Goal: Information Seeking & Learning: Check status

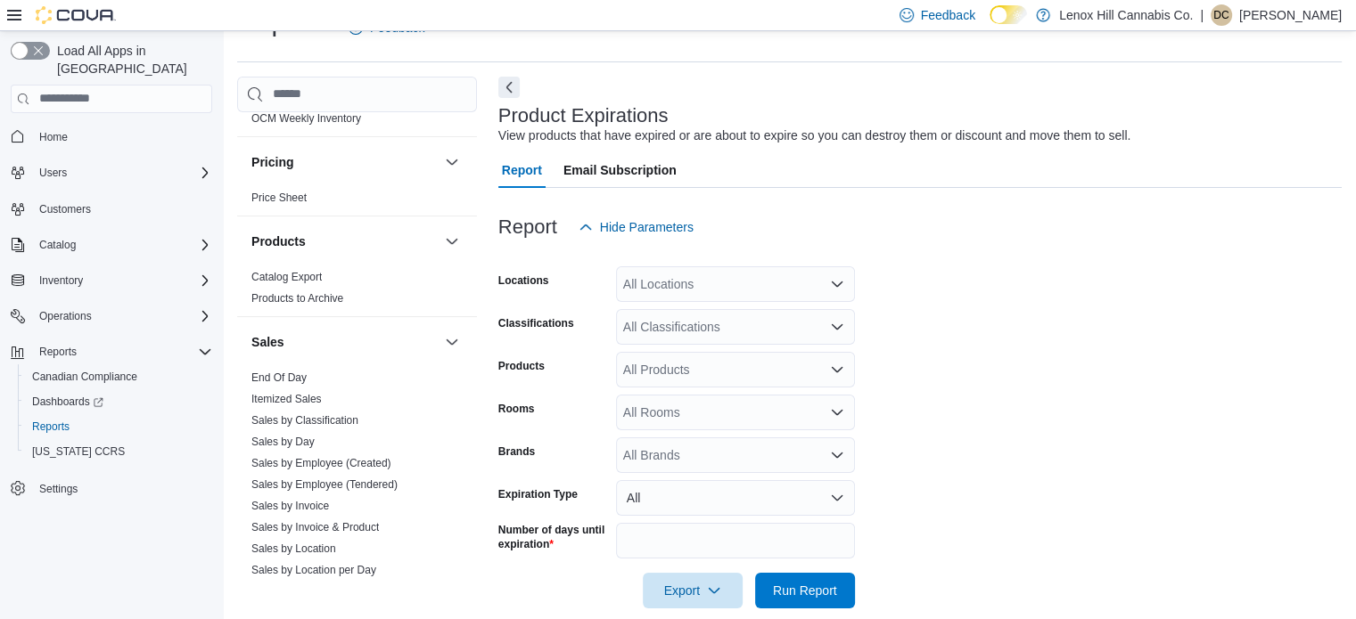
scroll to position [1144, 0]
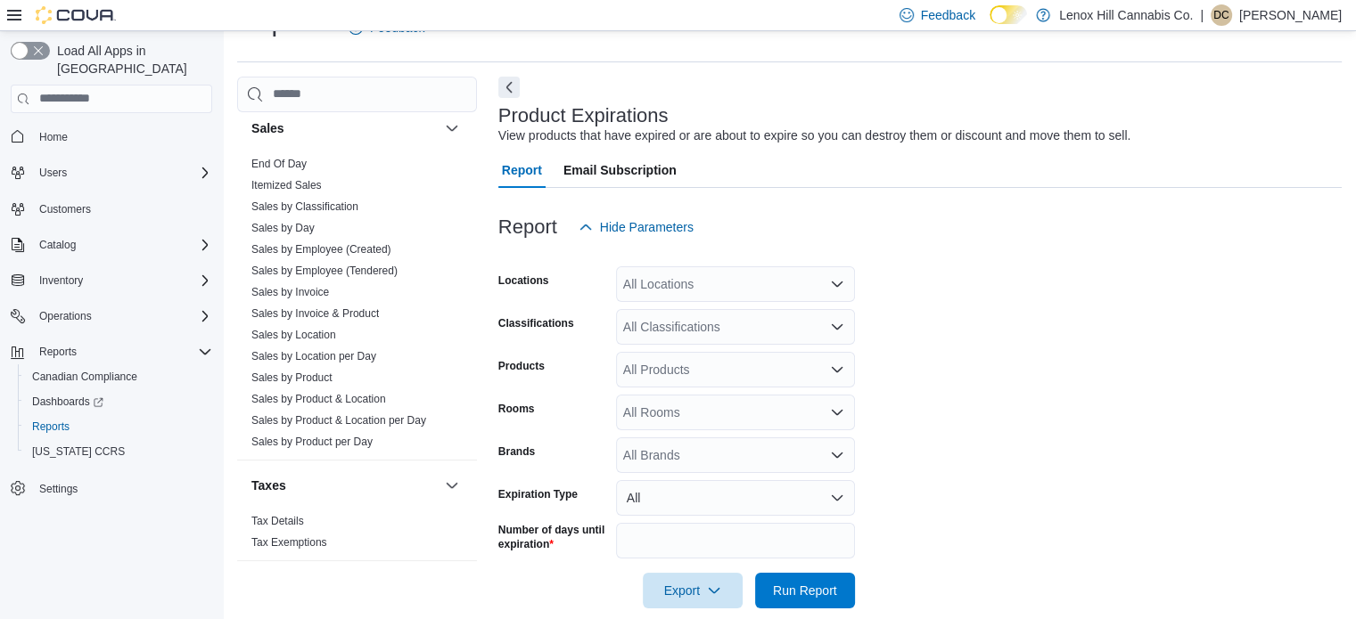
drag, startPoint x: 319, startPoint y: 370, endPoint x: 783, endPoint y: 256, distance: 477.3
click at [319, 372] on link "Sales by Product" at bounding box center [291, 378] width 81 height 12
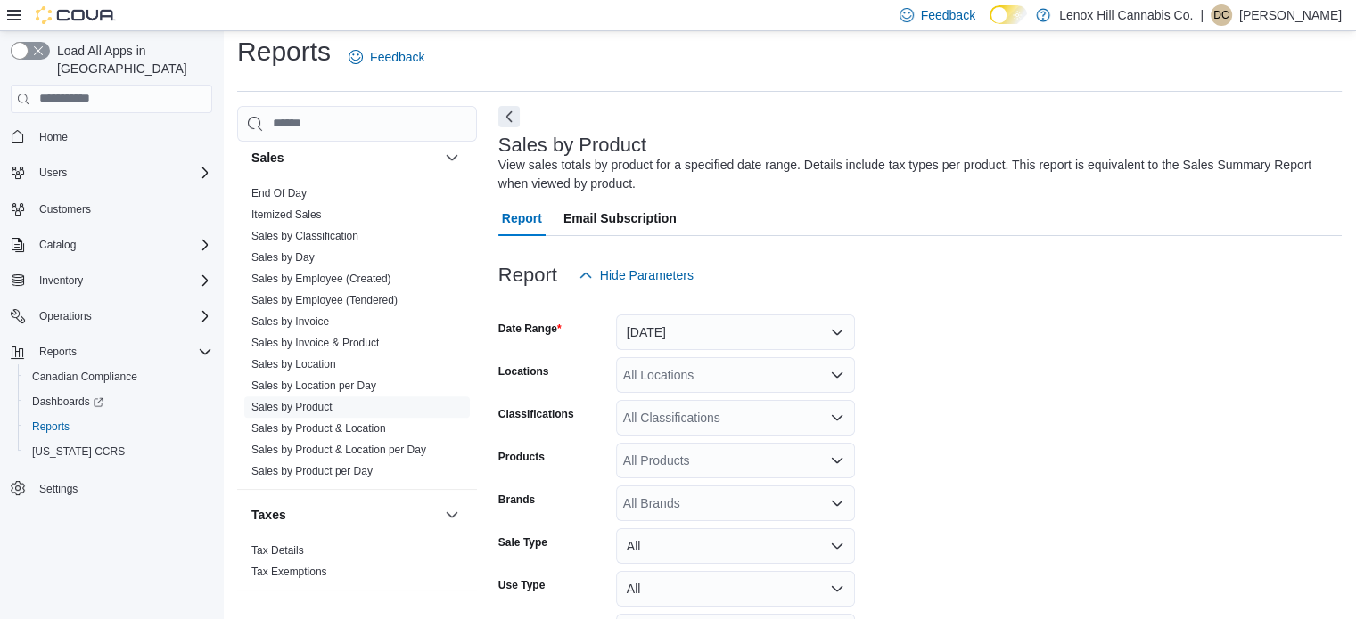
scroll to position [60, 0]
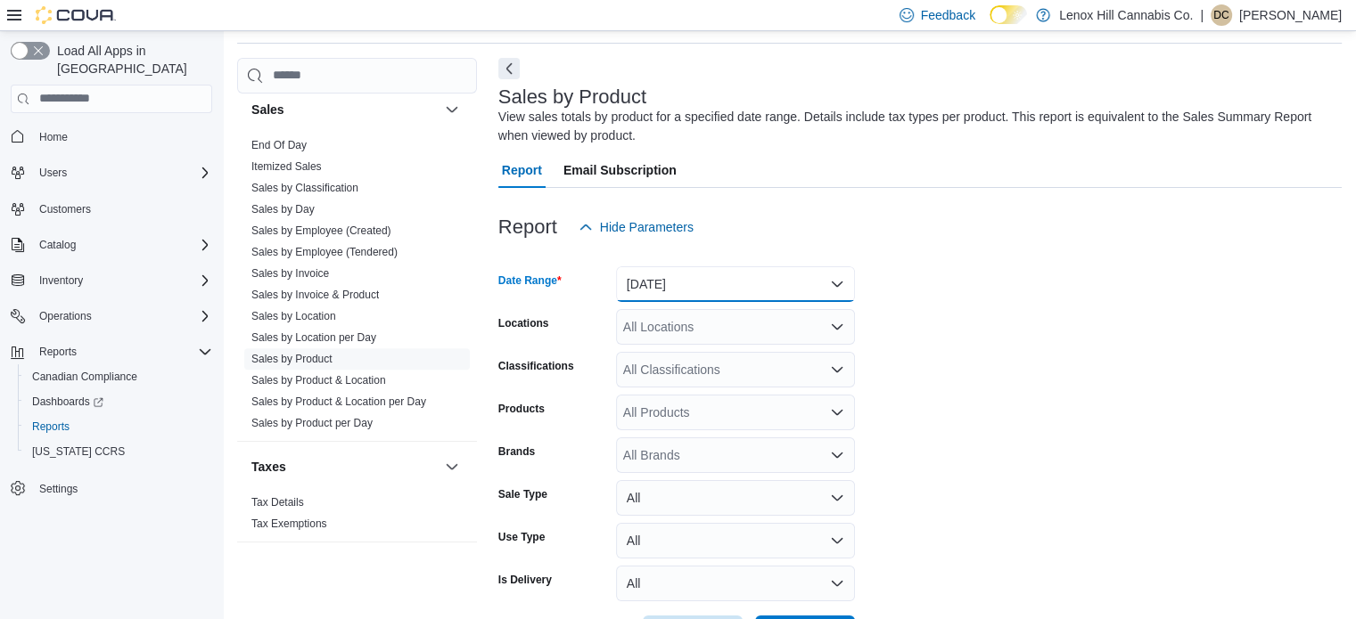
click at [725, 288] on button "Yesterday" at bounding box center [735, 284] width 239 height 36
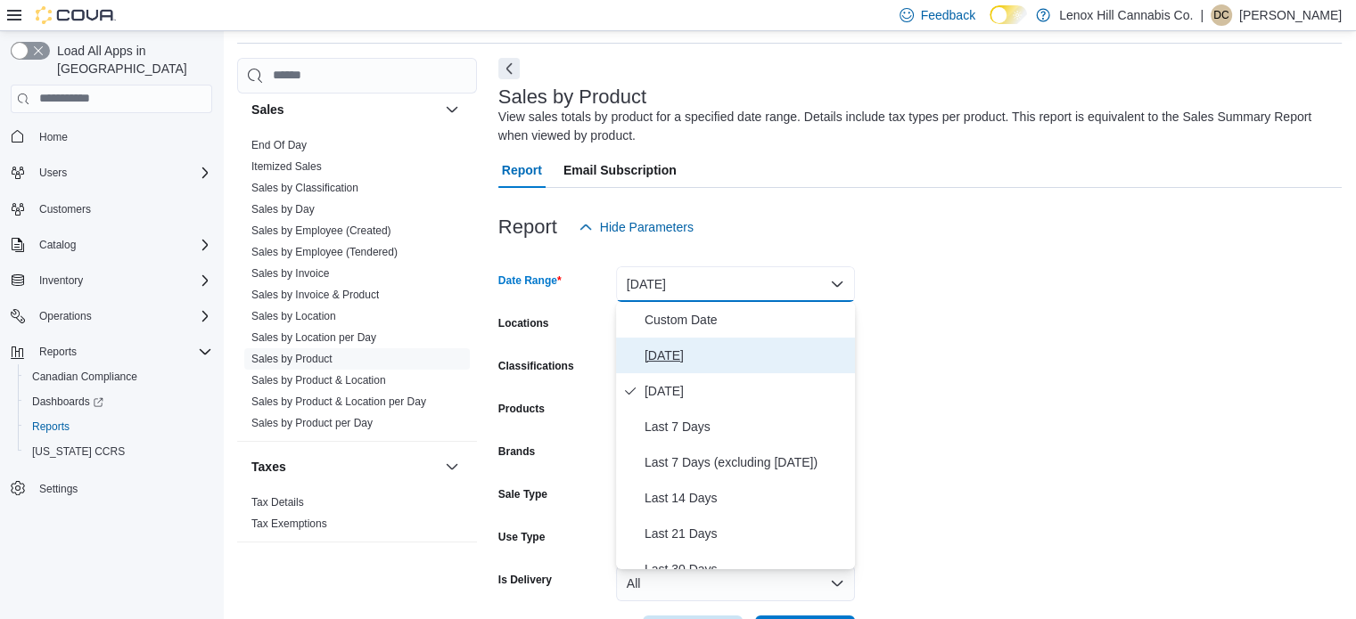
click at [706, 343] on button "[DATE]" at bounding box center [735, 356] width 239 height 36
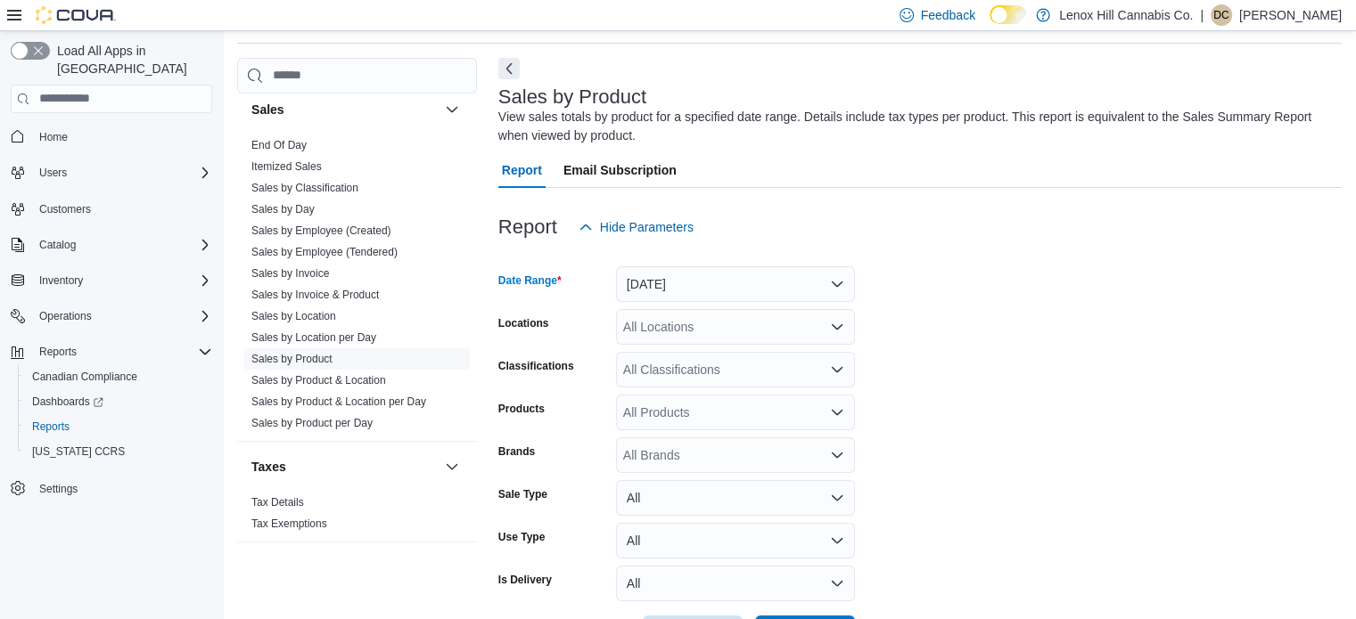
click at [701, 381] on div "All Classifications" at bounding box center [735, 370] width 239 height 36
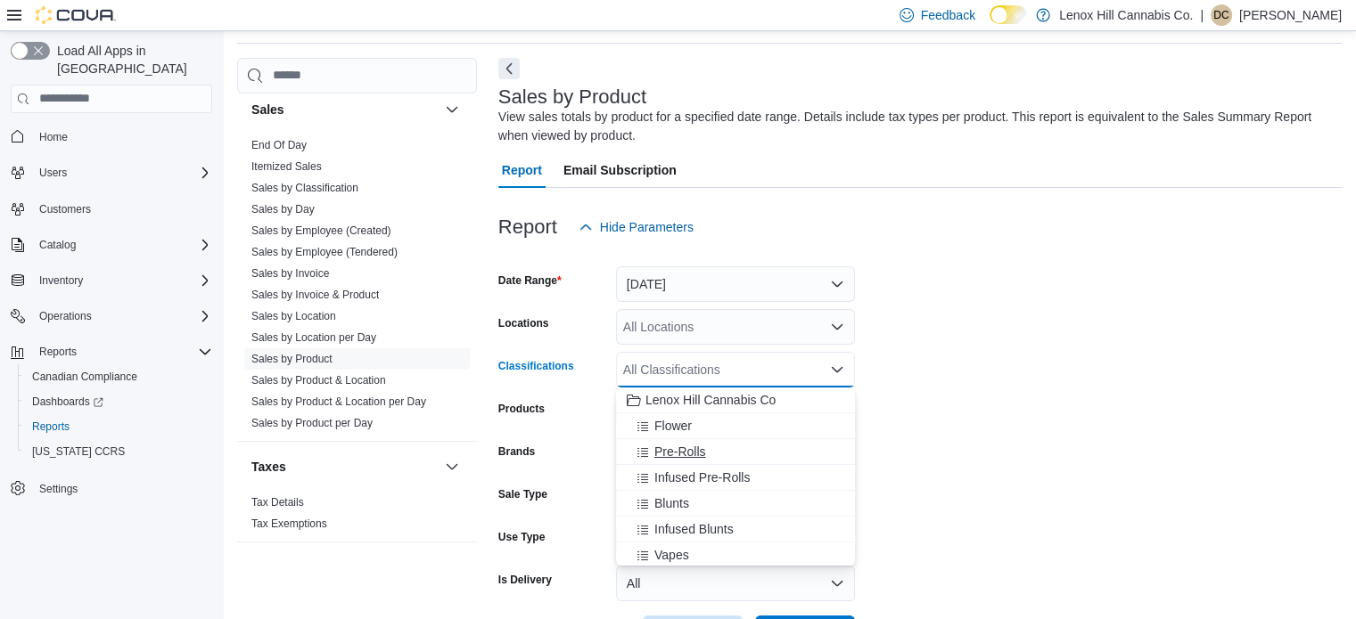
scroll to position [89, 0]
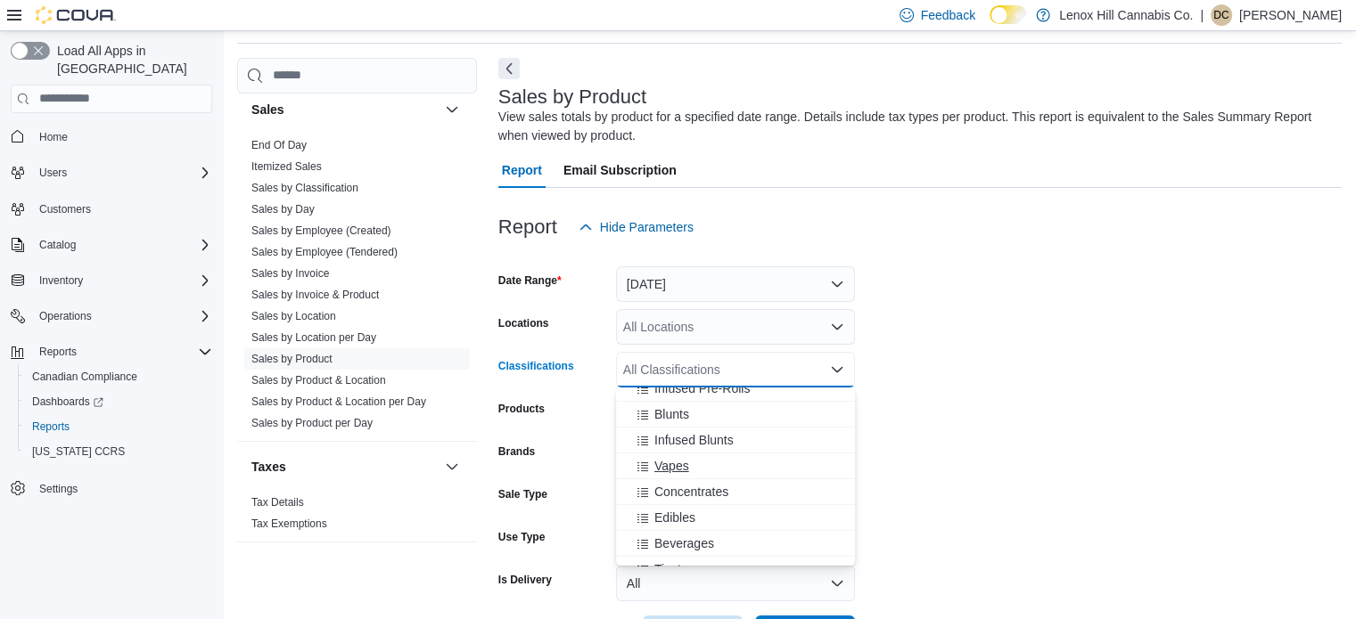
click at [683, 463] on span "Vapes" at bounding box center [671, 466] width 35 height 18
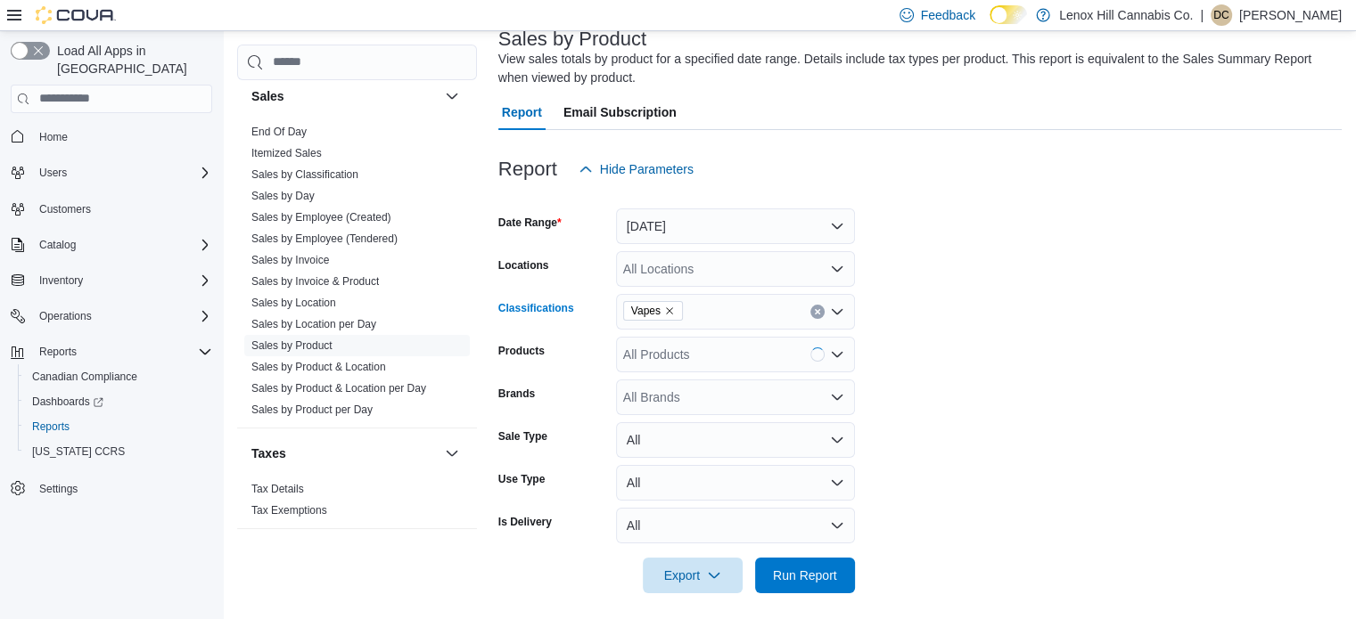
scroll to position [127, 0]
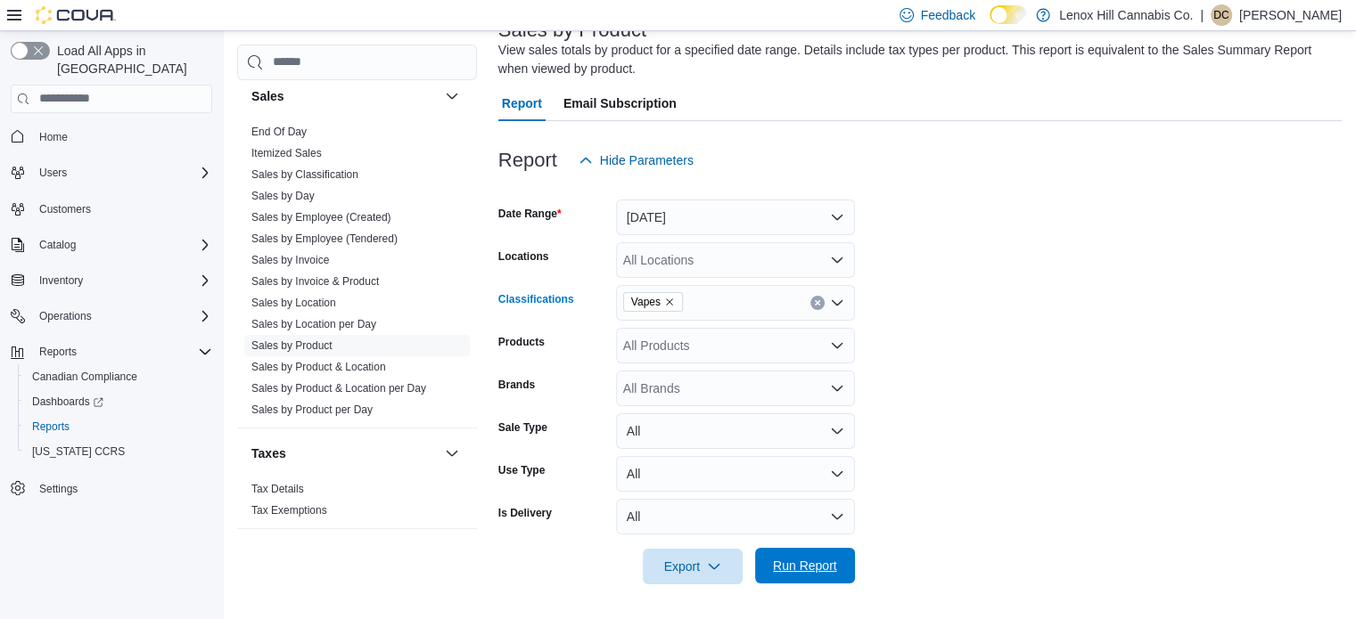
click at [825, 562] on span "Run Report" at bounding box center [805, 566] width 64 height 18
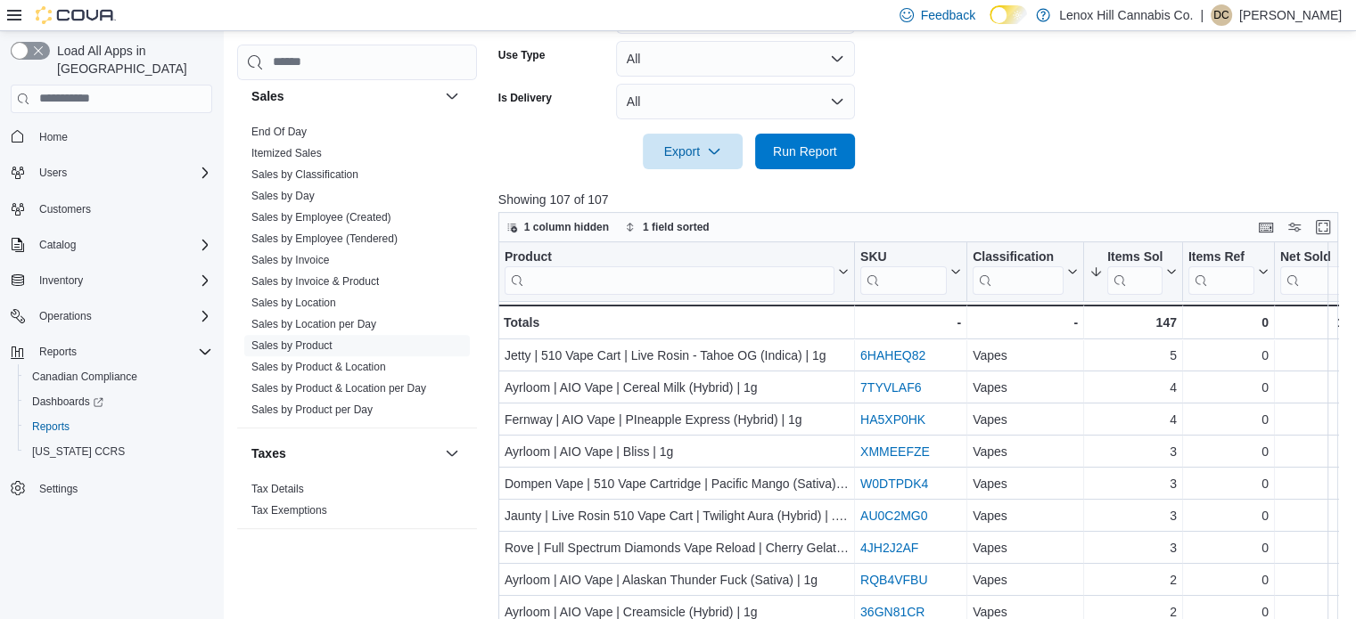
scroll to position [572, 0]
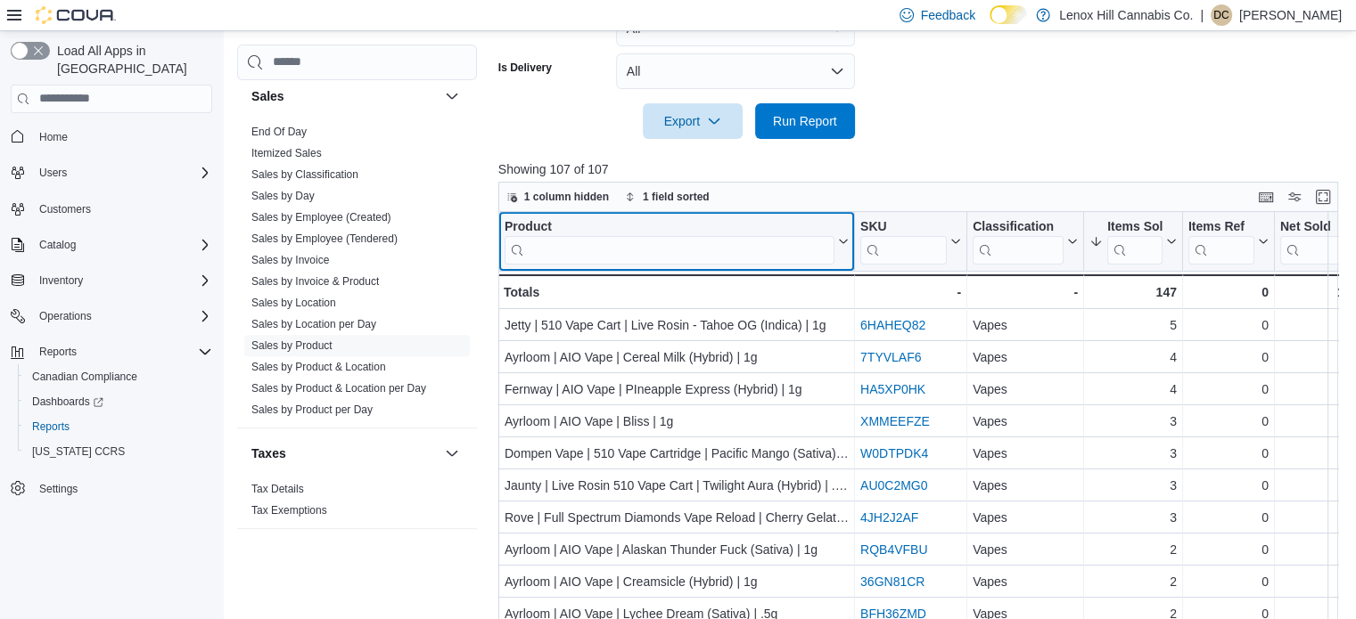
click at [587, 257] on input "search" at bounding box center [669, 249] width 330 height 29
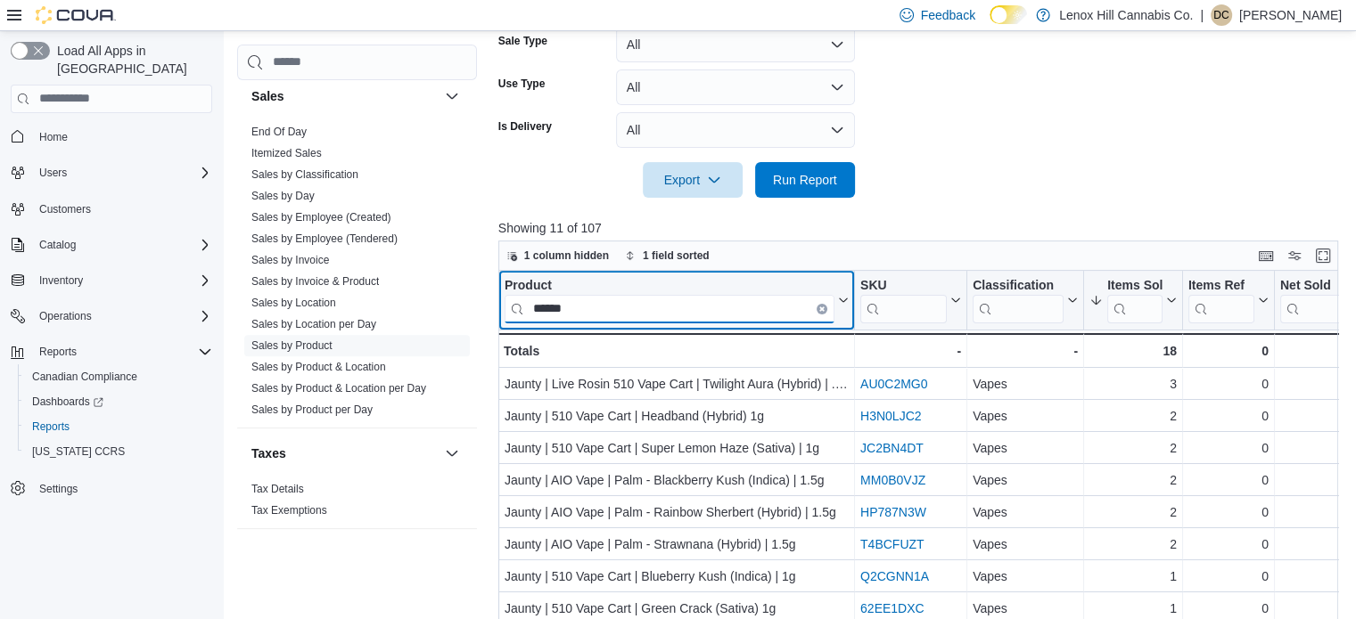
scroll to position [394, 0]
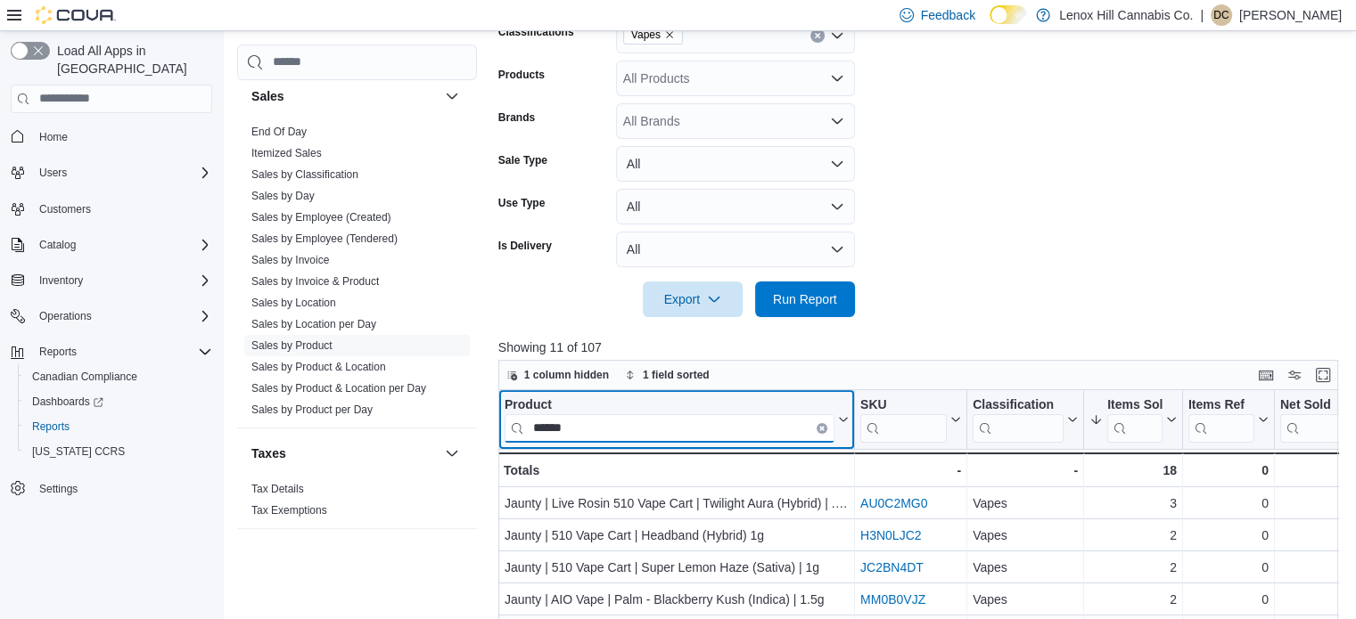
click at [638, 441] on input "******" at bounding box center [669, 428] width 330 height 29
type input "*"
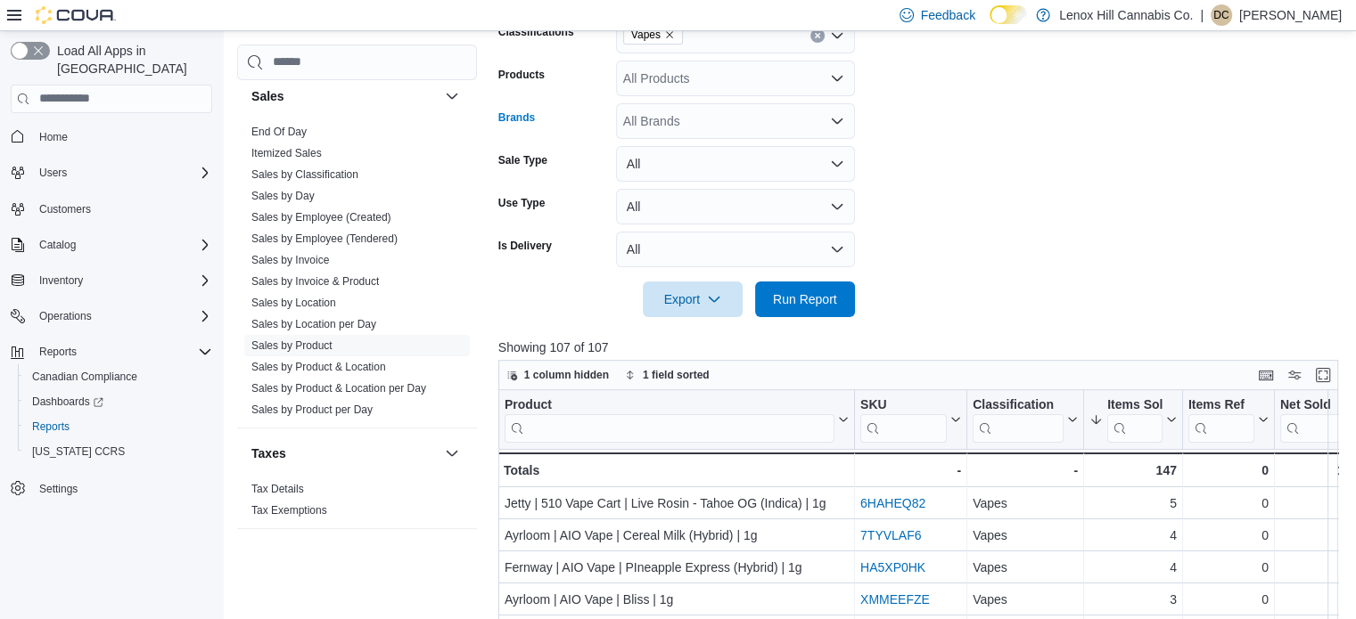
click at [687, 120] on div "All Brands" at bounding box center [735, 121] width 239 height 36
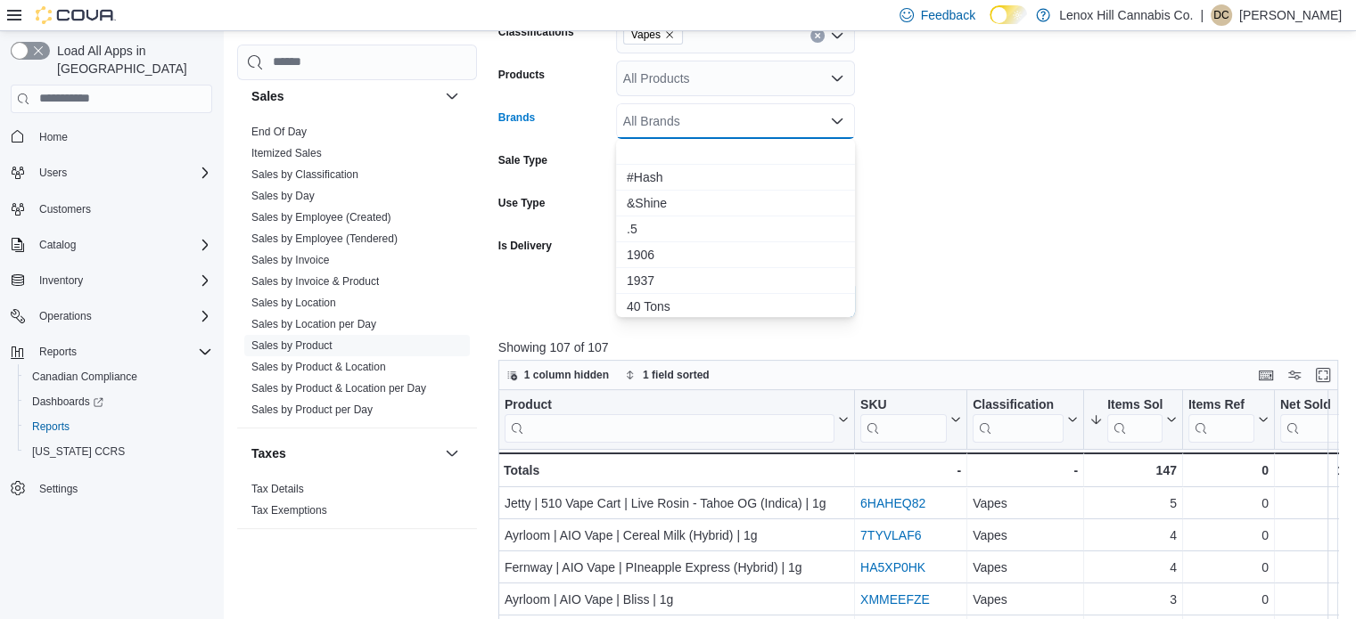
click at [681, 152] on button "Choose from the following options" at bounding box center [735, 152] width 239 height 26
click at [685, 124] on div "Combo box. Selected. . Press Backspace to delete . Combo box input. All Brands.…" at bounding box center [735, 121] width 239 height 36
click at [637, 117] on icon "Remove from selection in this group" at bounding box center [639, 119] width 7 height 7
click at [663, 117] on div "All Brands" at bounding box center [735, 121] width 239 height 36
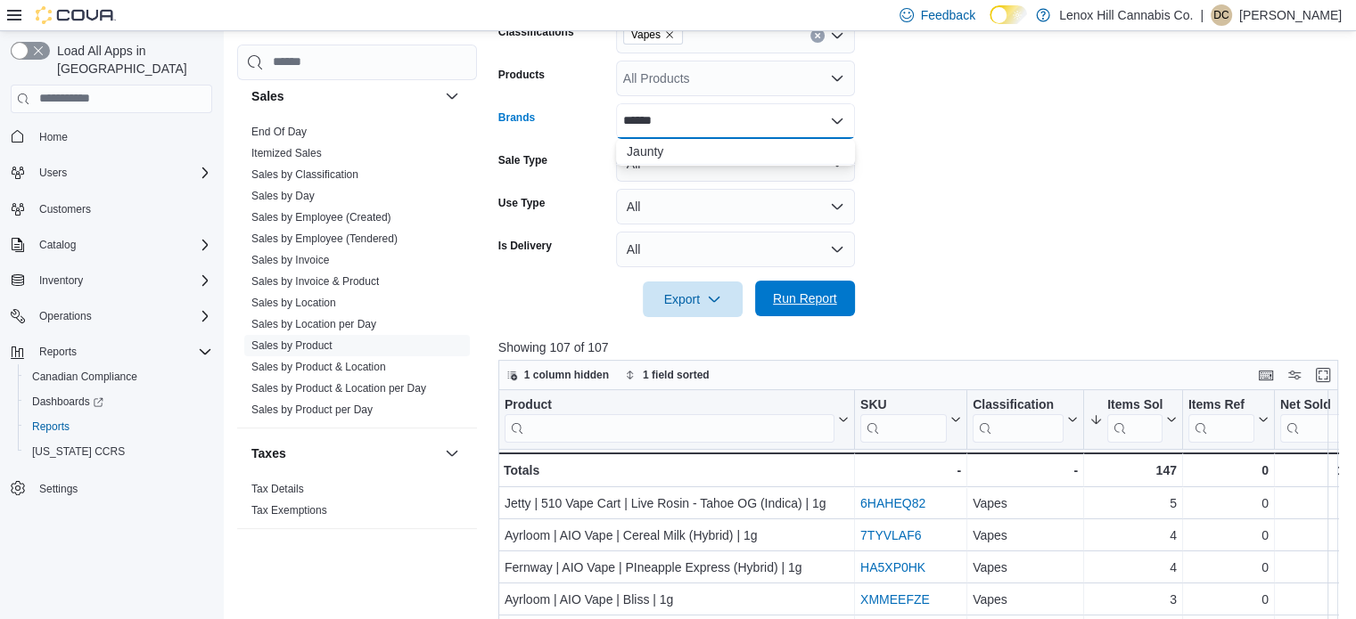
type input "******"
click at [807, 301] on span "Run Report" at bounding box center [805, 299] width 64 height 18
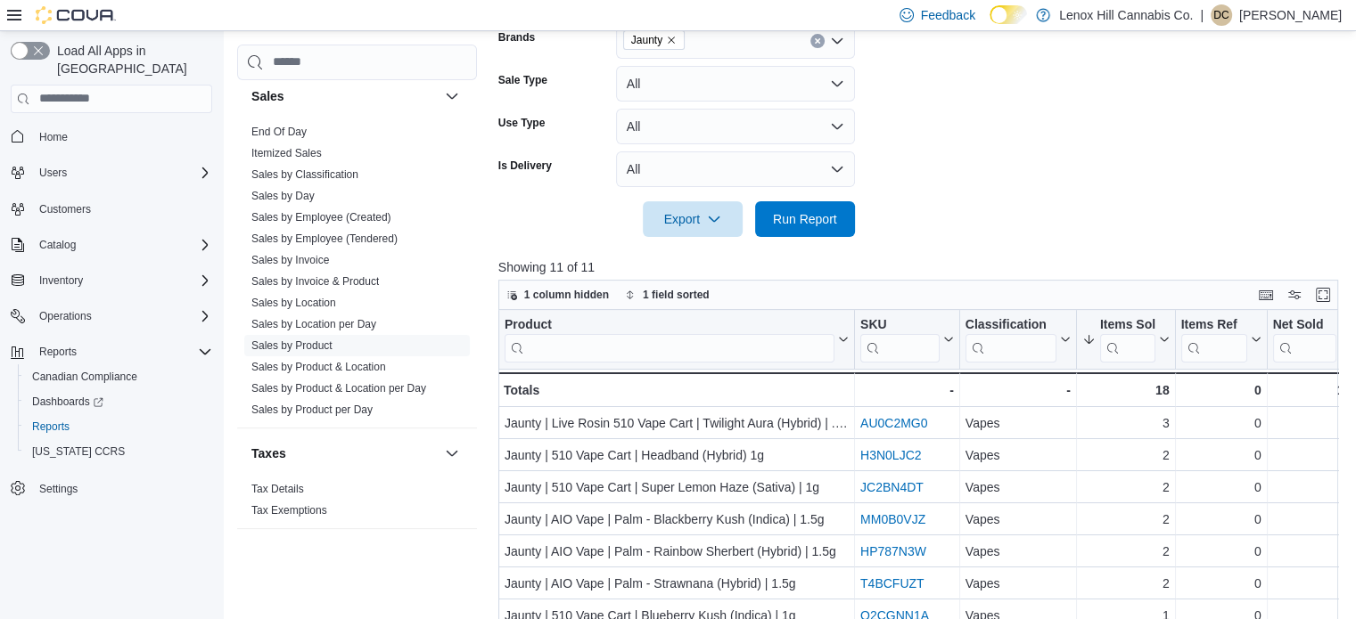
scroll to position [465, 0]
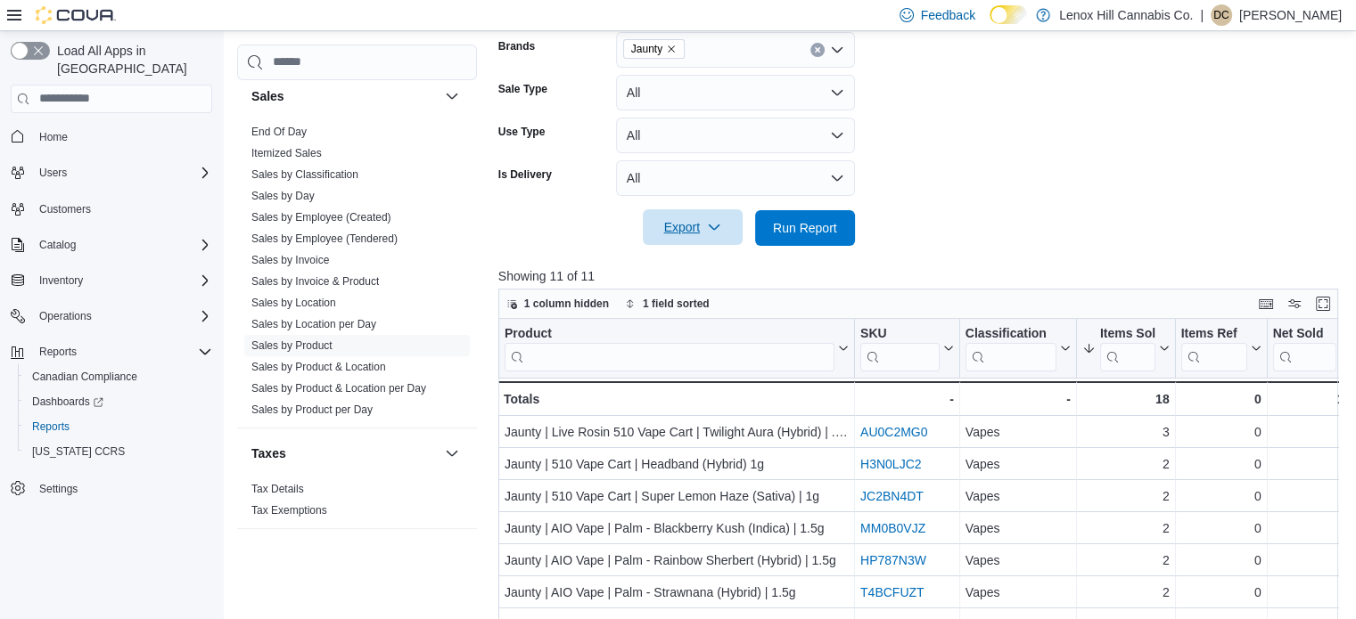
click at [663, 220] on span "Export" at bounding box center [692, 227] width 78 height 36
click at [704, 258] on span "Export to Excel" at bounding box center [695, 264] width 80 height 14
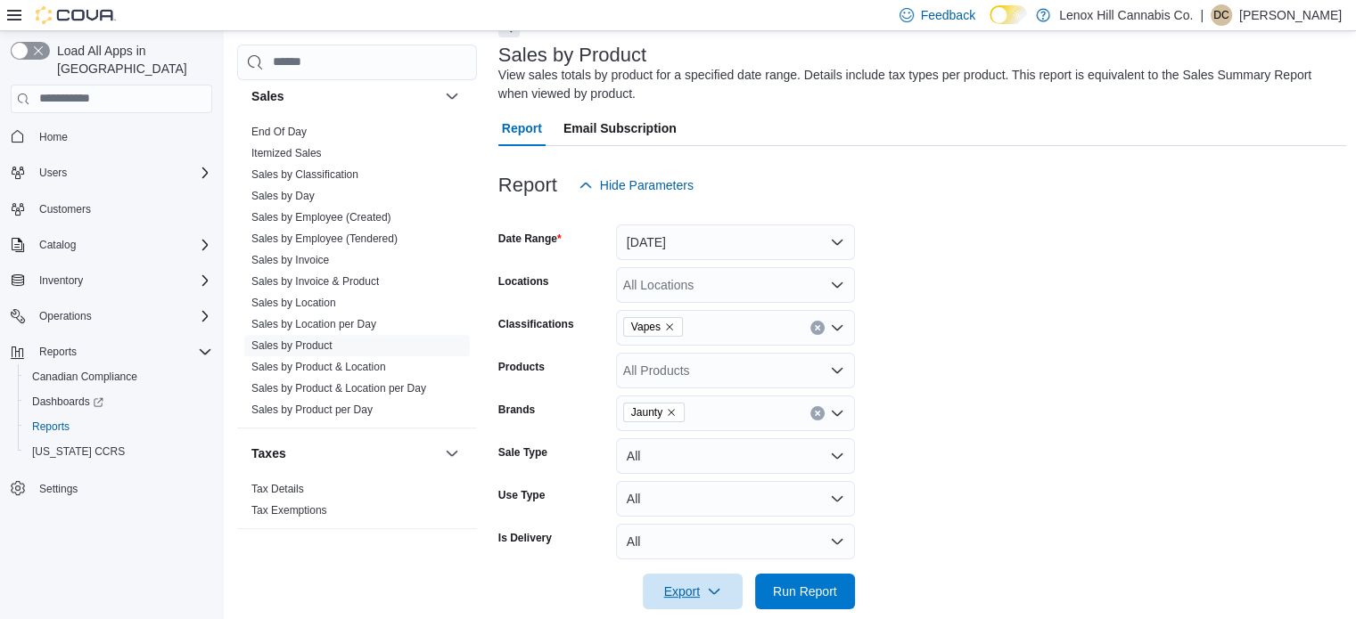
scroll to position [0, 0]
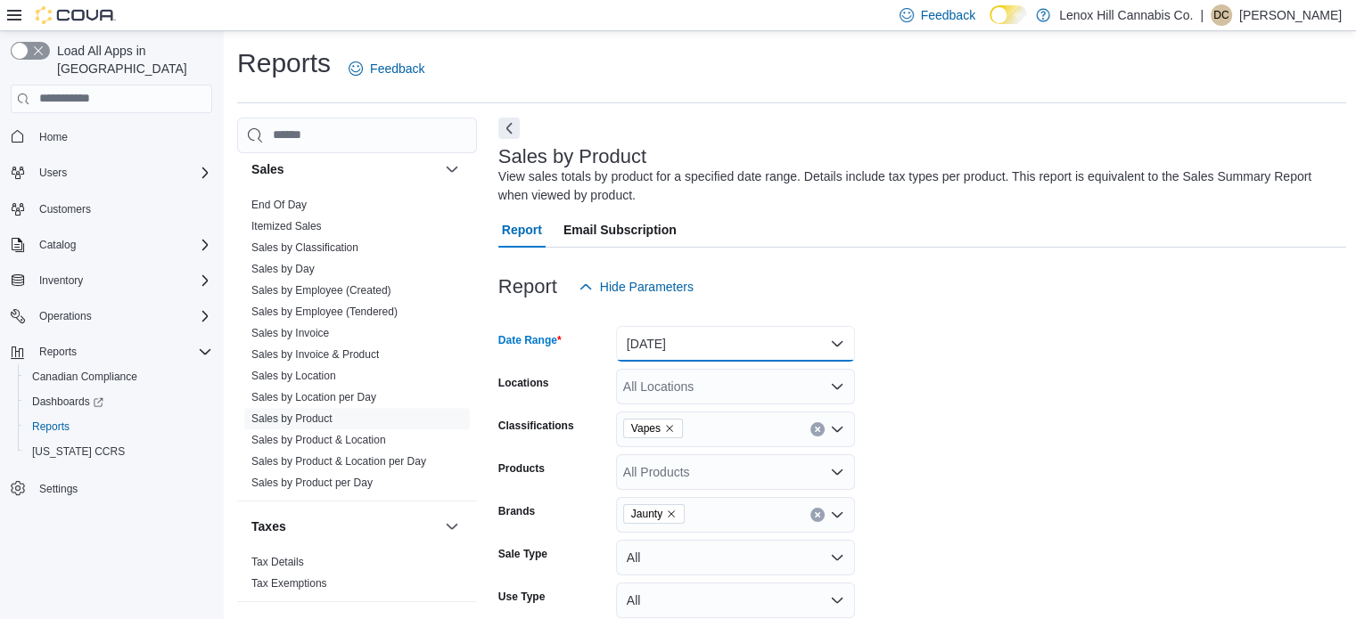
click at [709, 339] on button "Today" at bounding box center [735, 344] width 239 height 36
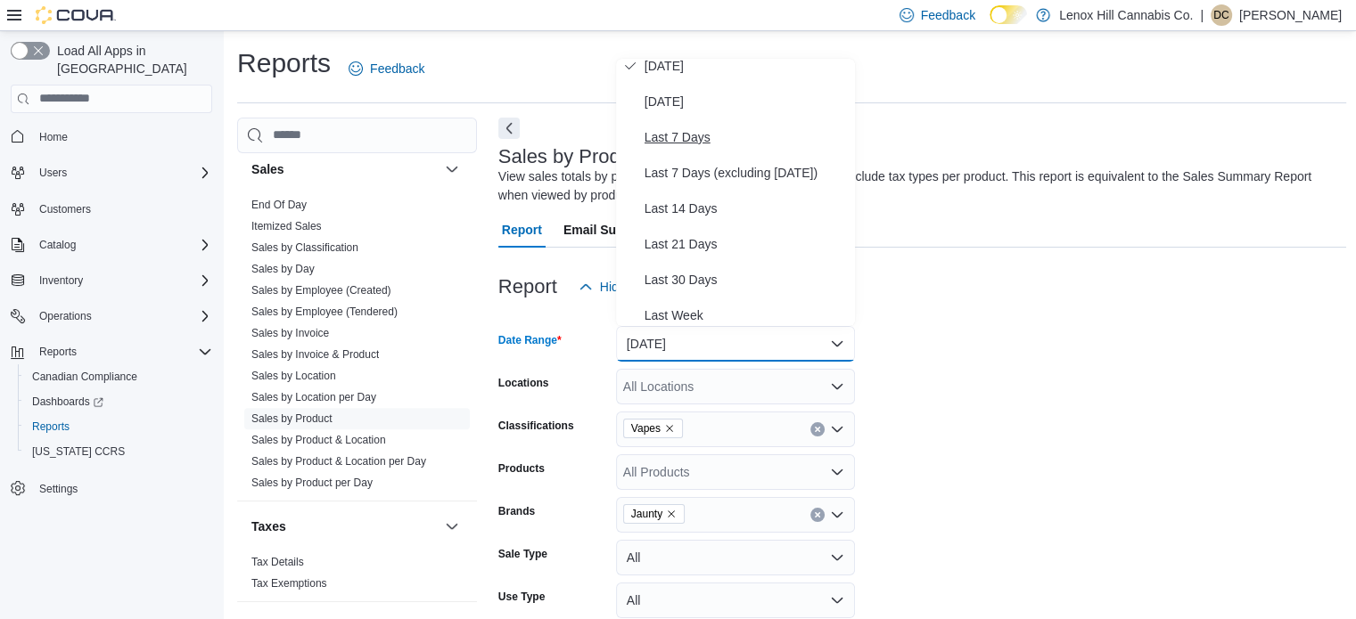
scroll to position [89, 0]
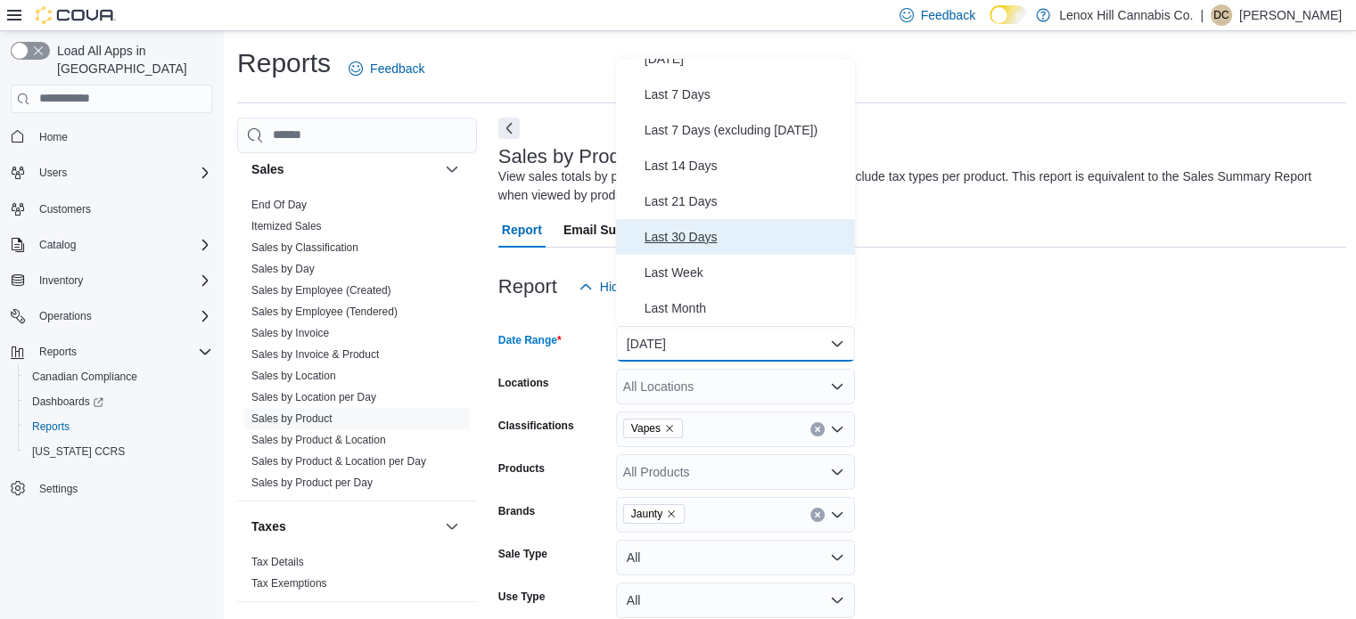
click at [695, 242] on span "Last 30 Days" at bounding box center [745, 236] width 203 height 21
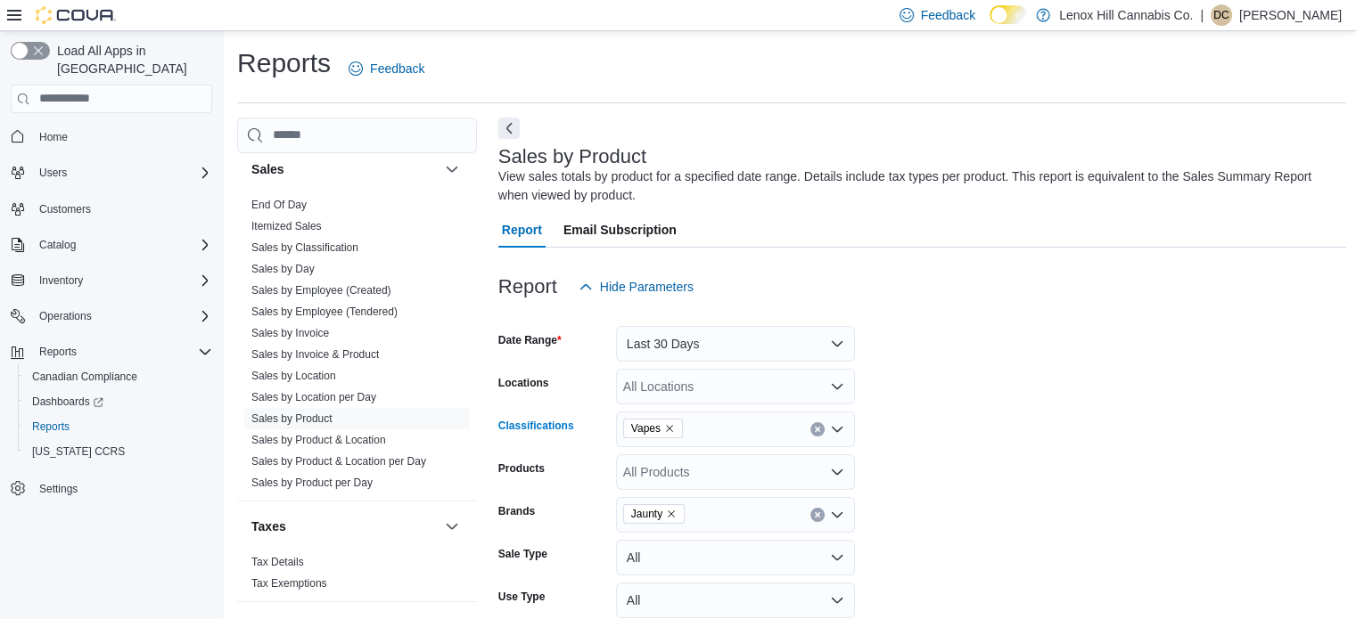
click at [669, 428] on icon "Remove Vapes from selection in this group" at bounding box center [669, 428] width 11 height 11
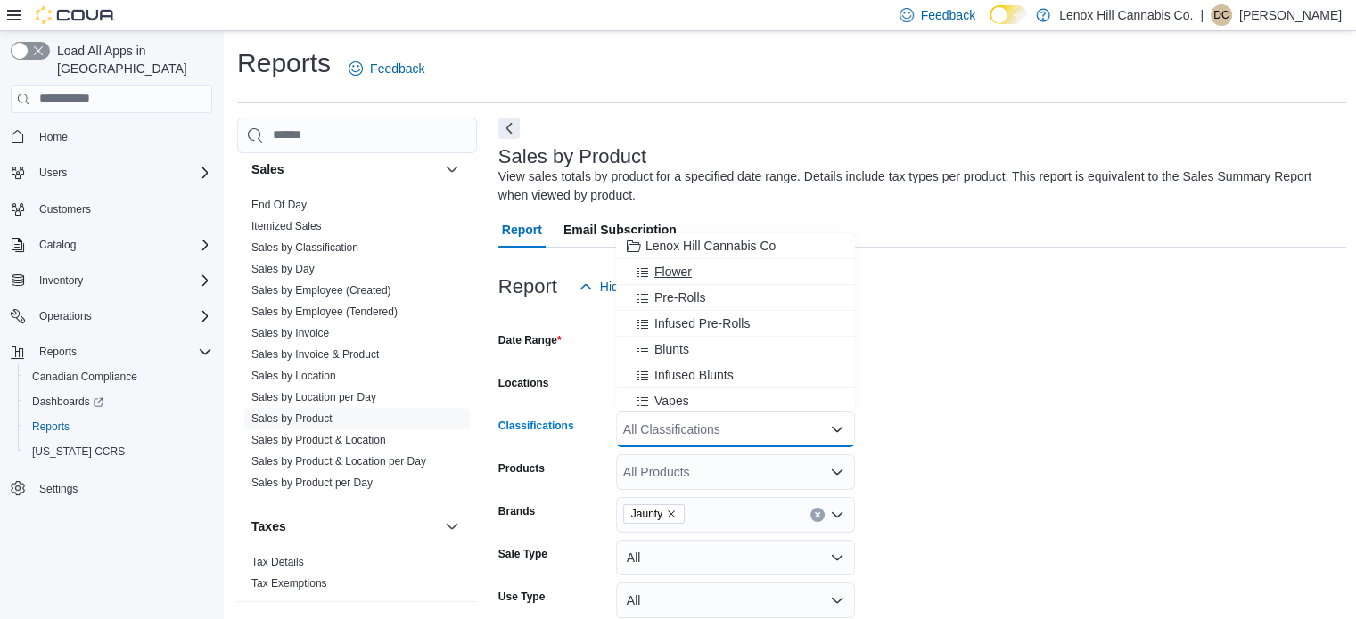
click at [673, 269] on span "Flower" at bounding box center [672, 272] width 37 height 18
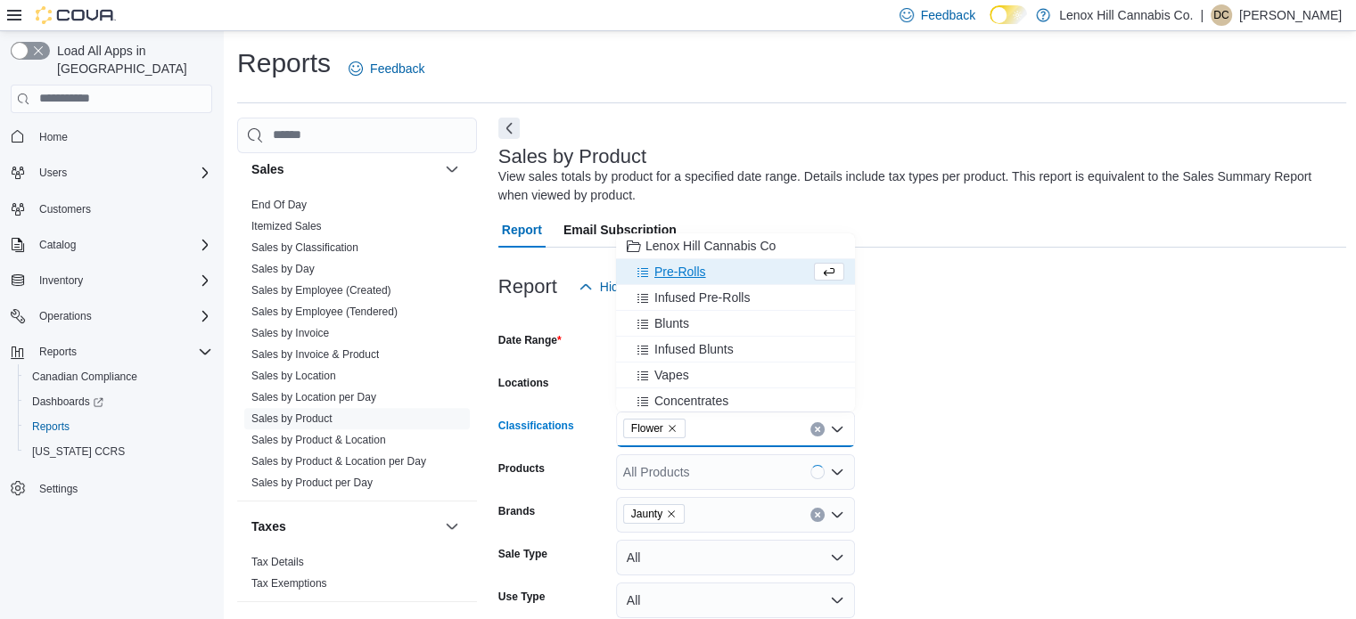
drag, startPoint x: 670, startPoint y: 502, endPoint x: 674, endPoint y: 519, distance: 17.3
click at [670, 503] on div "Jaunty" at bounding box center [735, 515] width 239 height 36
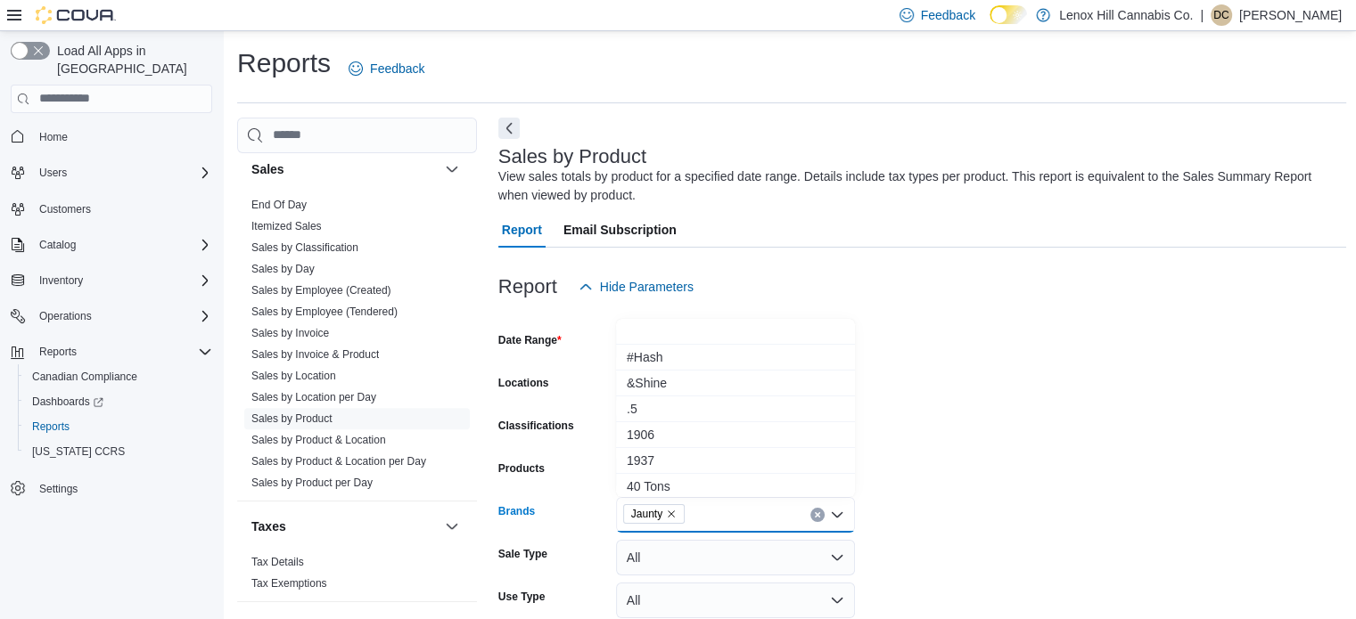
click at [674, 512] on icon "Remove Jaunty from selection in this group" at bounding box center [671, 514] width 11 height 11
click at [1064, 426] on form "Date Range Last 30 Days Locations All Locations Classifications Flower Products…" at bounding box center [922, 508] width 849 height 406
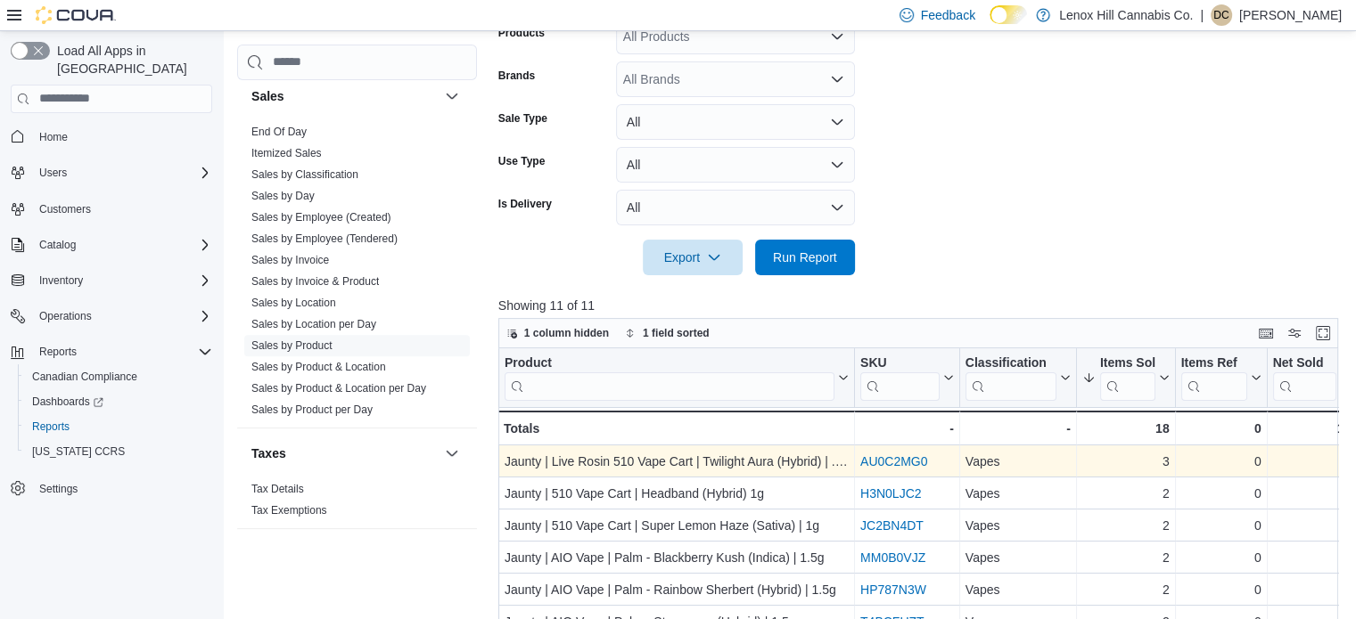
scroll to position [446, 0]
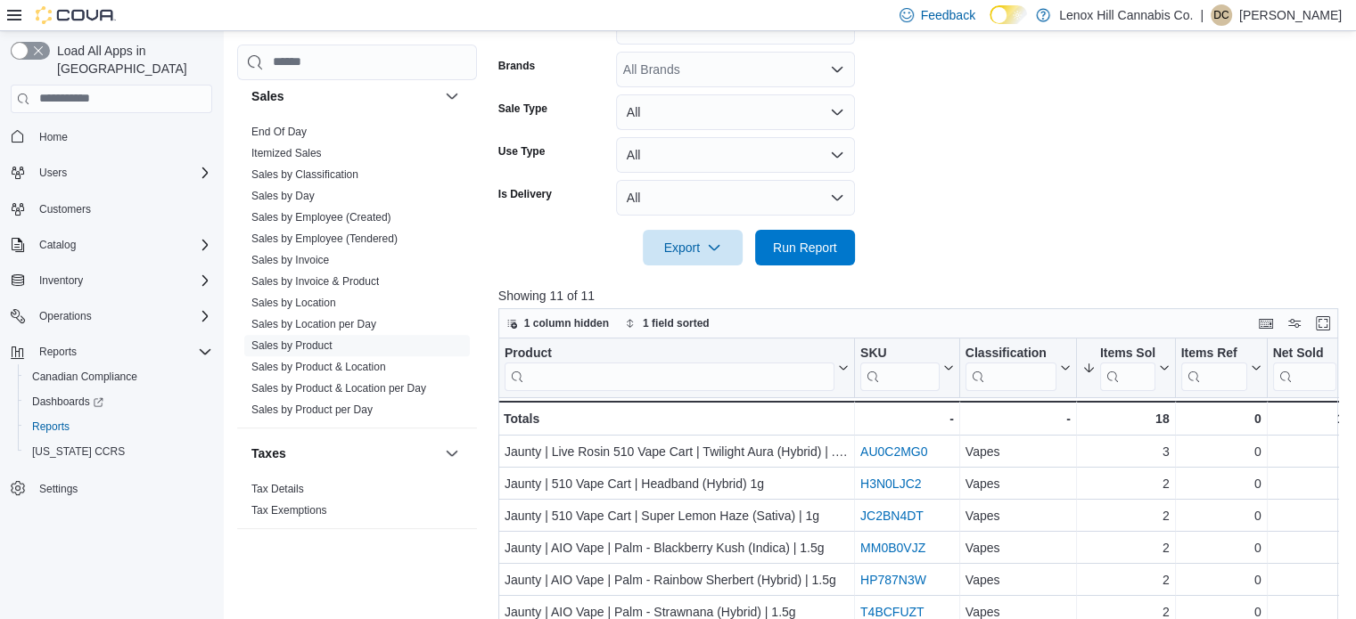
click at [808, 220] on div at bounding box center [922, 223] width 849 height 14
drag, startPoint x: 838, startPoint y: 290, endPoint x: 818, endPoint y: 253, distance: 41.5
click at [838, 288] on p "Showing 11 of 11" at bounding box center [922, 296] width 849 height 18
click at [818, 253] on span "Run Report" at bounding box center [805, 247] width 64 height 18
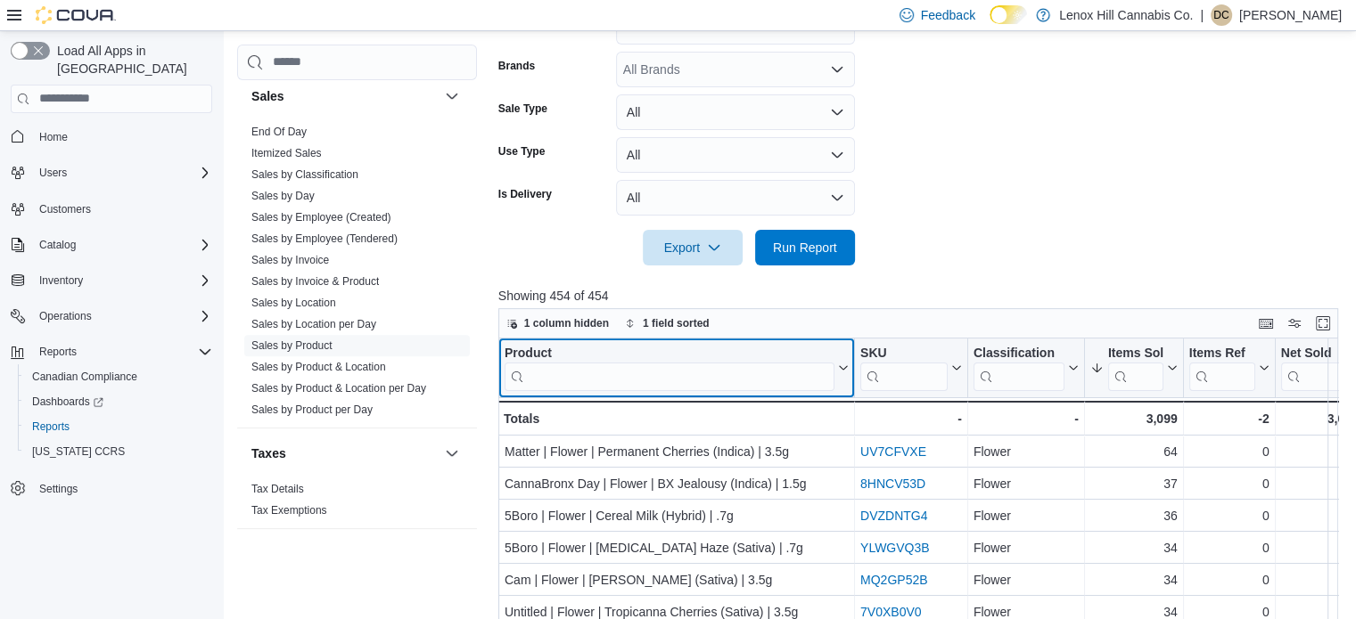
click at [560, 375] on input "search" at bounding box center [669, 376] width 330 height 29
type input "*****"
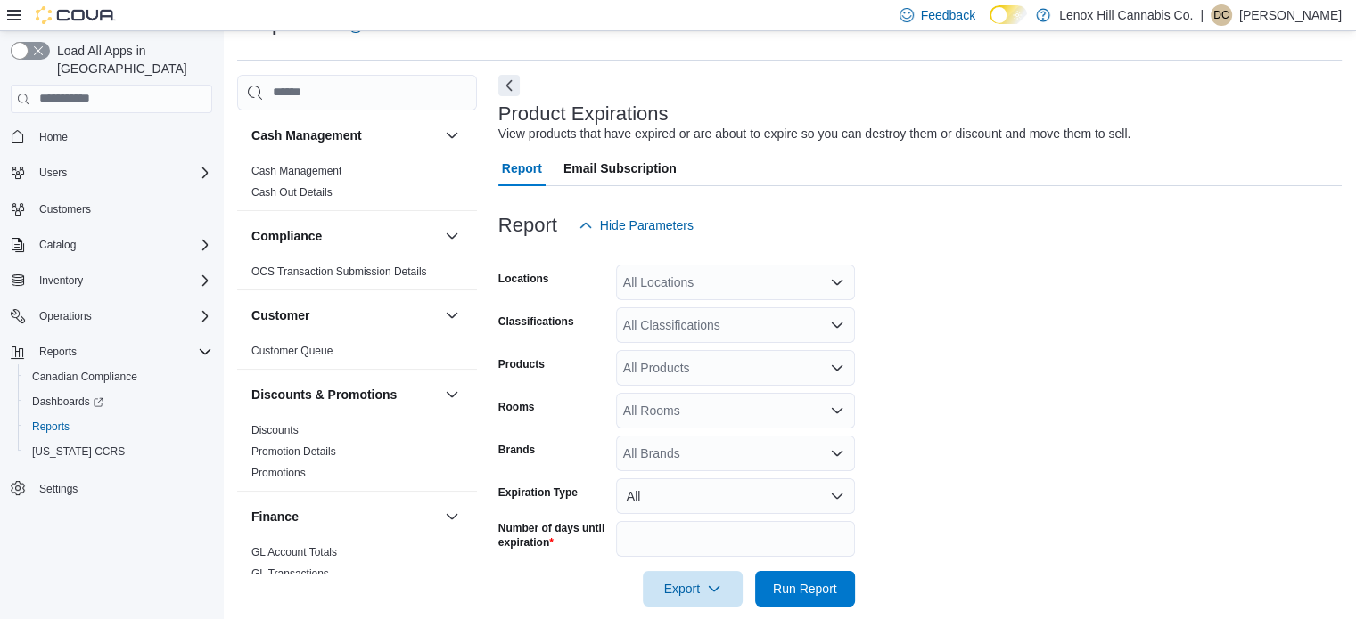
scroll to position [65, 0]
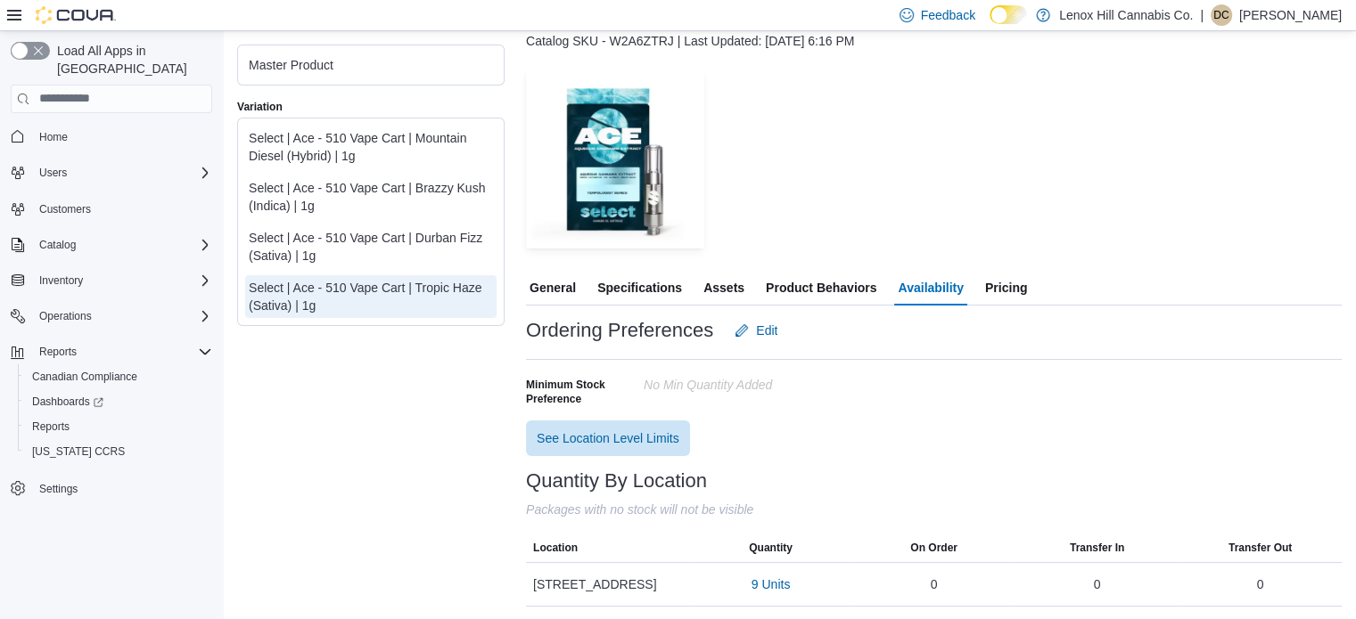
scroll to position [150, 0]
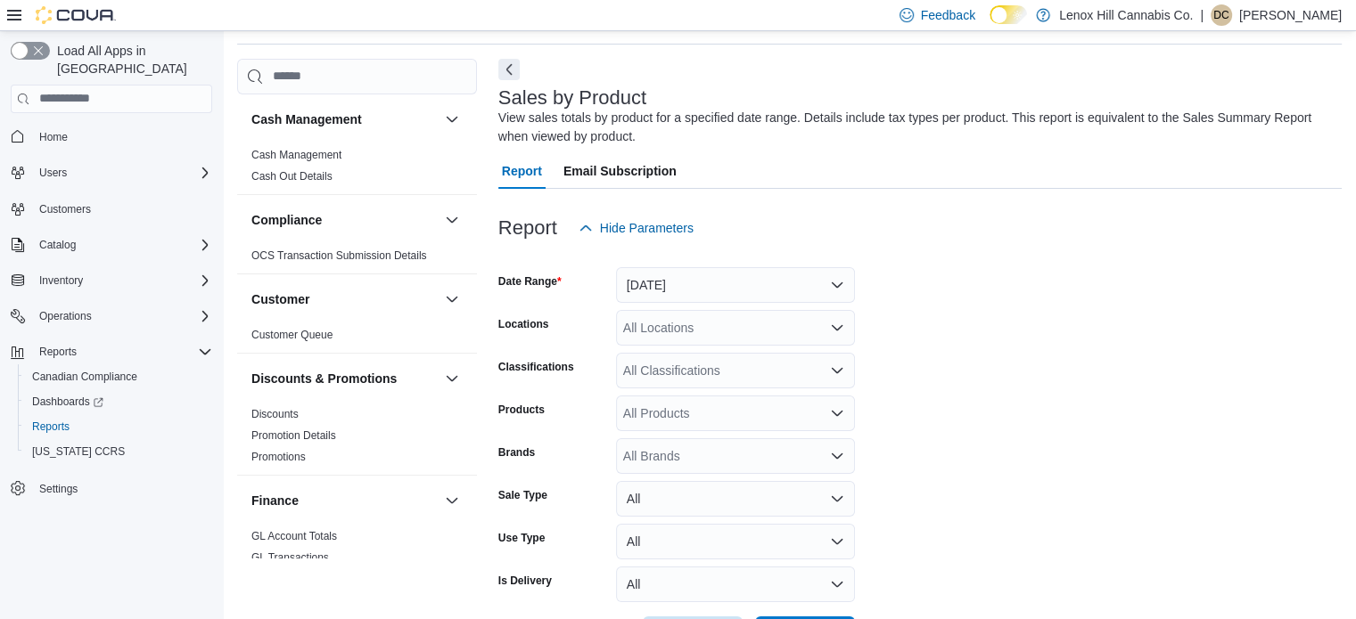
scroll to position [60, 0]
click at [663, 293] on button "Yesterday" at bounding box center [735, 284] width 239 height 36
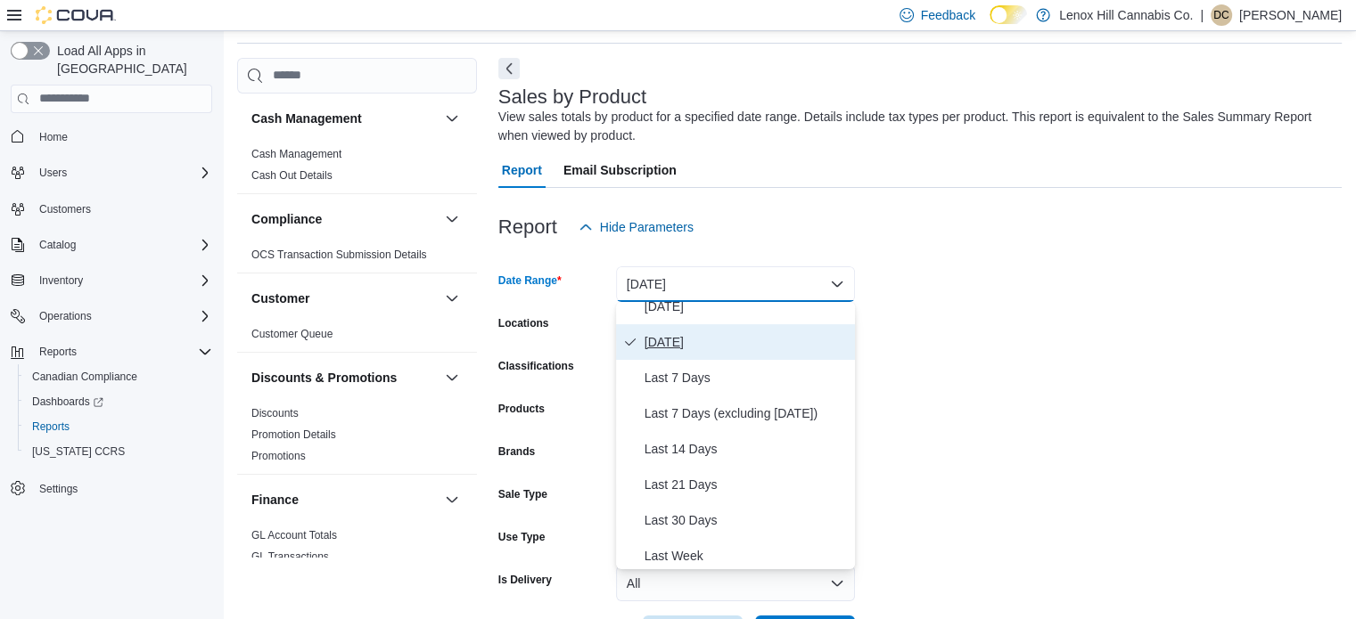
scroll to position [178, 0]
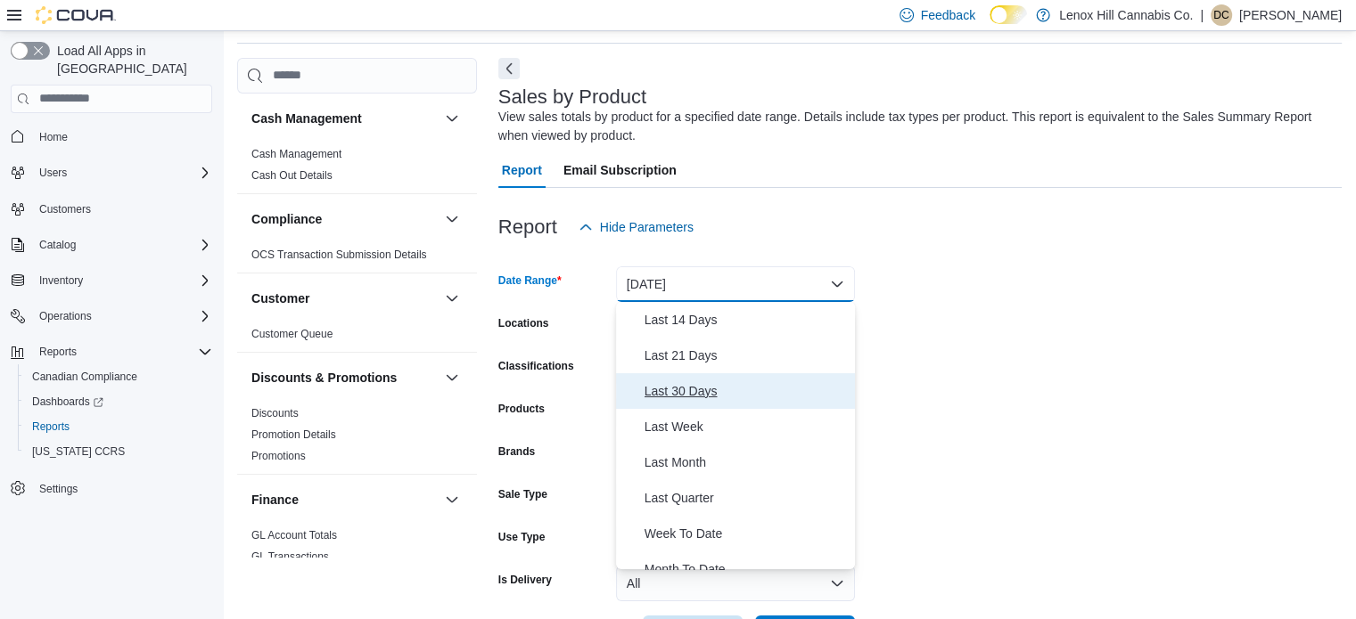
click at [696, 392] on span "Last 30 Days" at bounding box center [745, 391] width 203 height 21
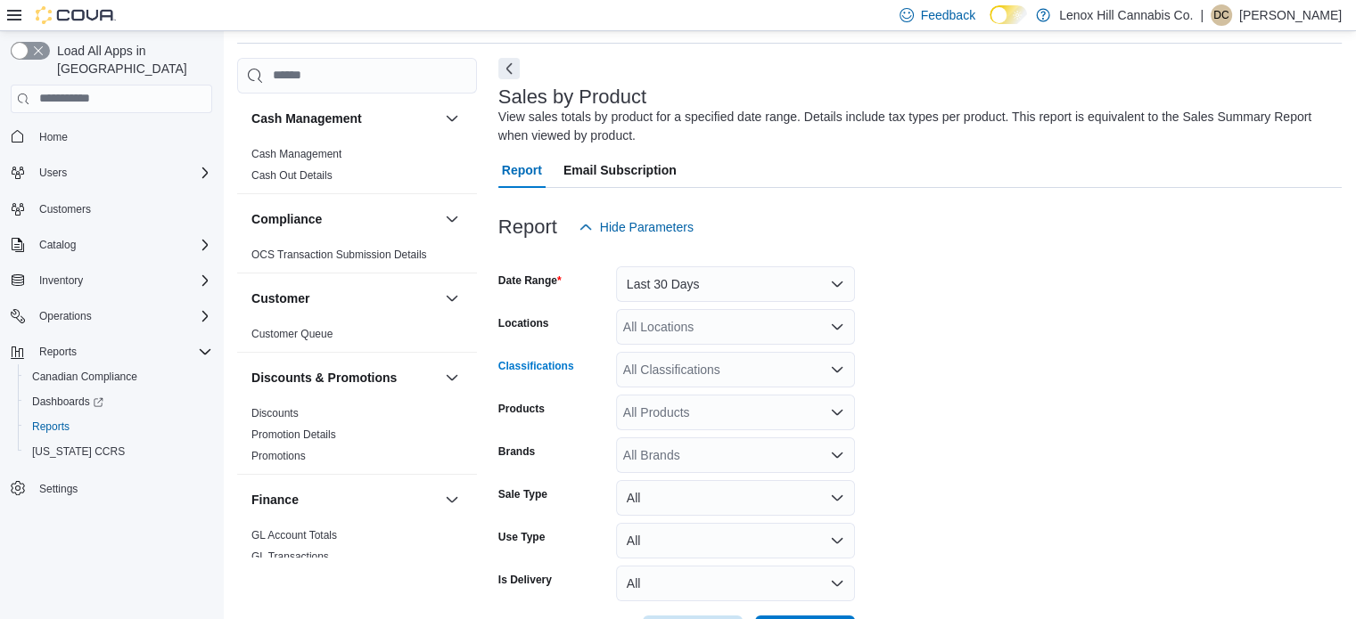
click at [705, 370] on div "All Classifications" at bounding box center [735, 370] width 239 height 36
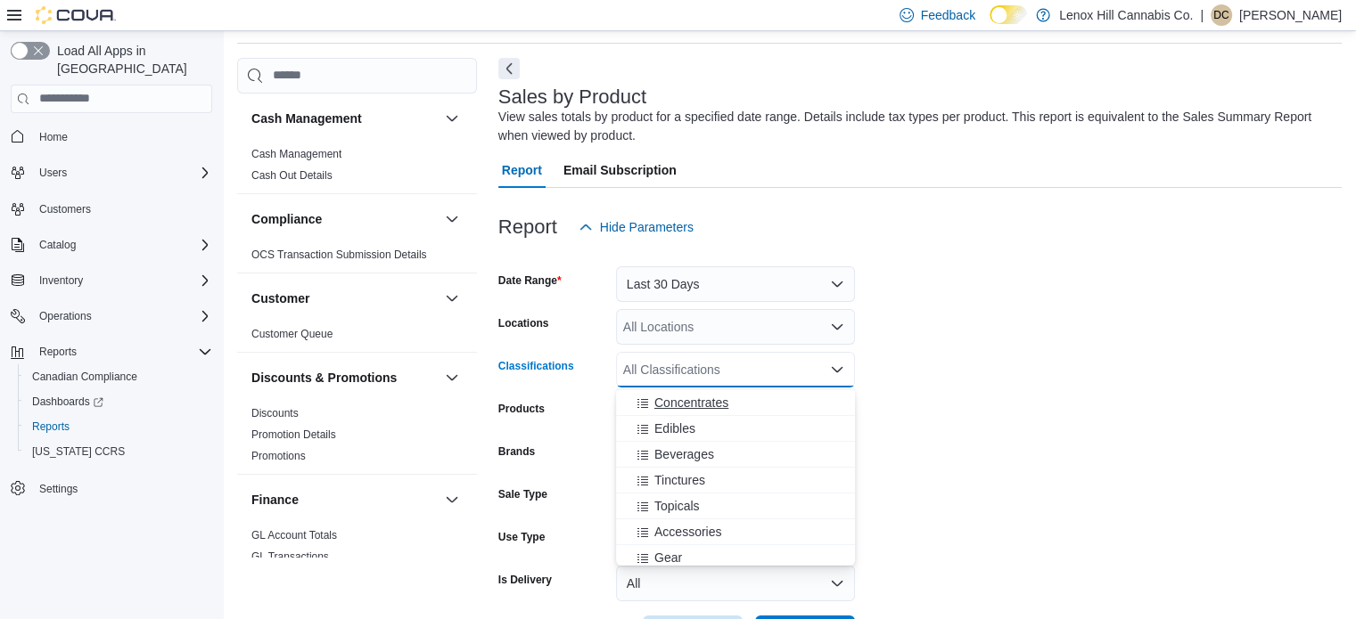
click at [703, 395] on span "Concentrates" at bounding box center [691, 403] width 74 height 18
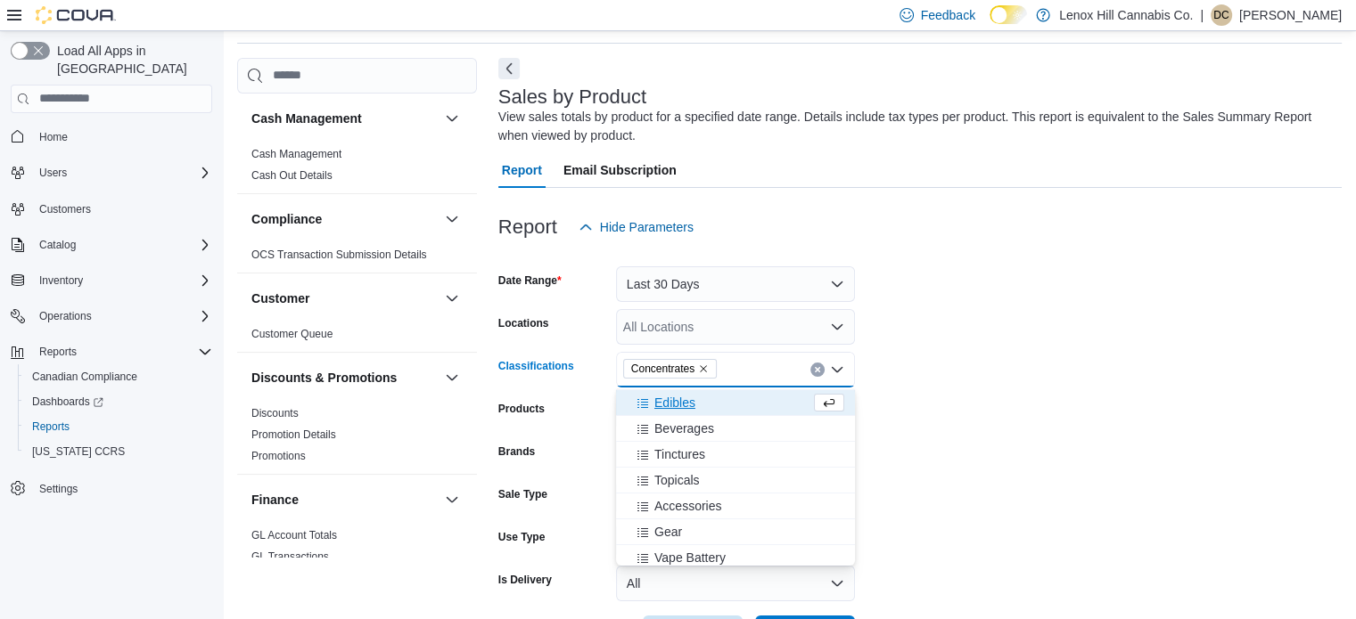
click at [984, 449] on form "Date Range Last 30 Days Locations All Locations Classifications Concentrates Co…" at bounding box center [919, 448] width 843 height 406
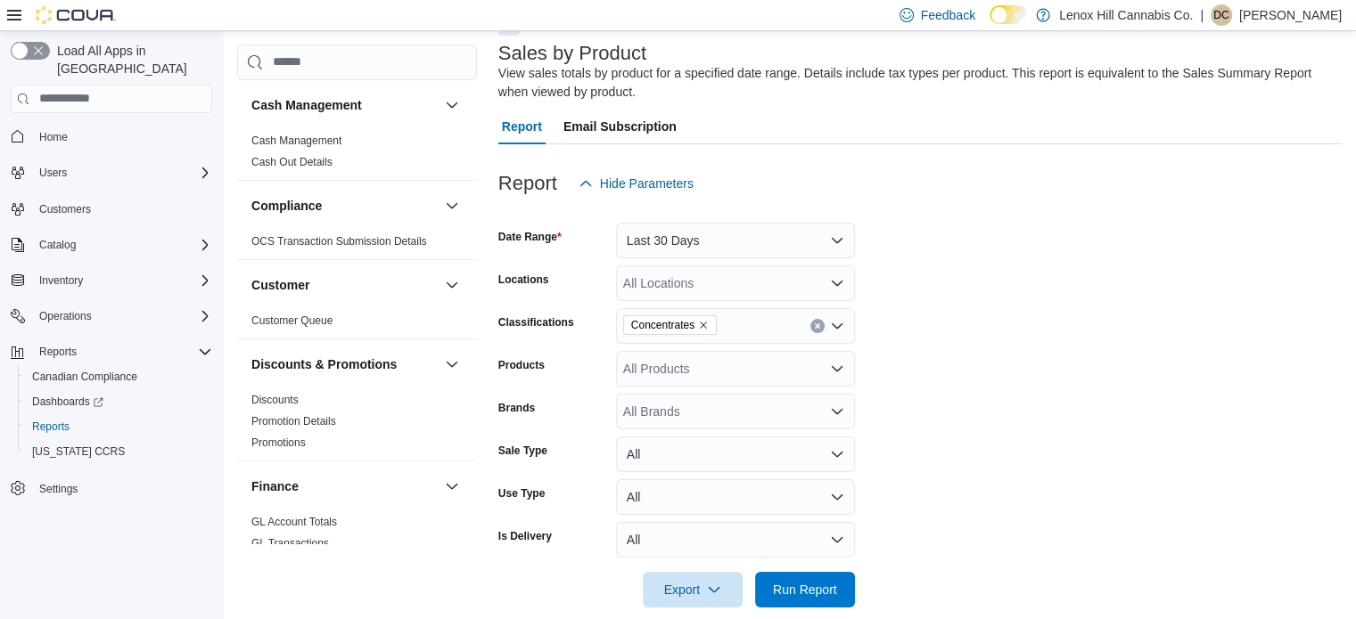
scroll to position [127, 0]
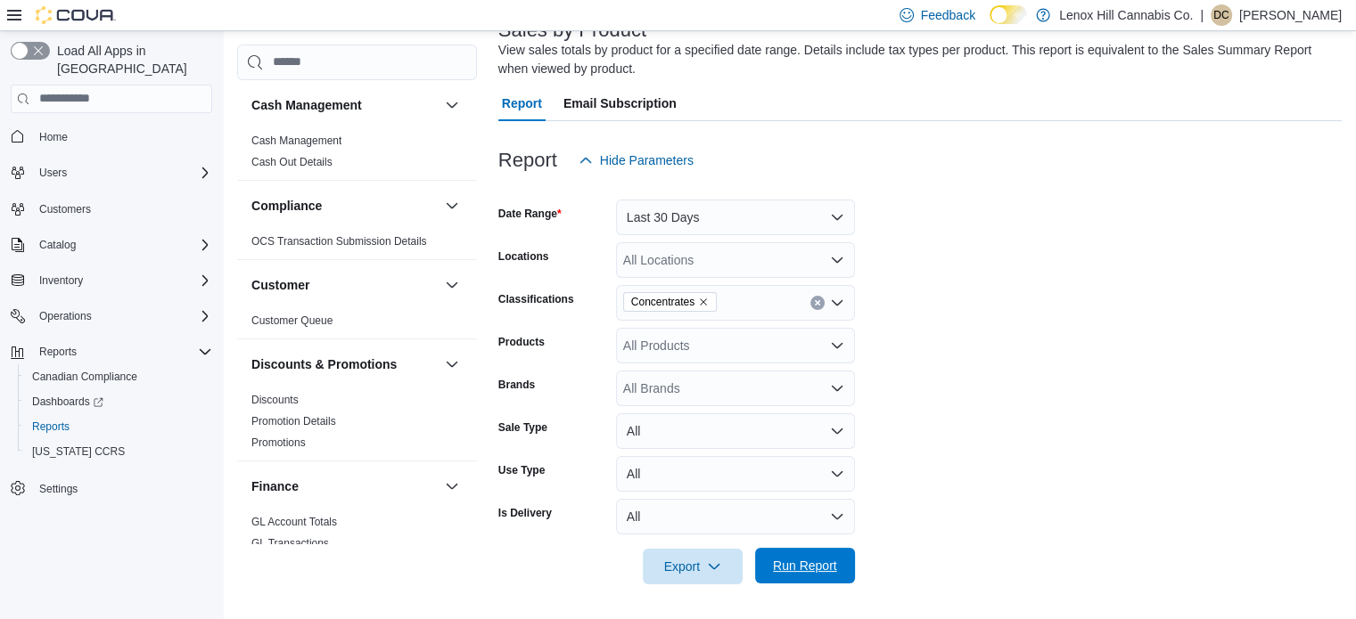
click at [831, 578] on span "Run Report" at bounding box center [805, 566] width 78 height 36
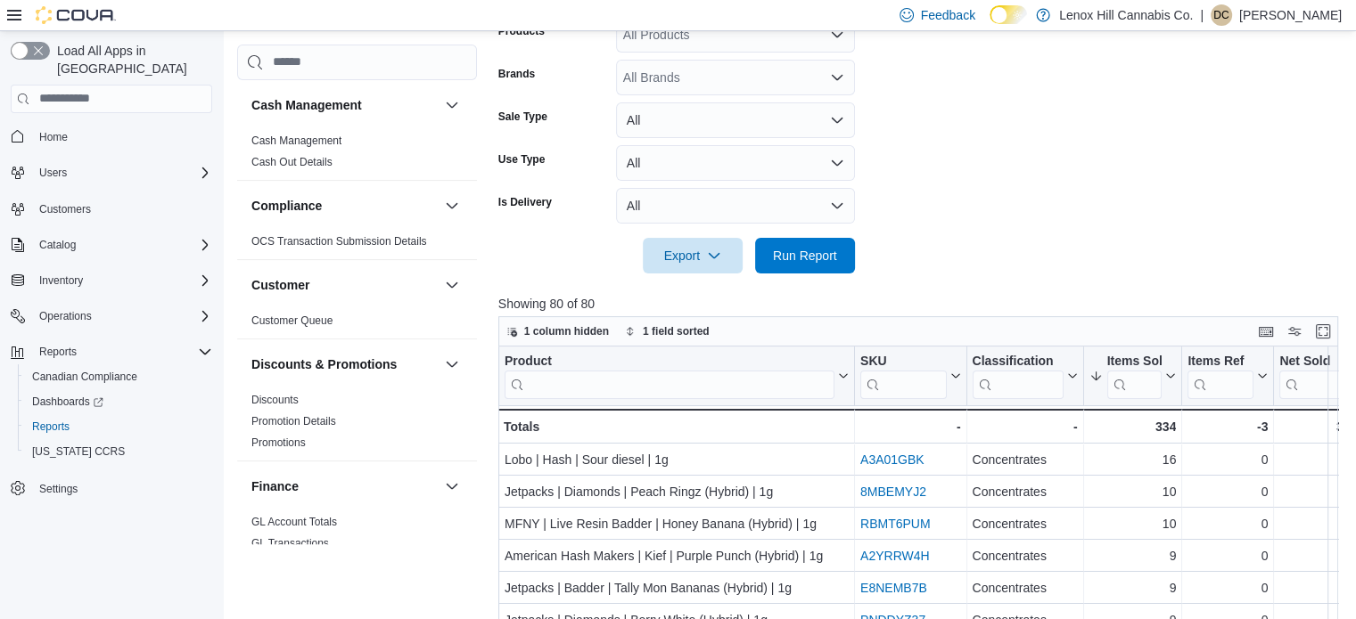
scroll to position [483, 0]
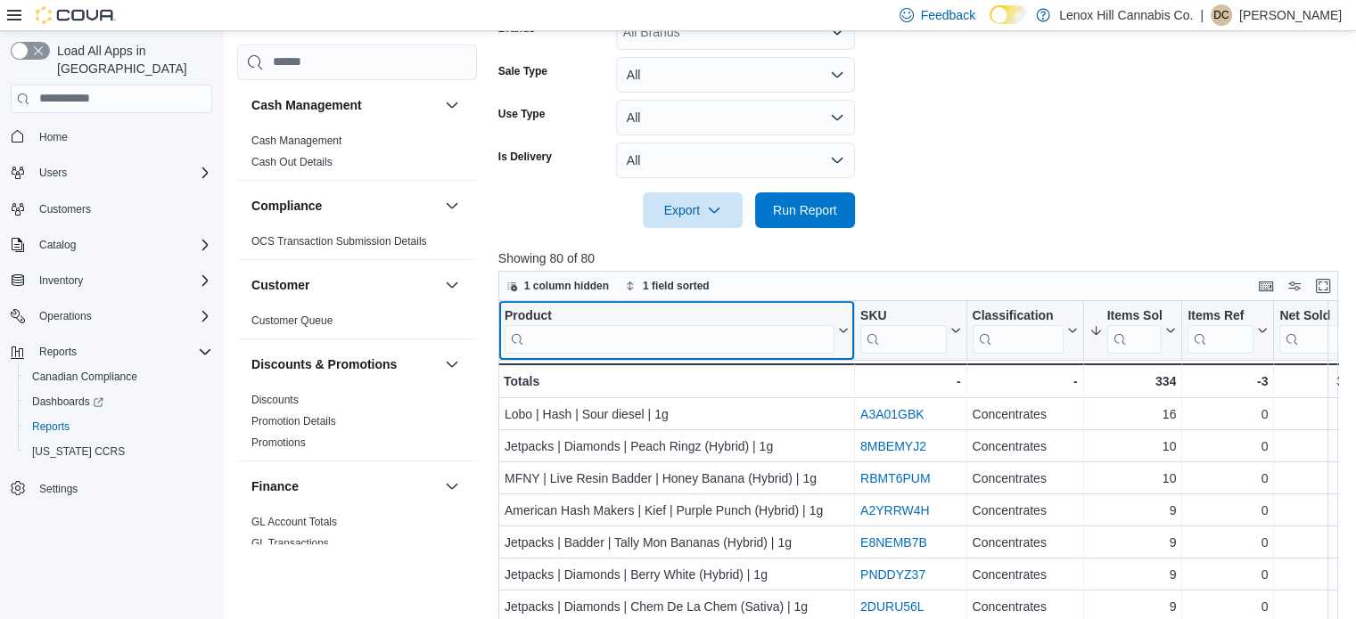
click at [644, 337] on input "search" at bounding box center [669, 338] width 330 height 29
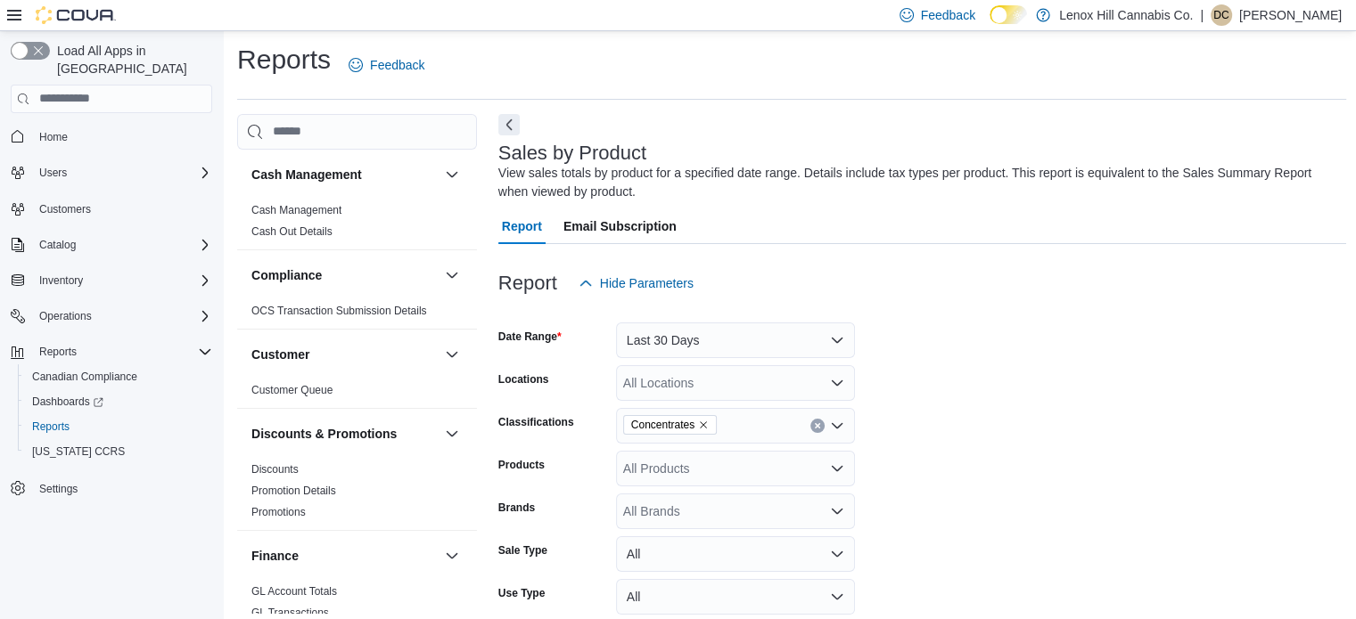
scroll to position [0, 0]
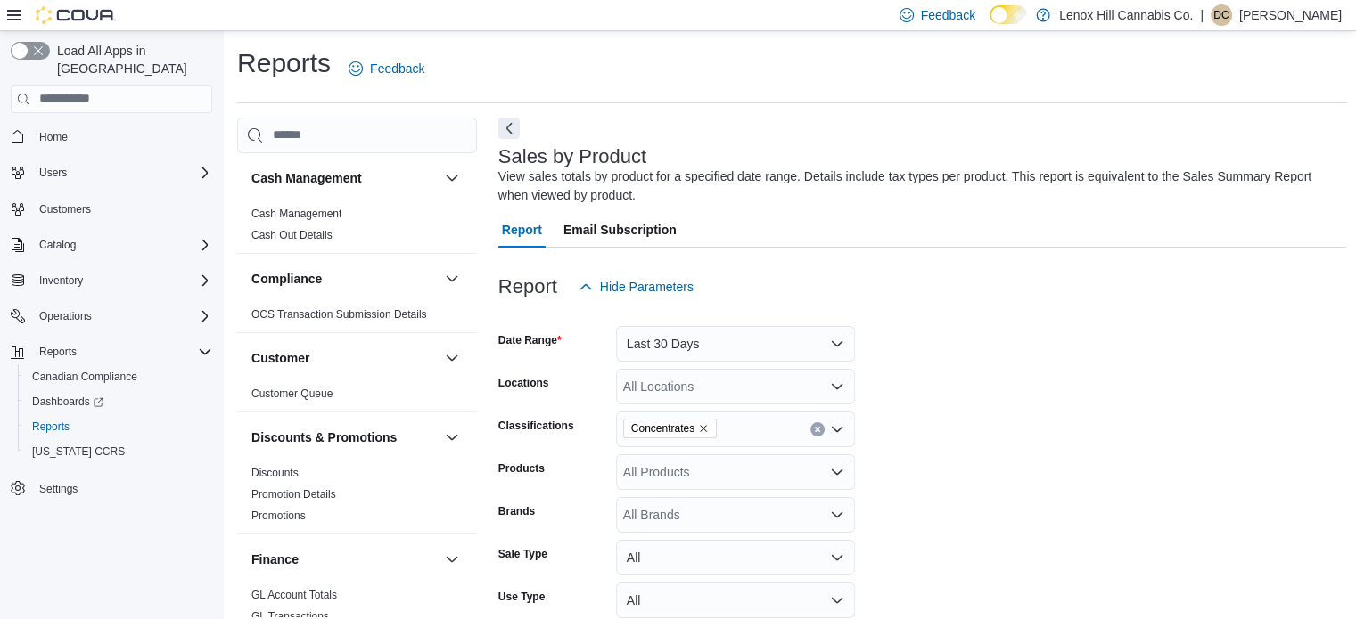
type input "*****"
click at [705, 428] on icon "Remove Concentrates from selection in this group" at bounding box center [703, 428] width 11 height 11
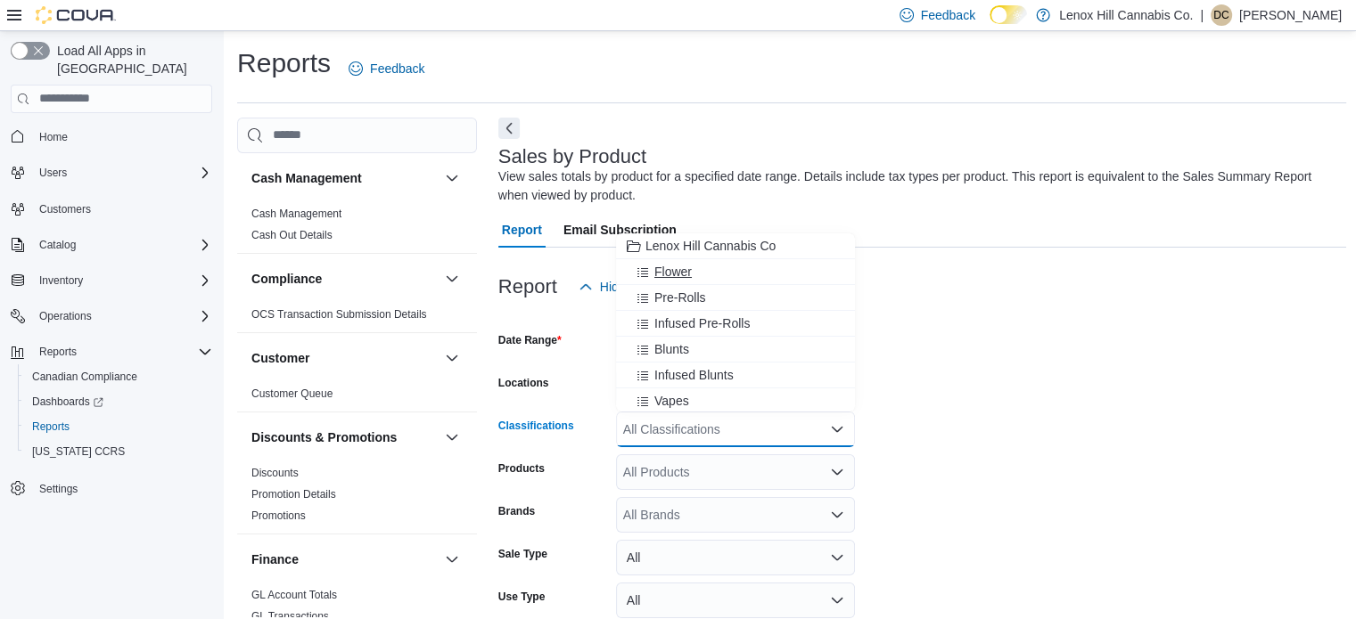
click at [701, 267] on div "Flower" at bounding box center [735, 272] width 217 height 18
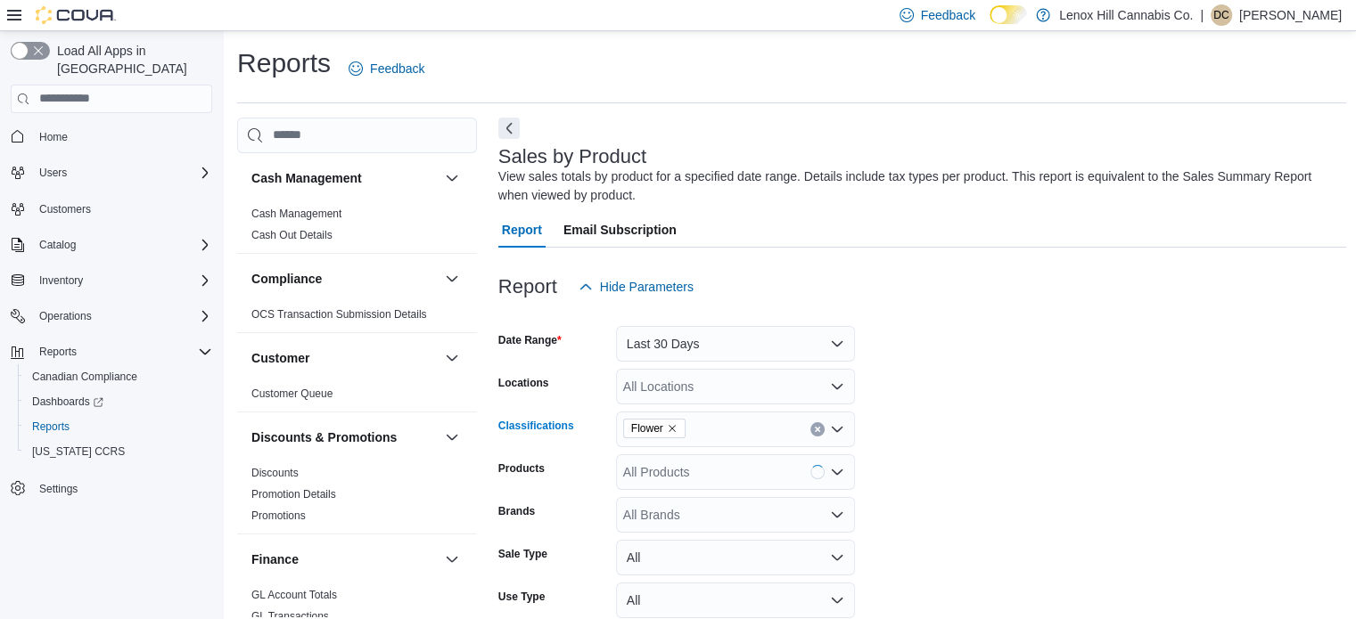
scroll to position [446, 0]
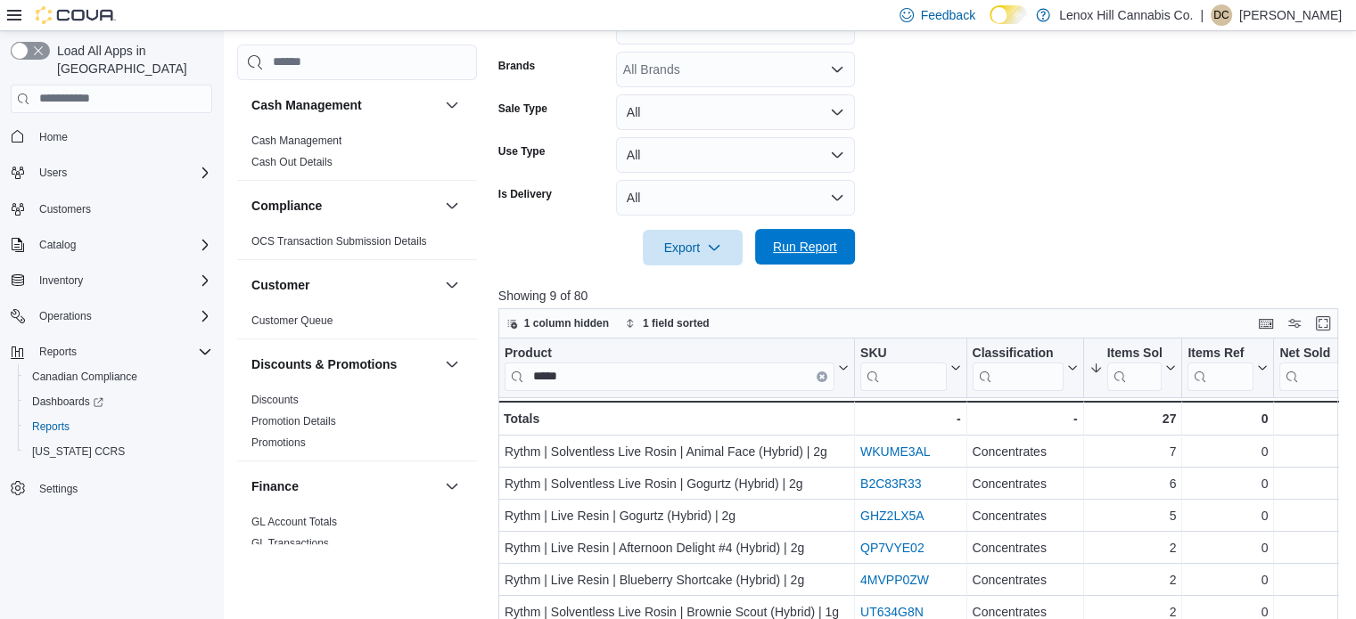
click at [836, 252] on span "Run Report" at bounding box center [805, 247] width 64 height 18
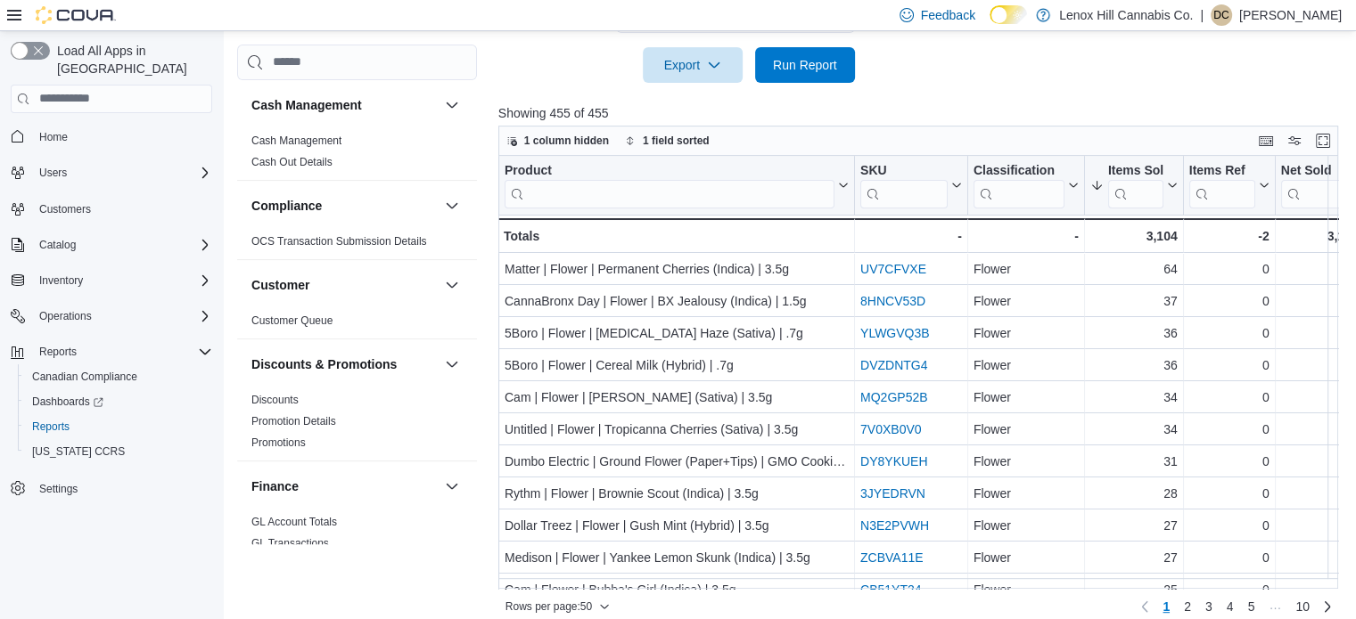
scroll to position [644, 0]
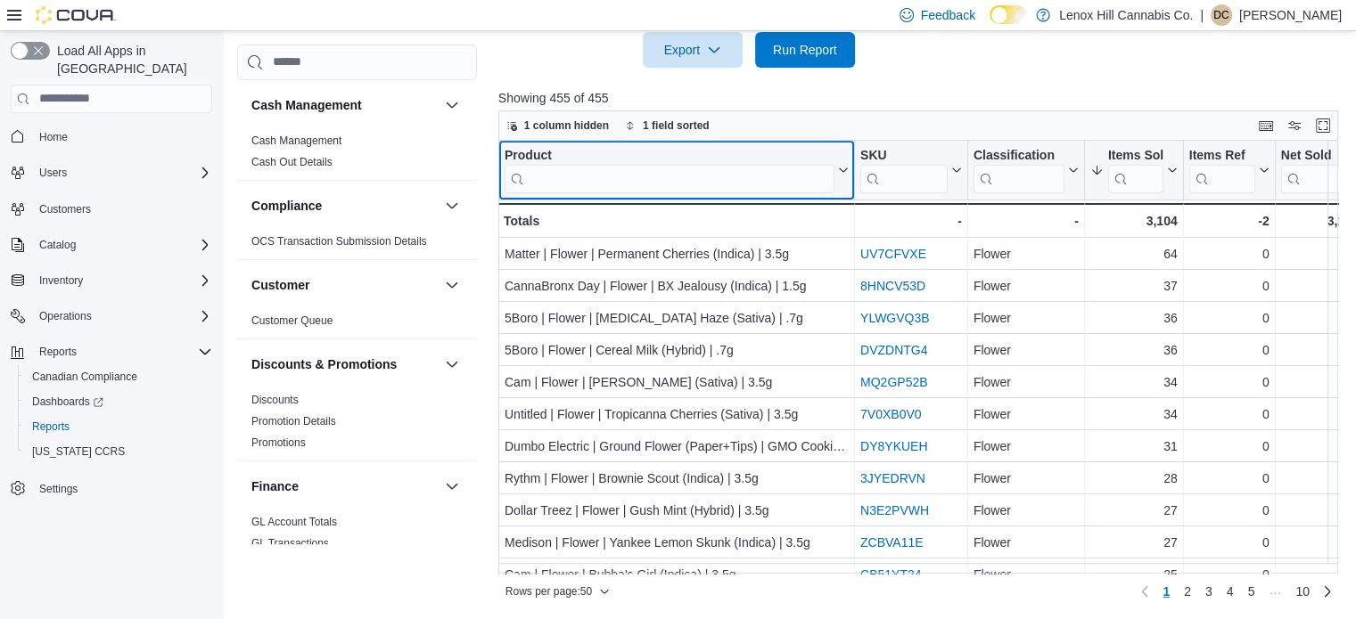
click at [722, 181] on input "search" at bounding box center [669, 178] width 330 height 29
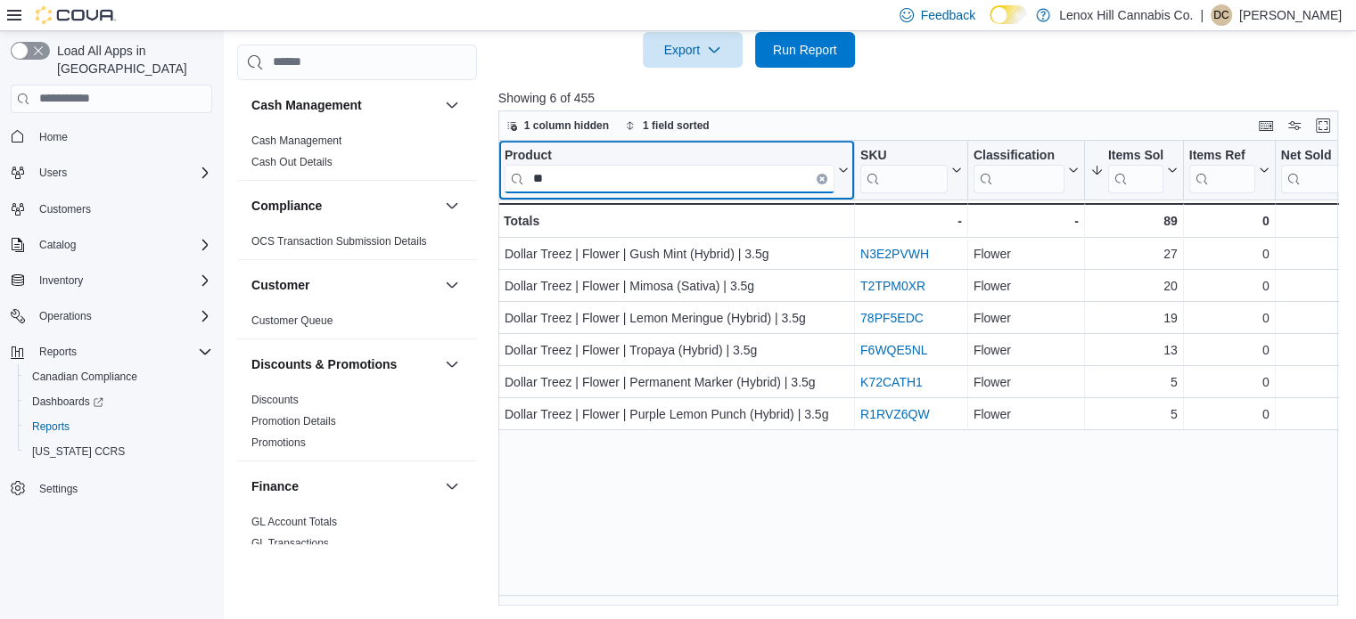
type input "*"
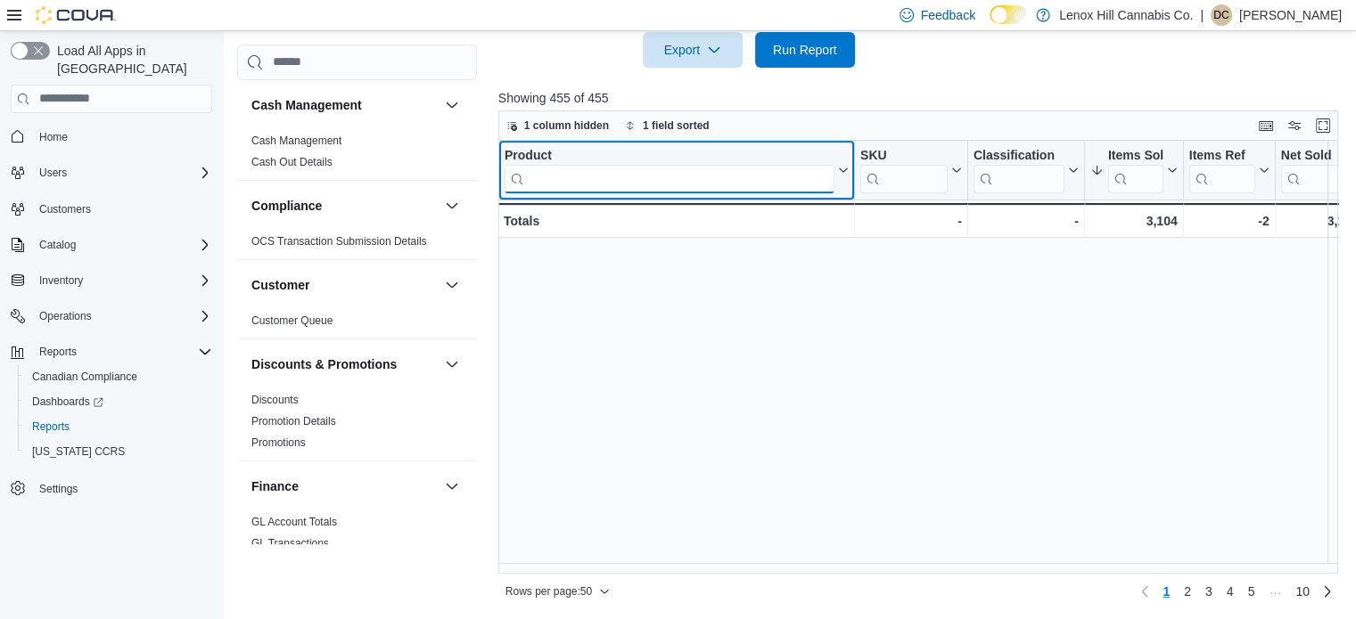
scroll to position [0, 0]
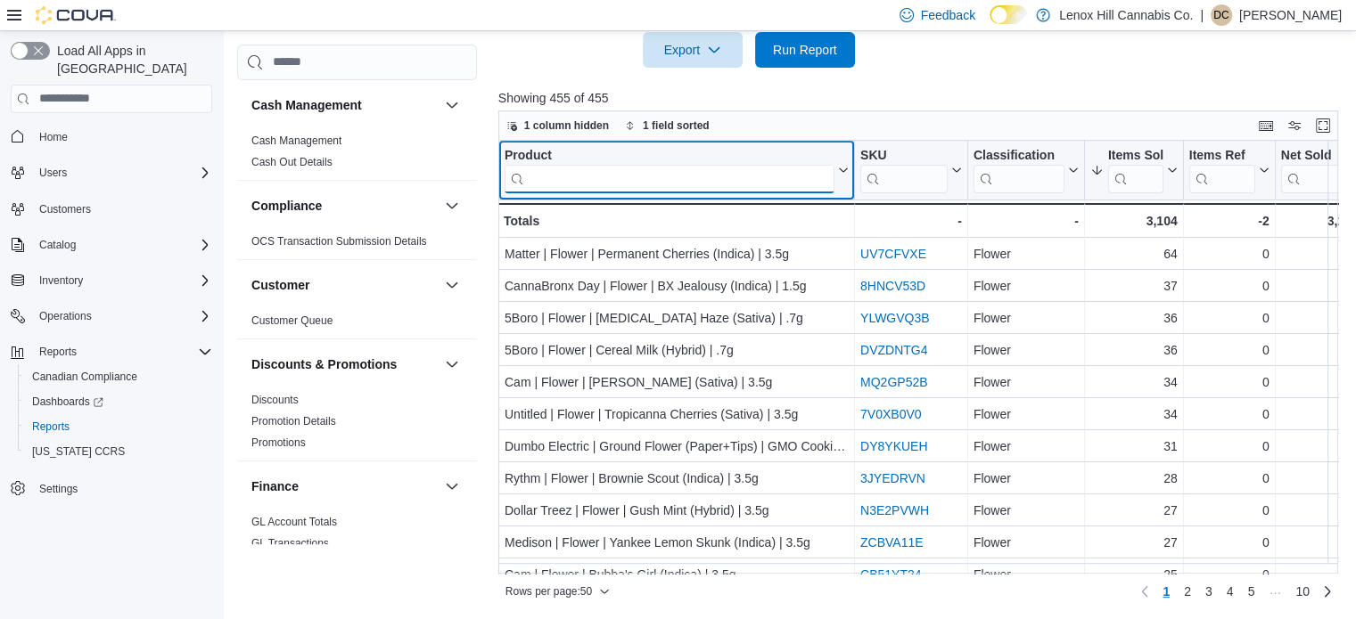
click at [620, 174] on input "search" at bounding box center [669, 178] width 330 height 29
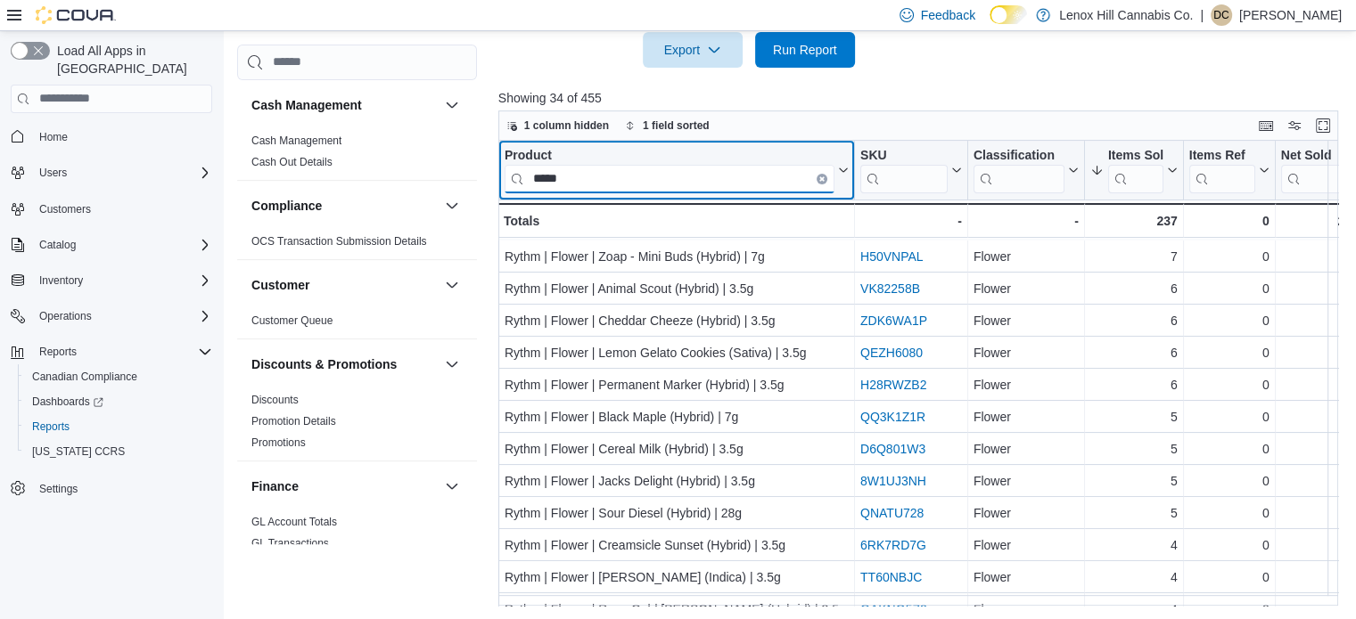
scroll to position [375, 0]
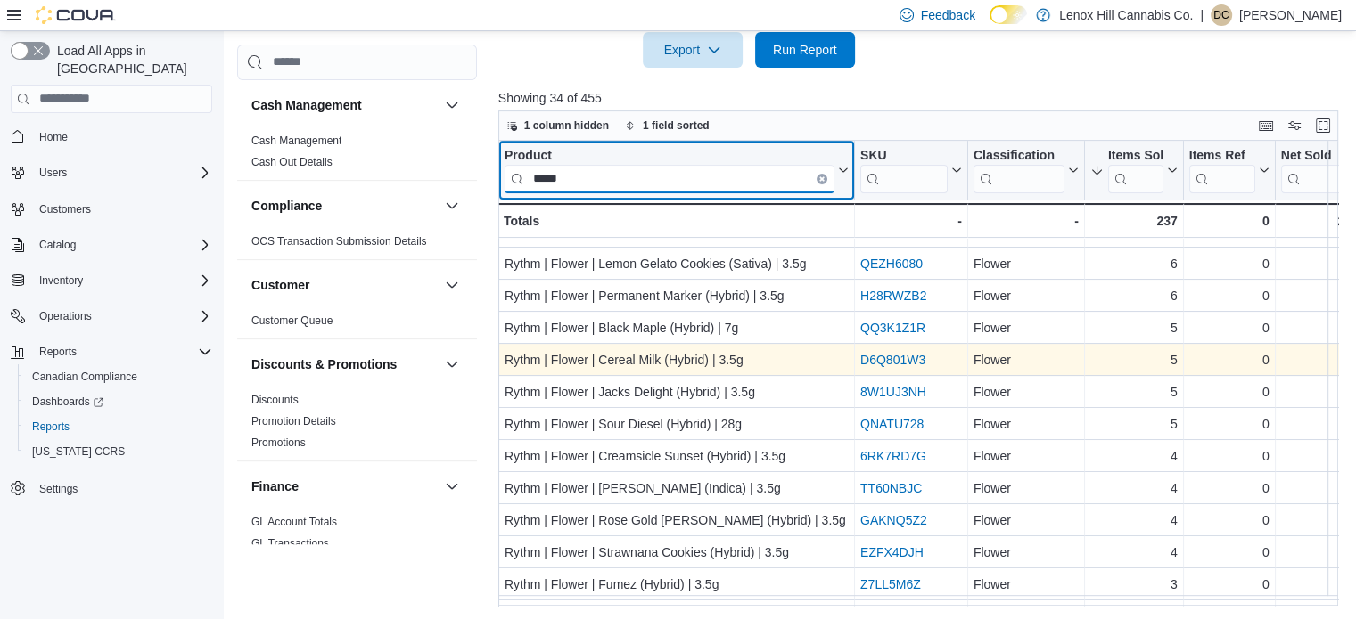
type input "*****"
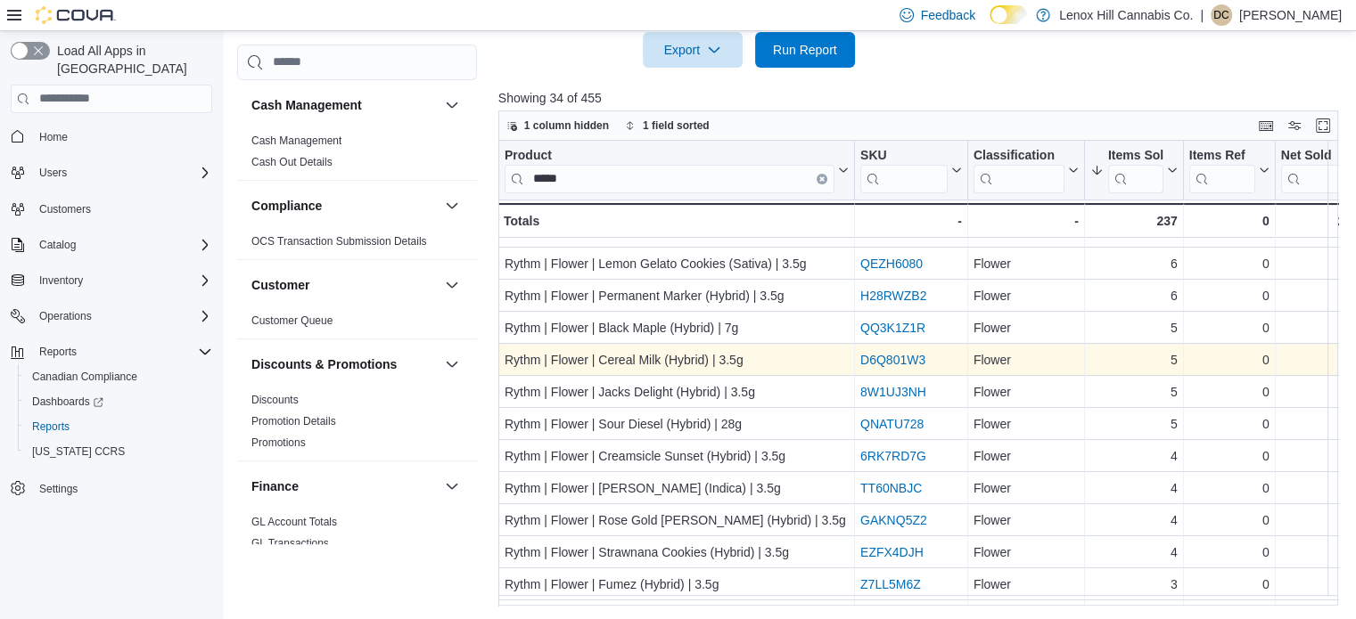
click at [886, 359] on link "D6Q801W3" at bounding box center [892, 360] width 65 height 14
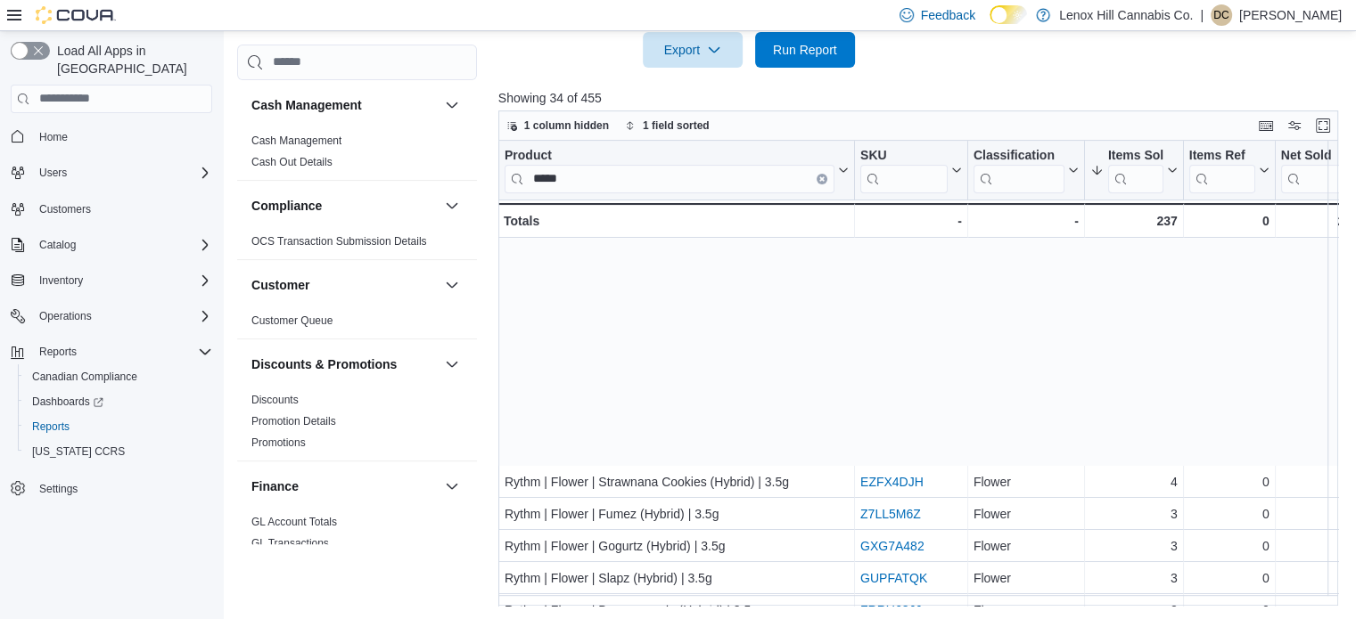
scroll to position [732, 0]
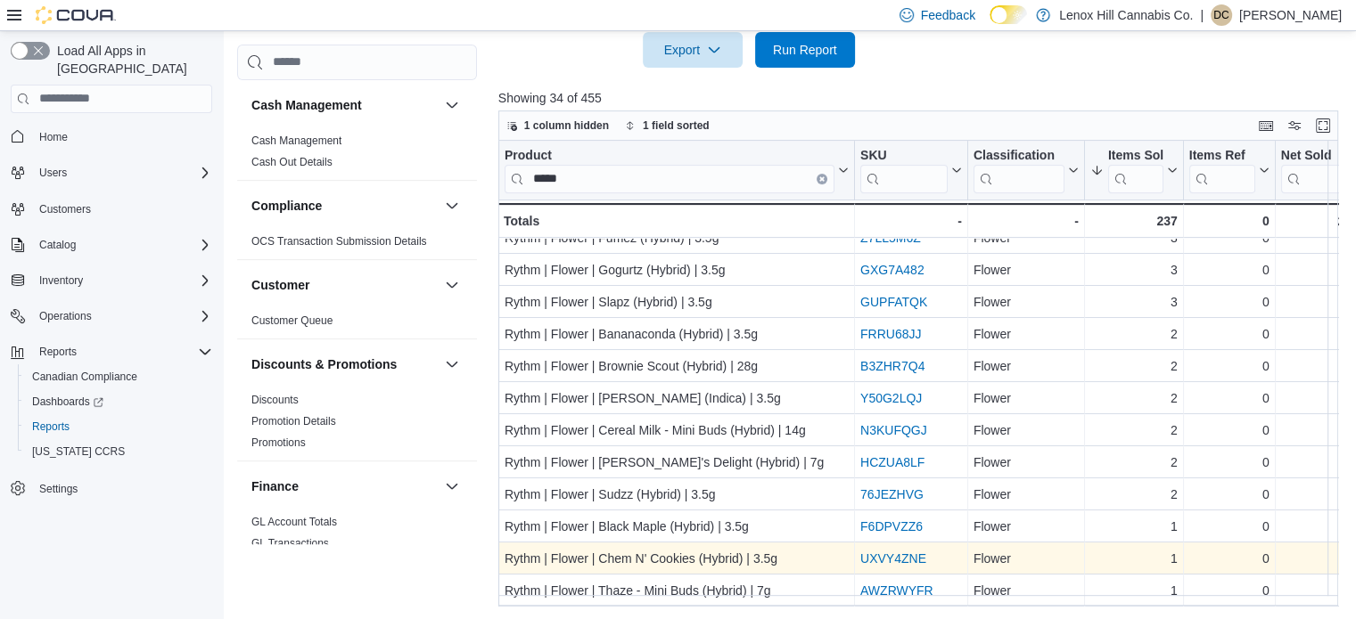
click at [898, 552] on link "UXVY4ZNE" at bounding box center [893, 559] width 66 height 14
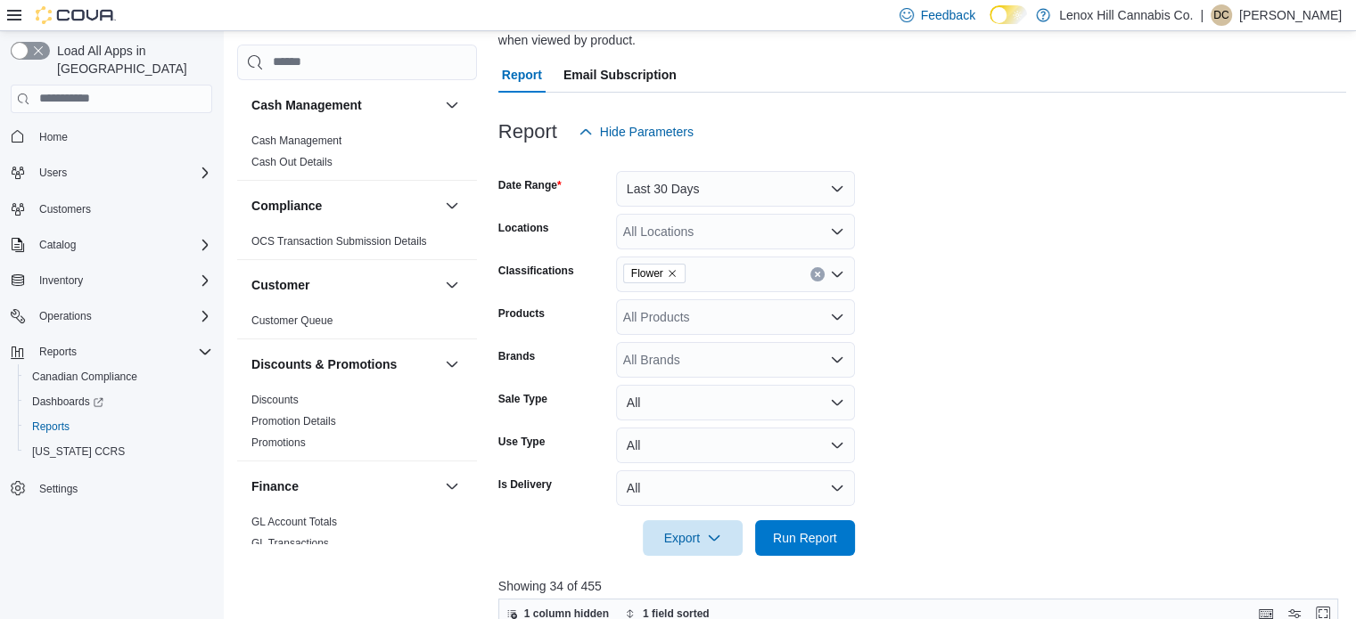
scroll to position [20, 0]
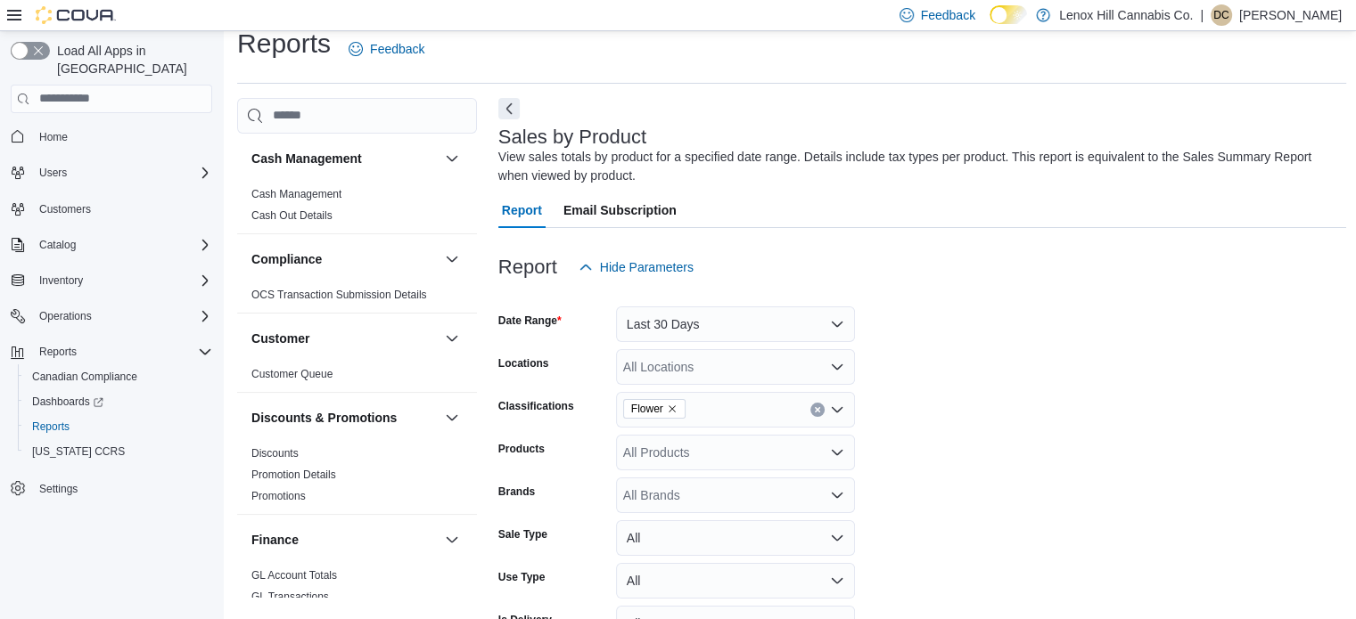
click at [671, 408] on icon "Remove Flower from selection in this group" at bounding box center [671, 409] width 7 height 7
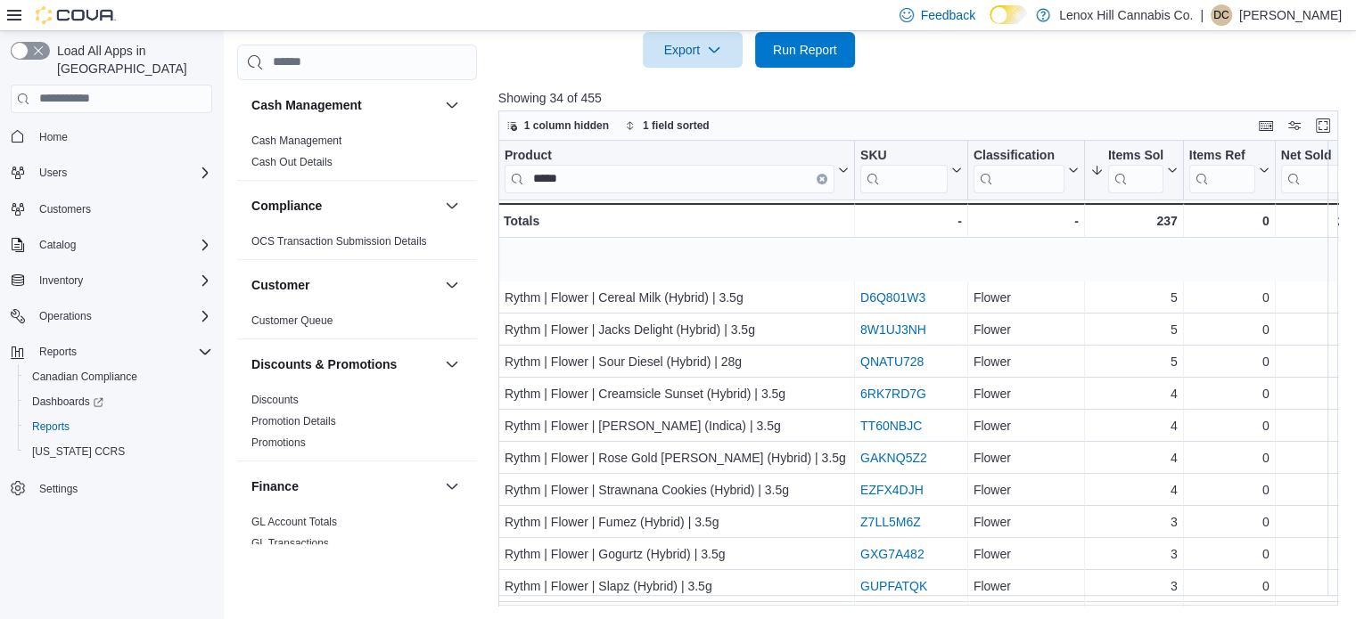
scroll to position [535, 0]
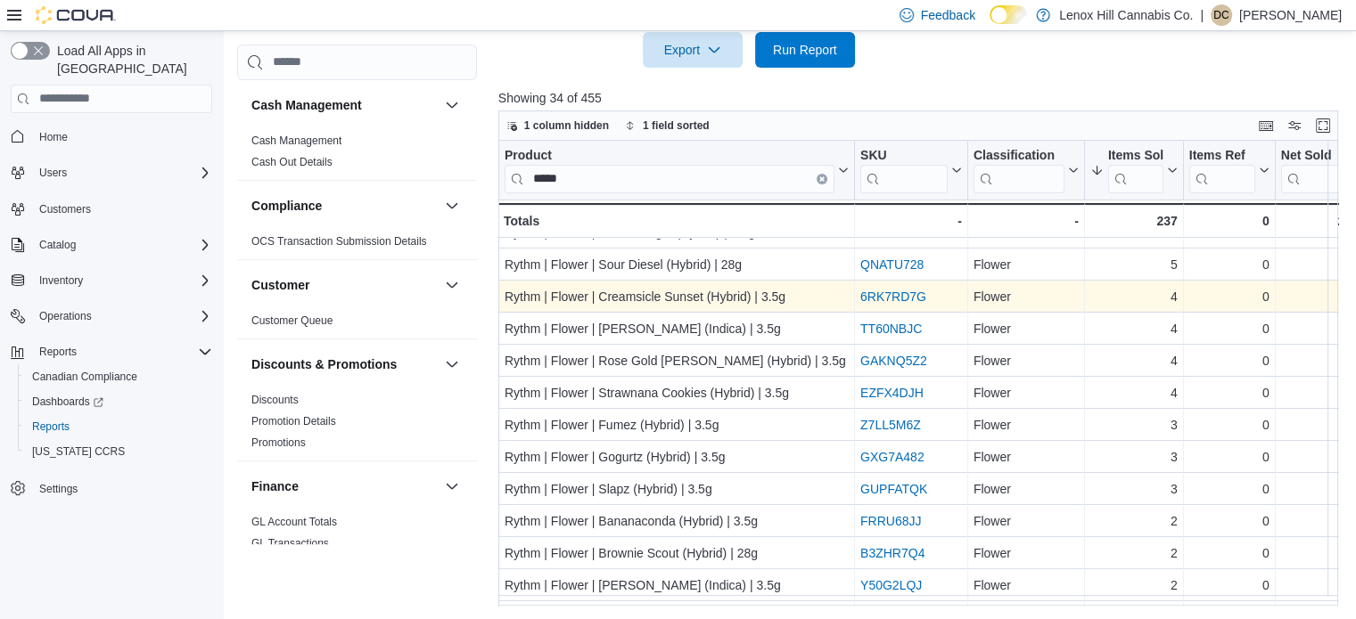
click at [895, 296] on link "6RK7RD7G" at bounding box center [893, 297] width 66 height 14
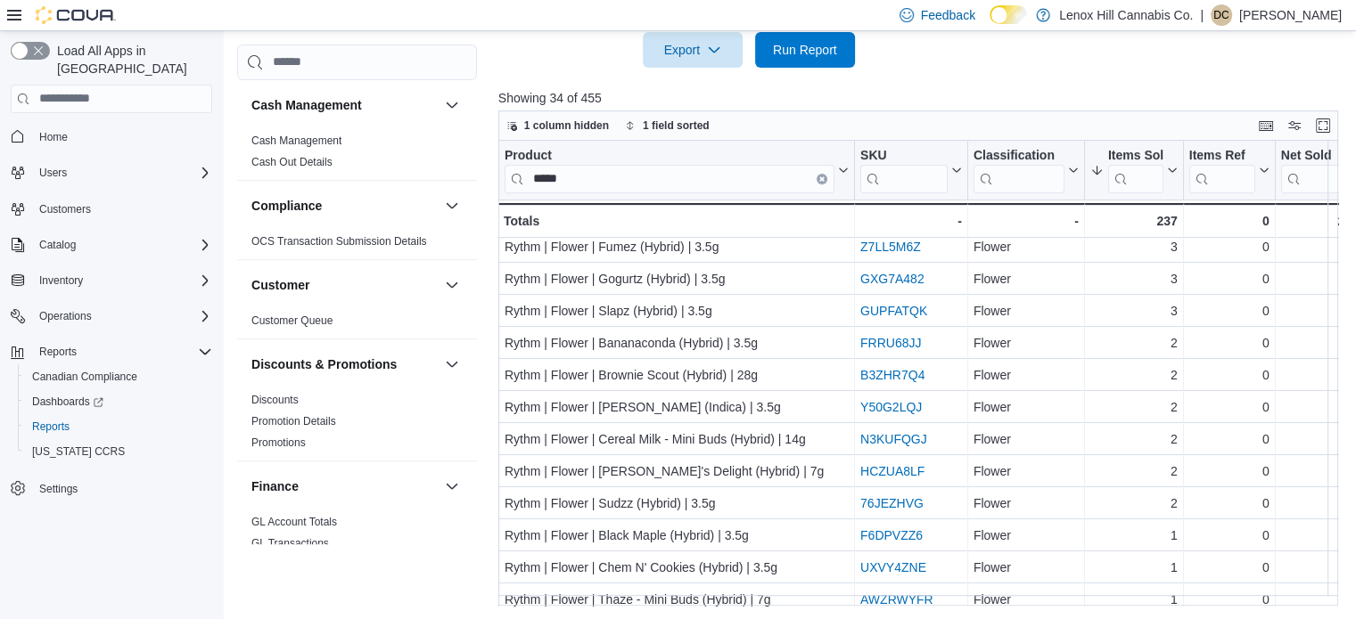
scroll to position [732, 0]
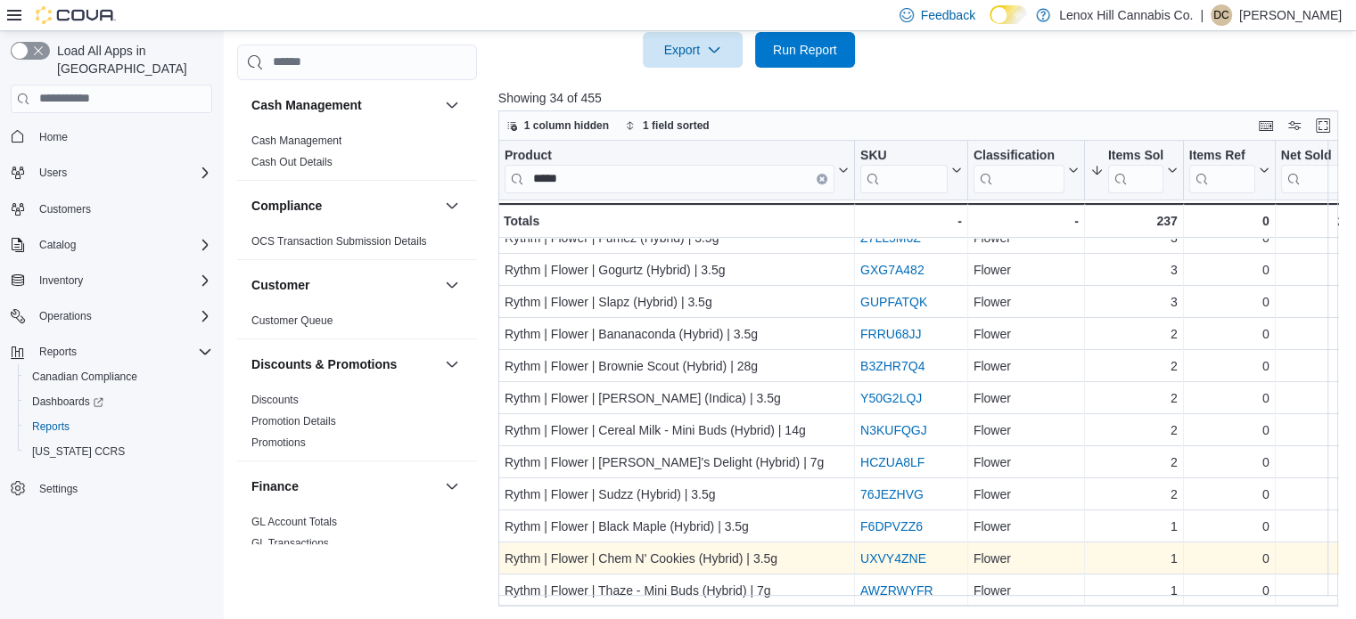
click at [867, 552] on link "UXVY4ZNE" at bounding box center [893, 559] width 66 height 14
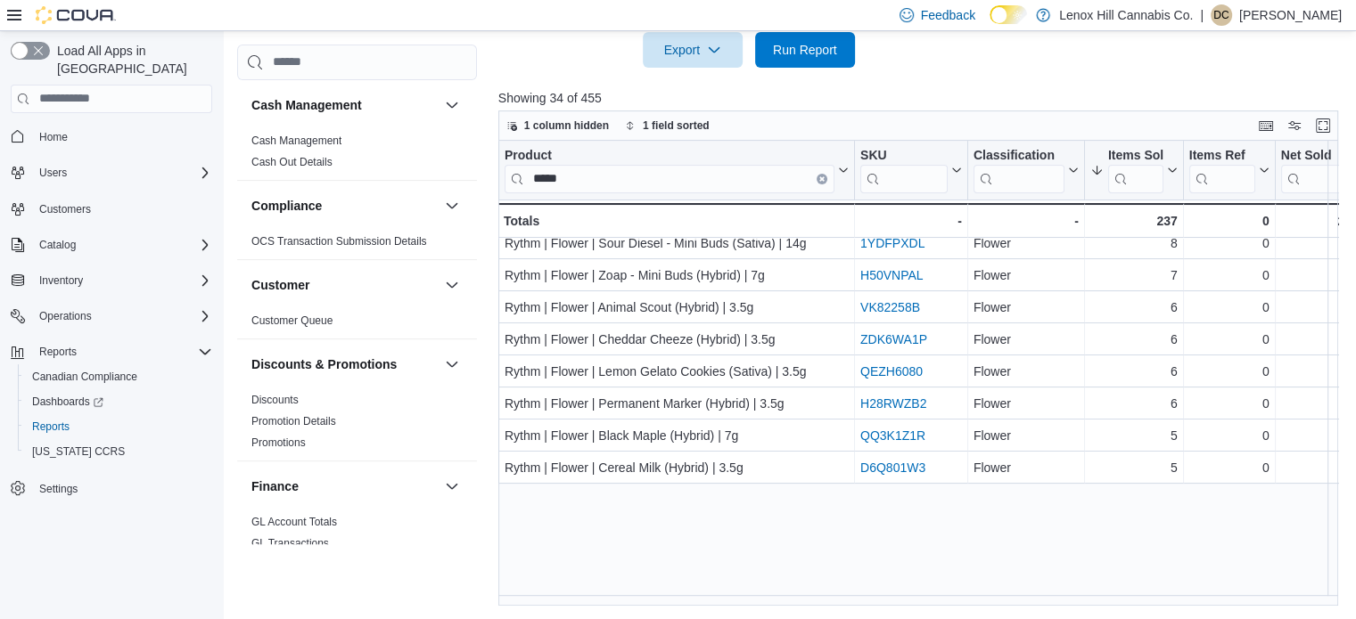
scroll to position [0, 0]
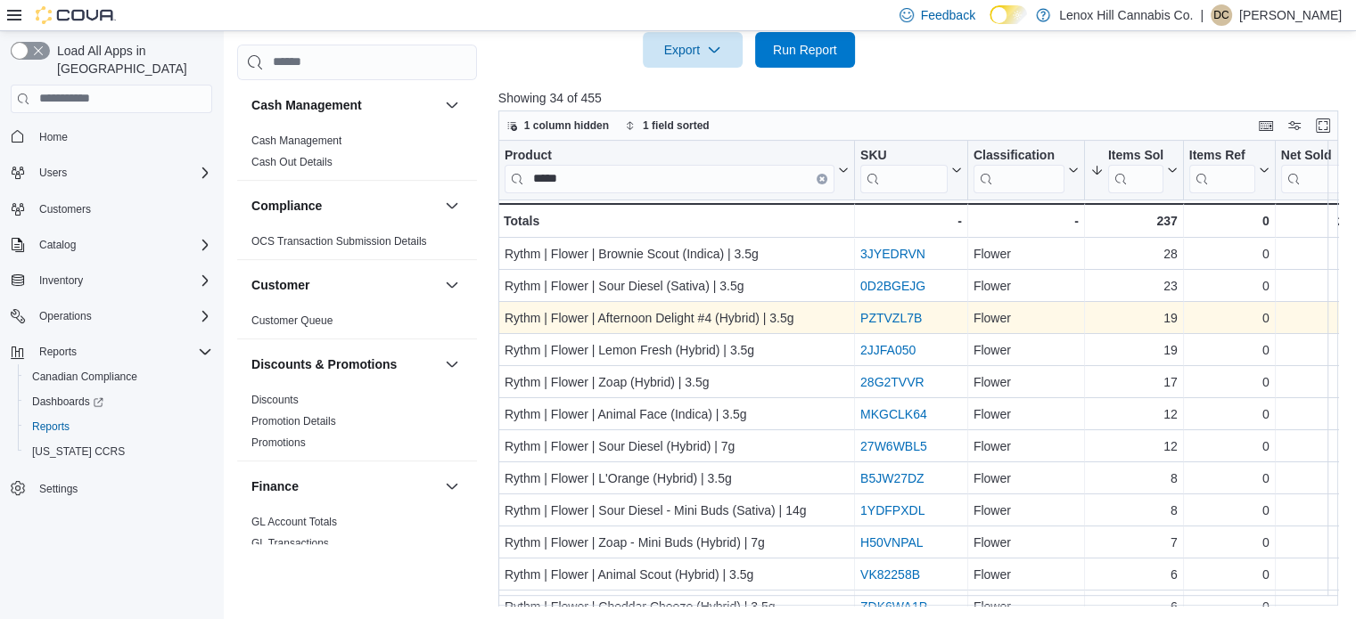
click at [917, 316] on link "PZTVZL7B" at bounding box center [890, 318] width 61 height 14
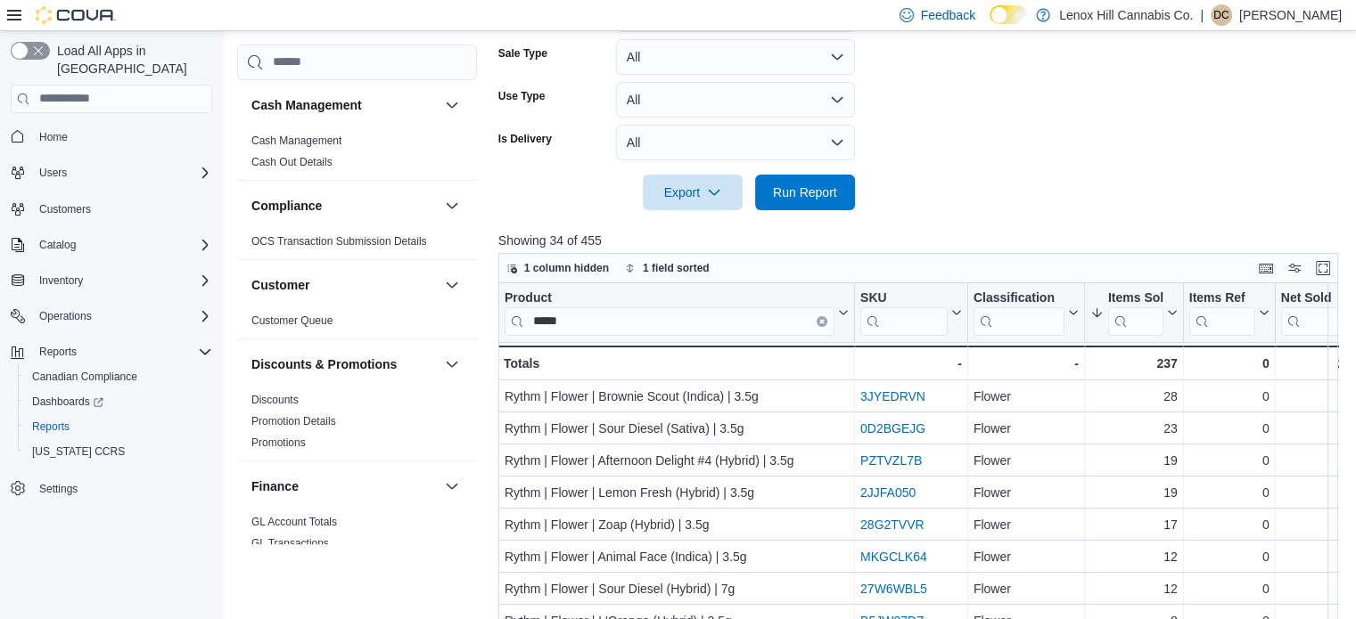
scroll to position [644, 0]
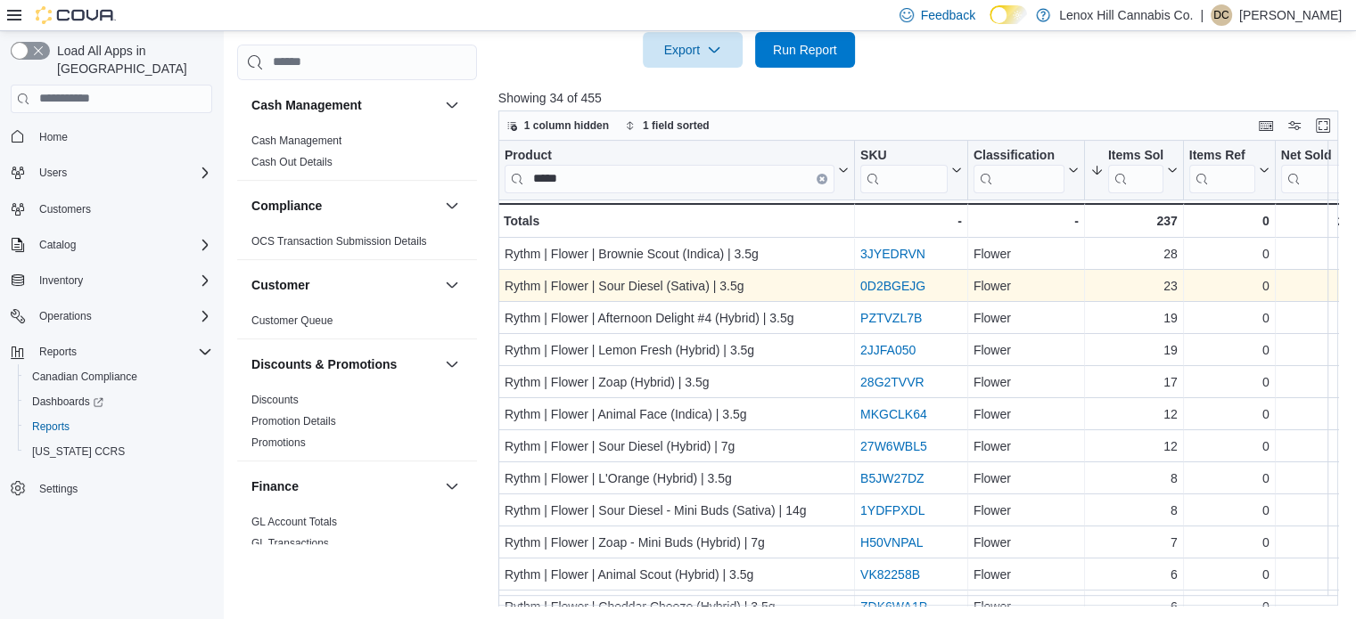
click at [906, 281] on link "0D2BGEJG" at bounding box center [892, 286] width 65 height 14
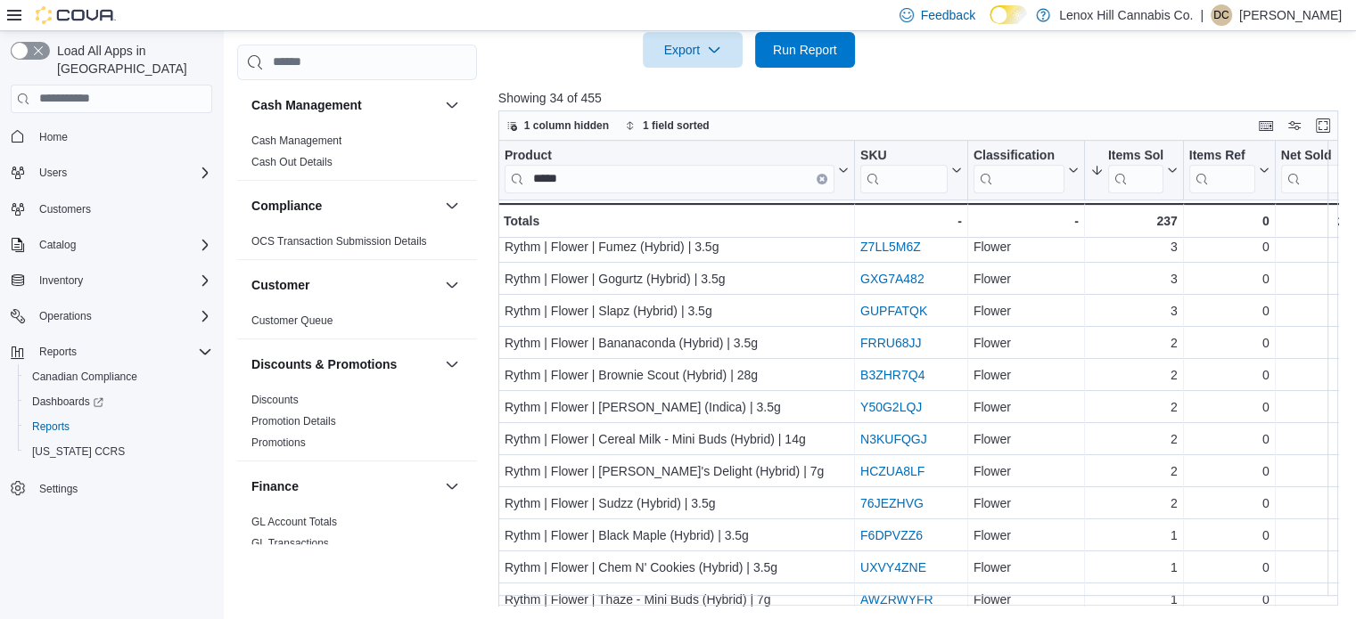
scroll to position [732, 0]
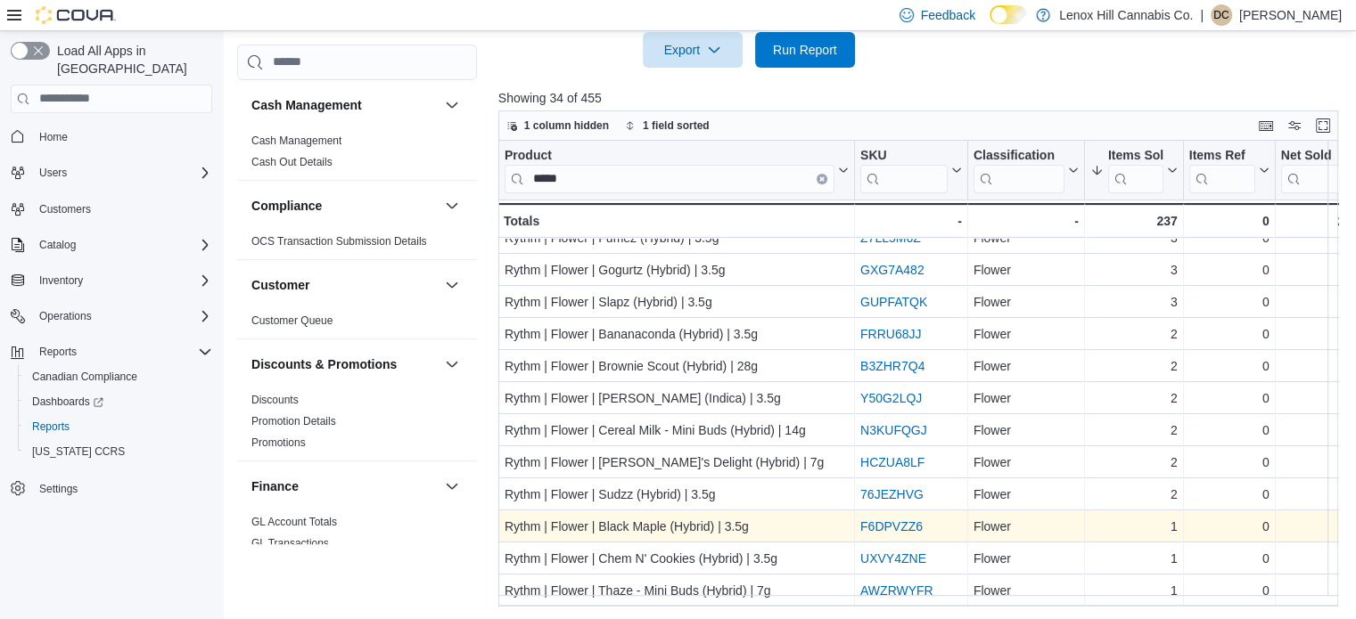
click at [868, 520] on link "F6DPVZZ6" at bounding box center [891, 527] width 62 height 14
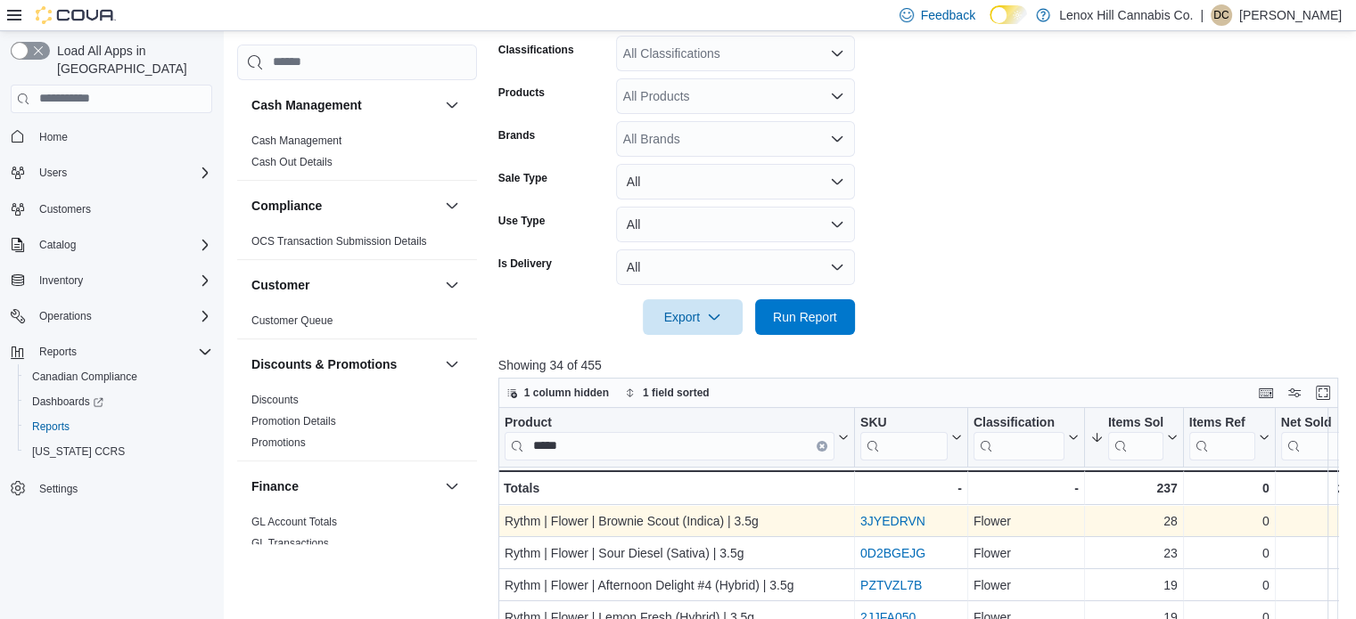
scroll to position [287, 0]
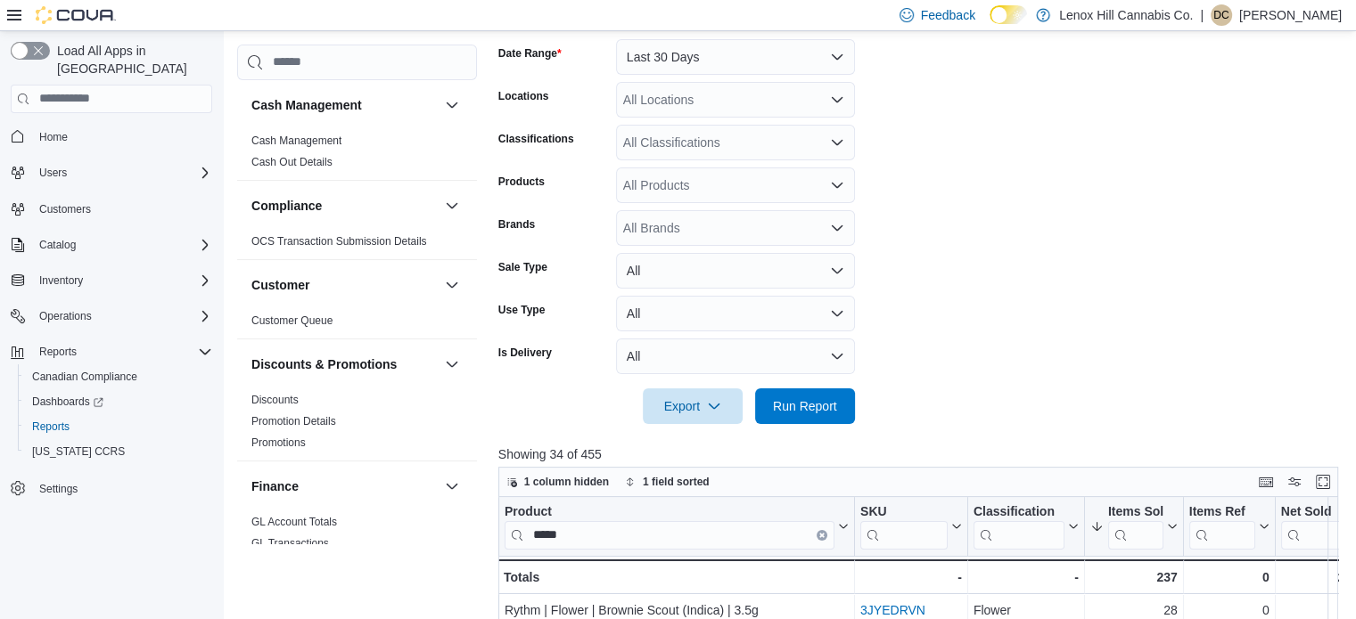
click at [674, 143] on div "All Classifications" at bounding box center [735, 143] width 239 height 36
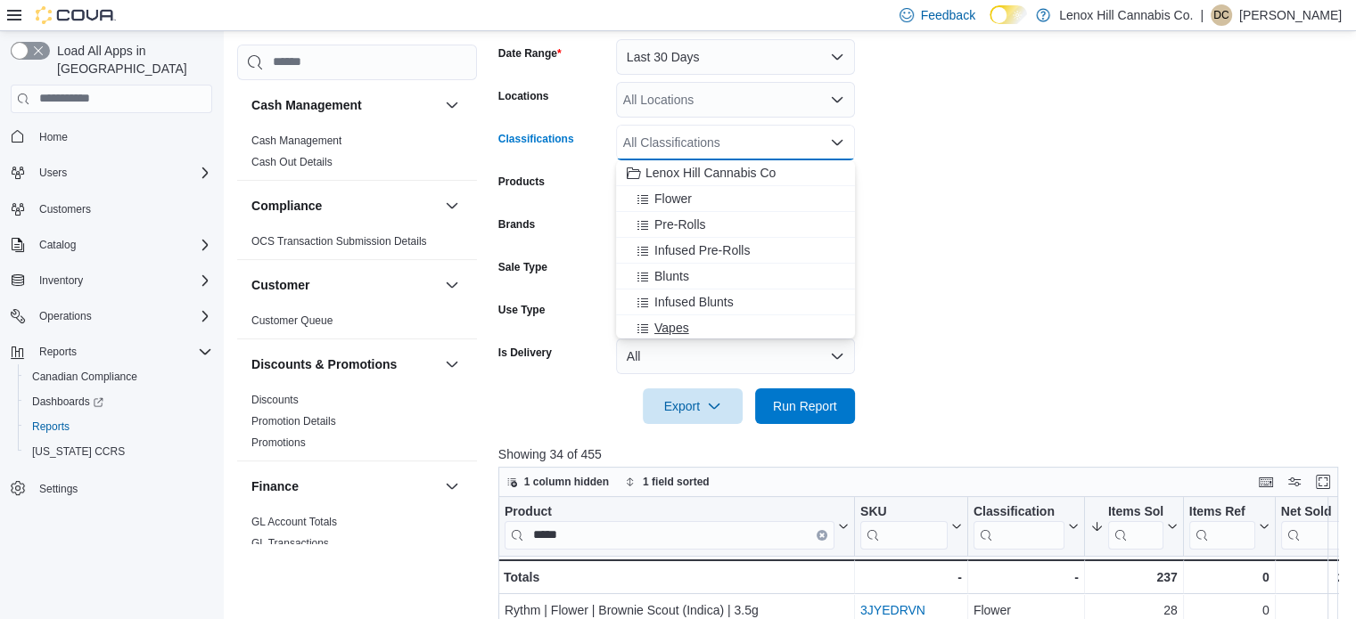
click at [674, 319] on span "Vapes" at bounding box center [671, 328] width 35 height 18
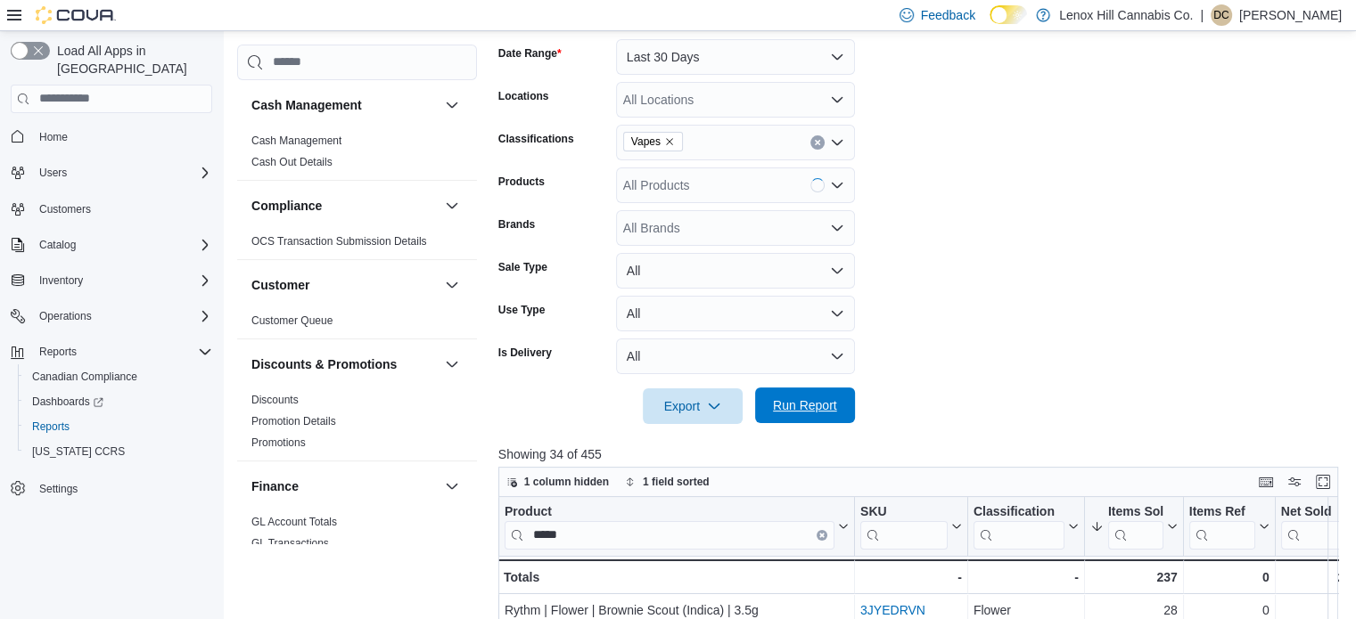
click at [827, 413] on span "Run Report" at bounding box center [805, 406] width 64 height 18
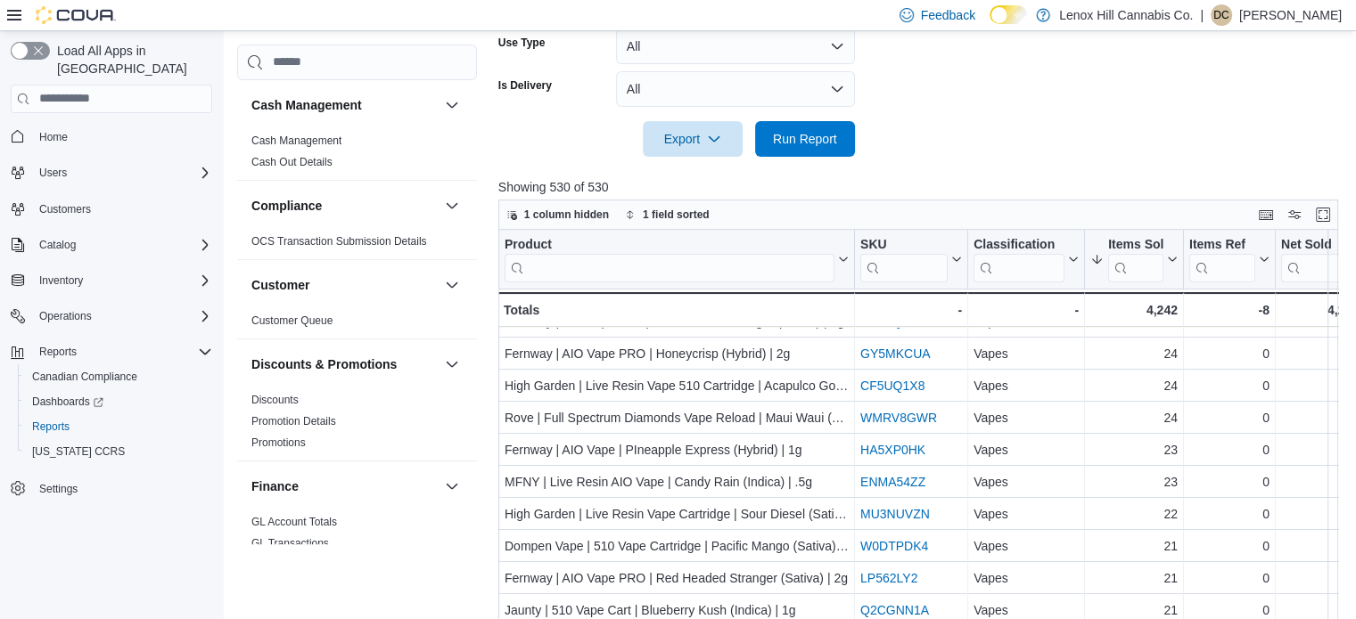
scroll to position [267, 0]
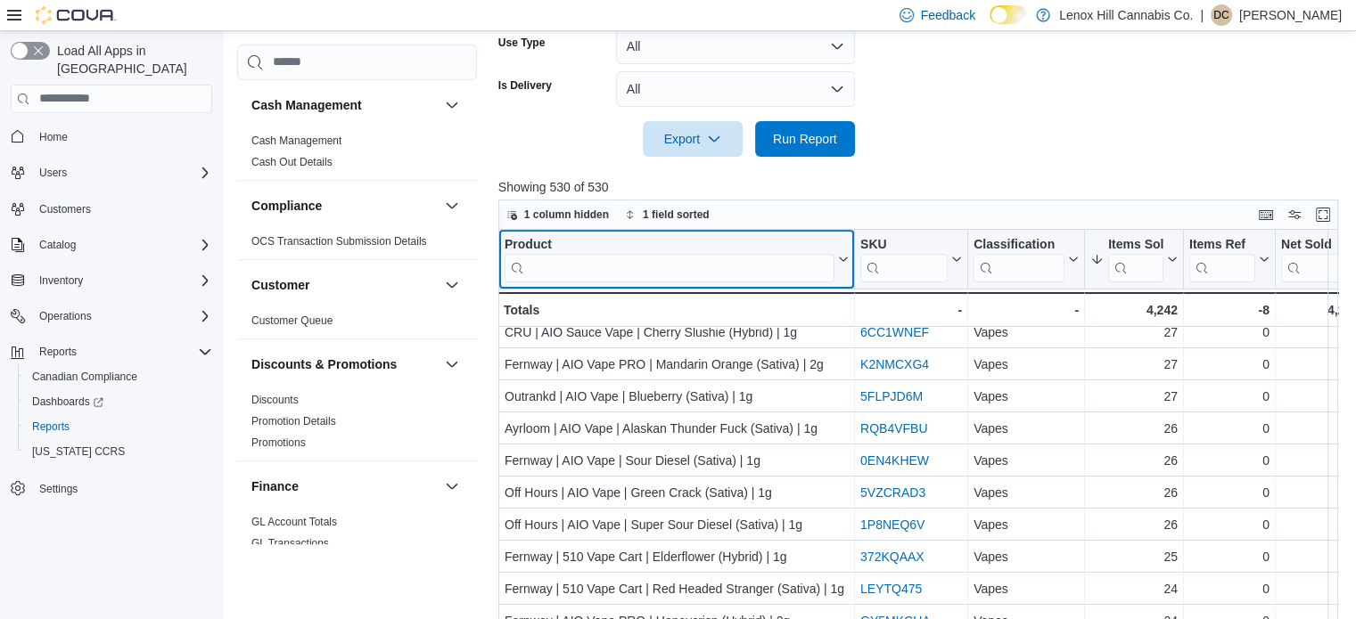
click at [712, 274] on input "search" at bounding box center [669, 267] width 330 height 29
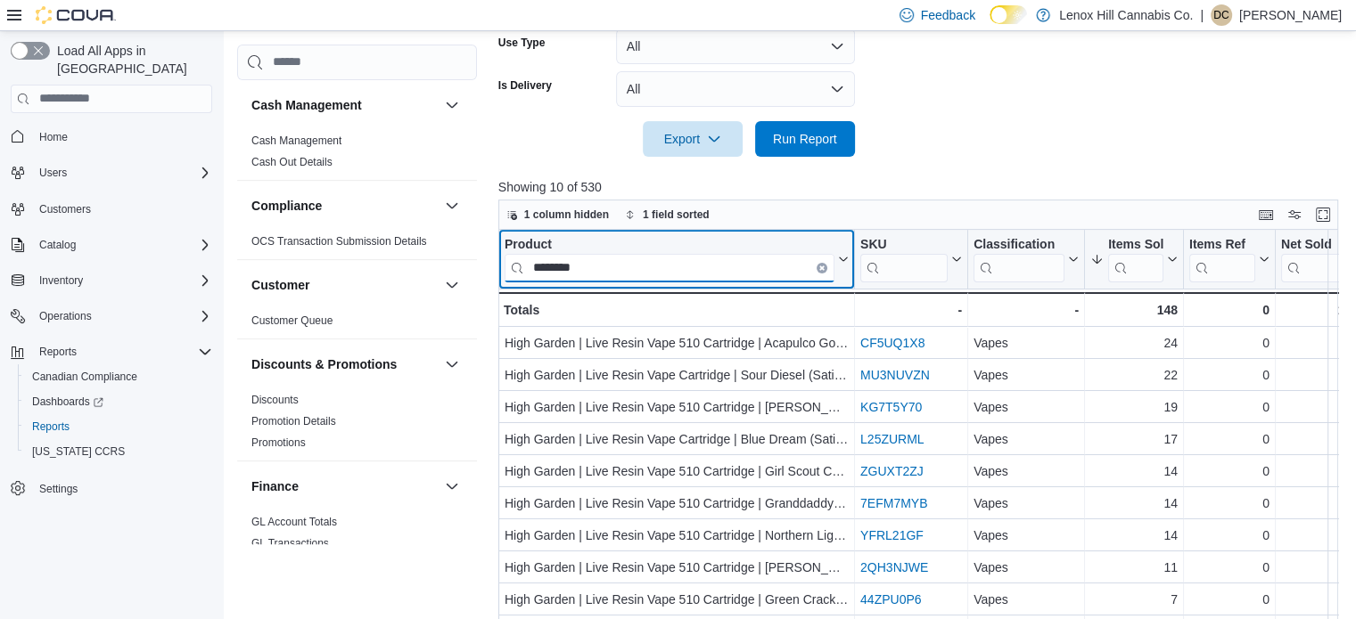
scroll to position [0, 0]
type input "*"
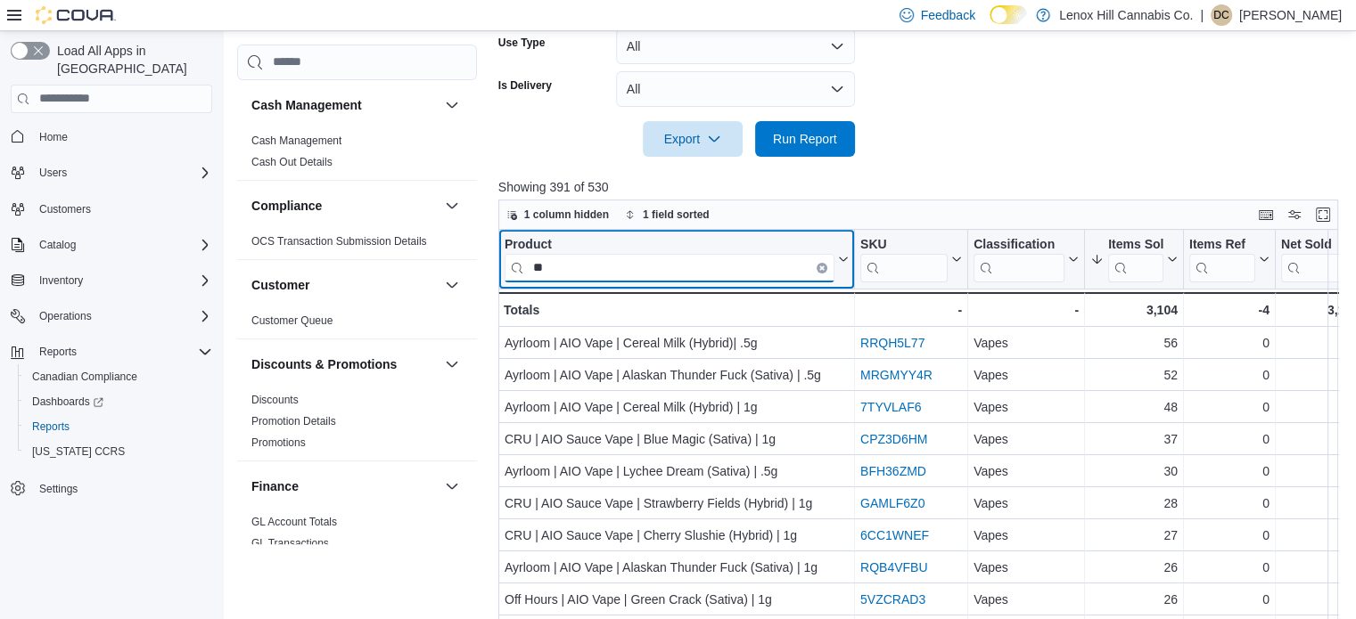
type input "***"
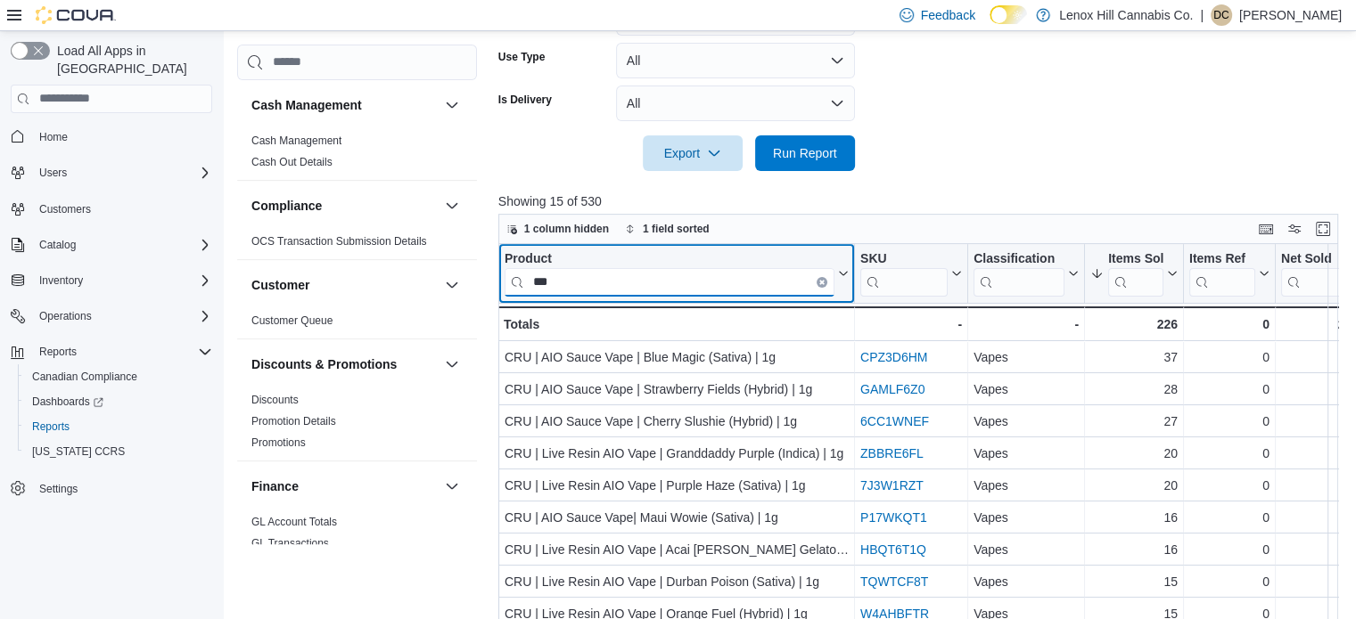
scroll to position [465, 0]
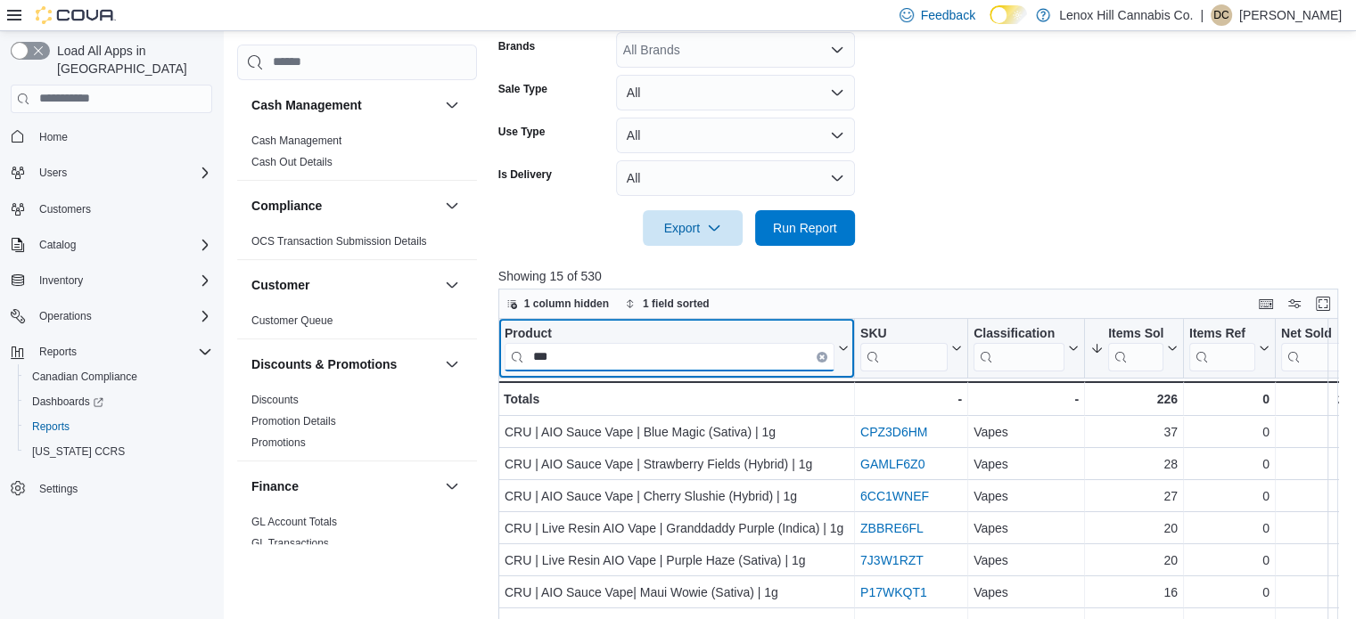
drag, startPoint x: 602, startPoint y: 357, endPoint x: 364, endPoint y: 348, distance: 238.1
click at [360, 355] on div "Cash Management Cash Management Cash Out Details Compliance OCS Transaction Sub…" at bounding box center [791, 218] width 1109 height 1132
click at [635, 353] on input "search" at bounding box center [669, 356] width 330 height 29
type input "*******"
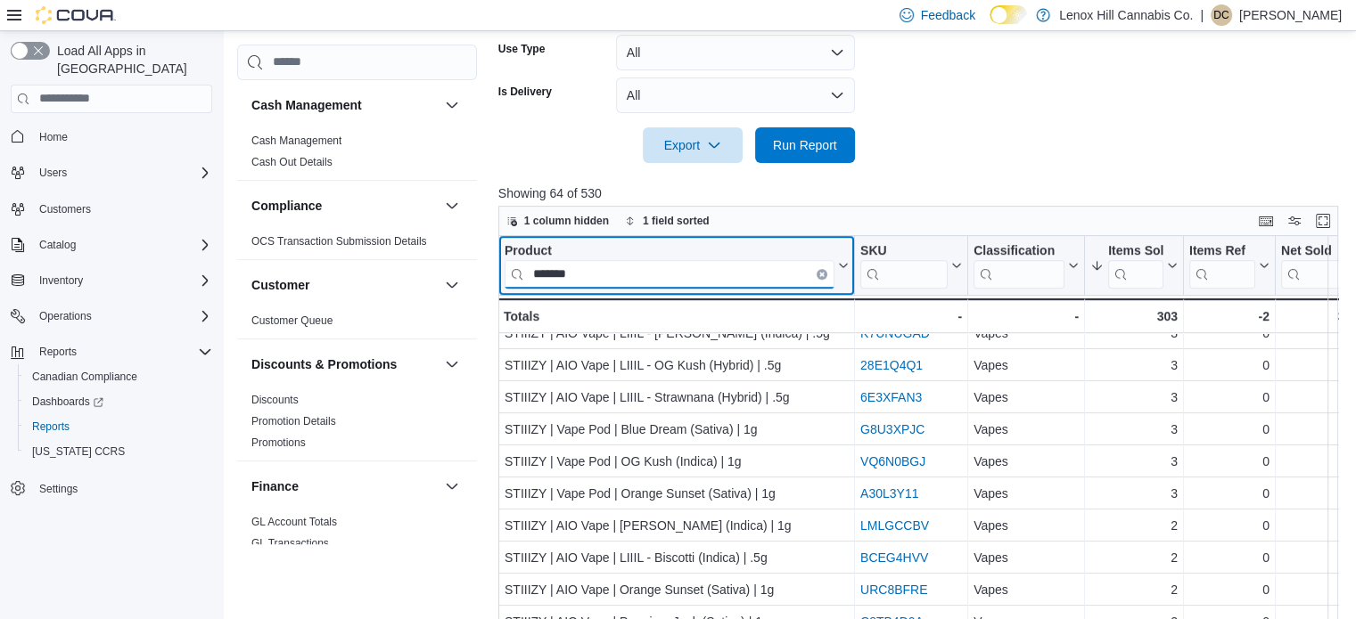
scroll to position [644, 0]
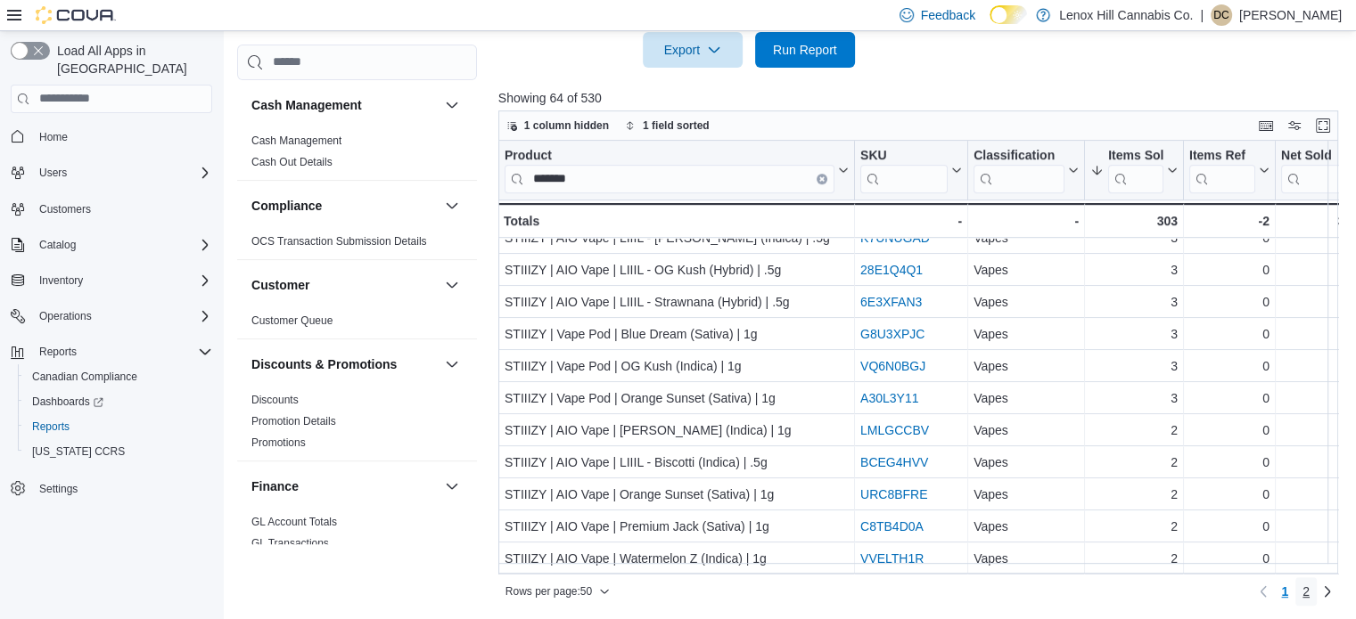
click at [1309, 591] on span "2" at bounding box center [1305, 592] width 7 height 18
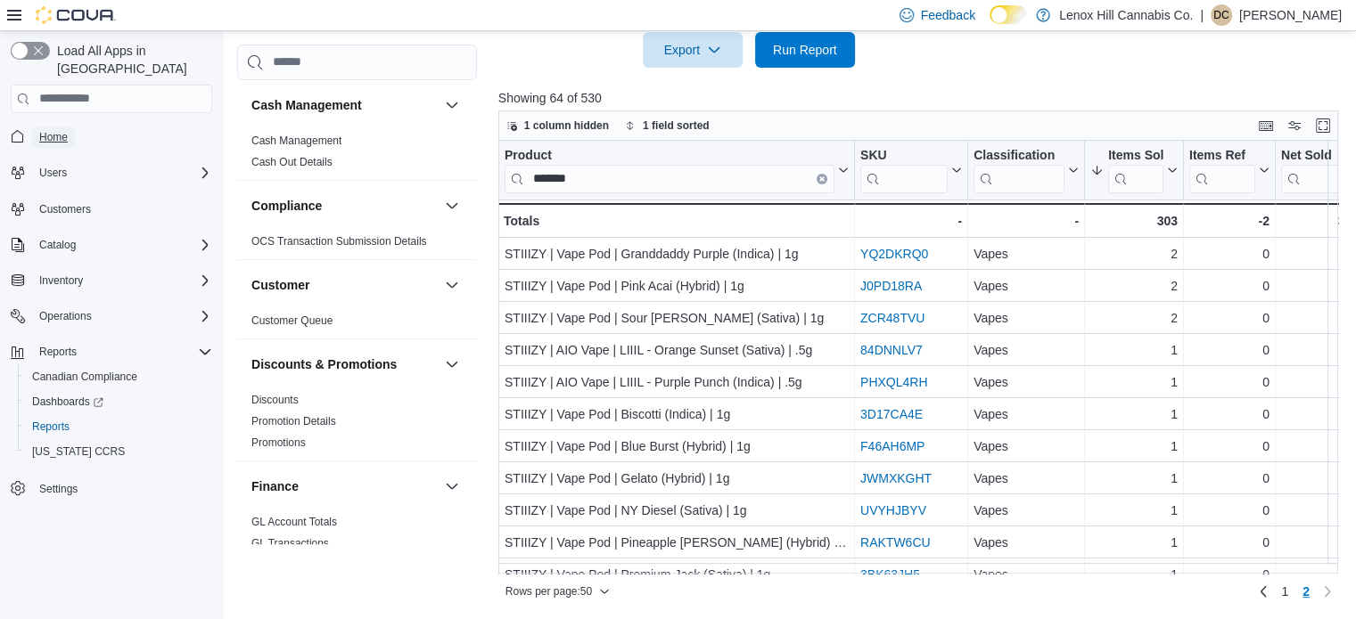
click at [57, 130] on span "Home" at bounding box center [53, 137] width 29 height 14
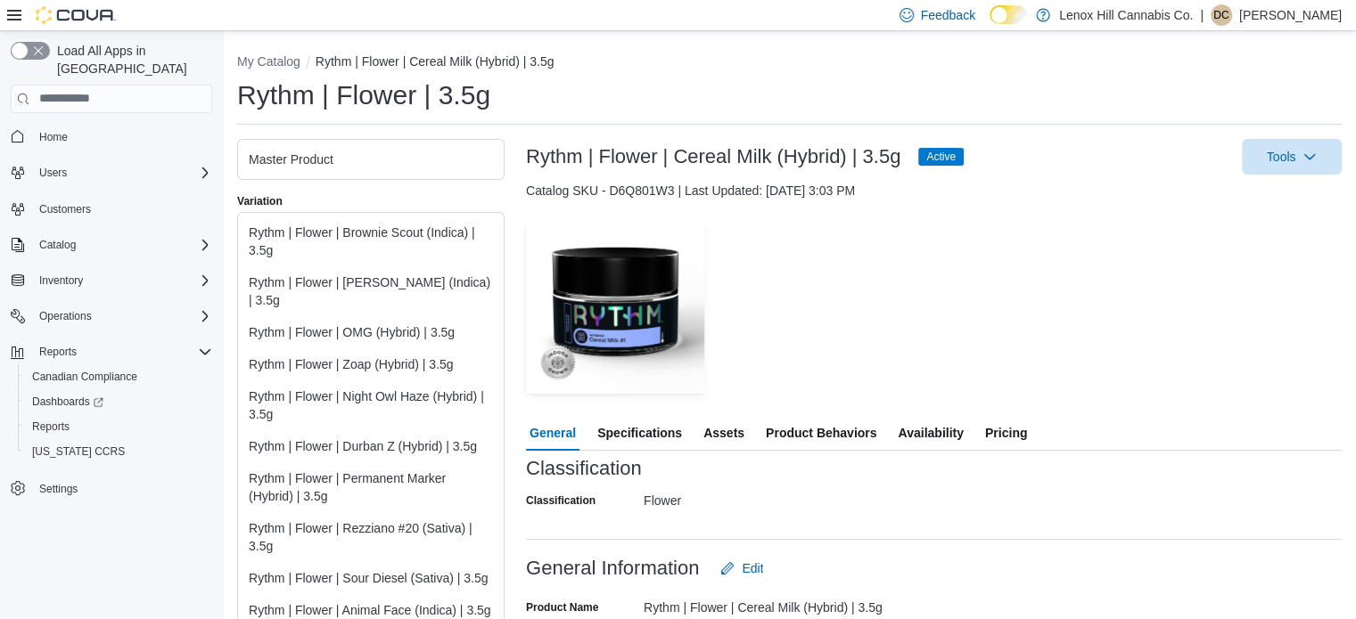
click at [915, 434] on span "Availability" at bounding box center [930, 433] width 65 height 36
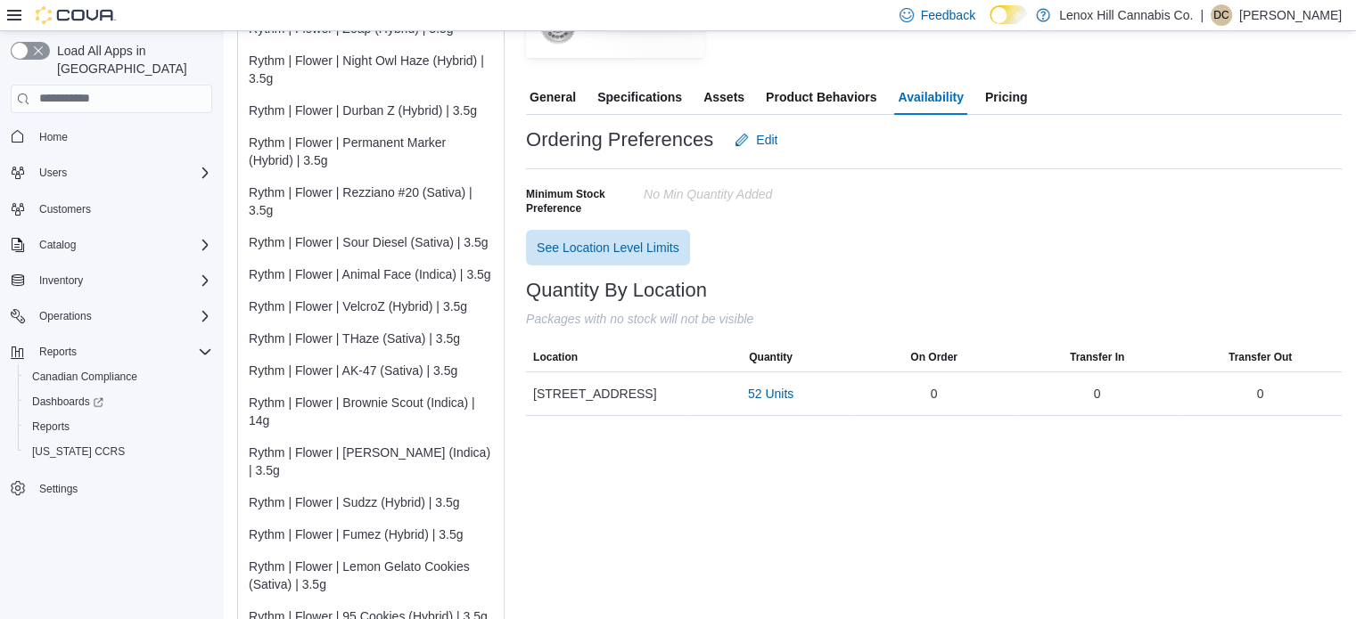
scroll to position [357, 0]
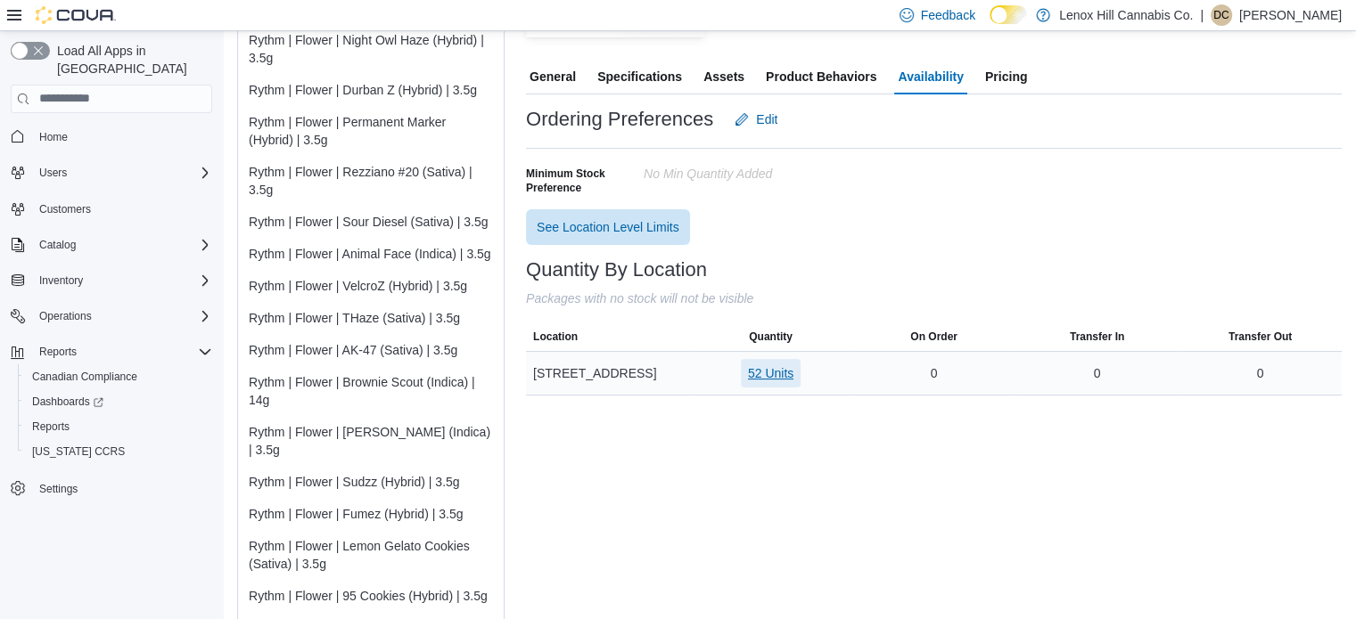
click at [768, 367] on span "52 Units" at bounding box center [770, 374] width 45 height 18
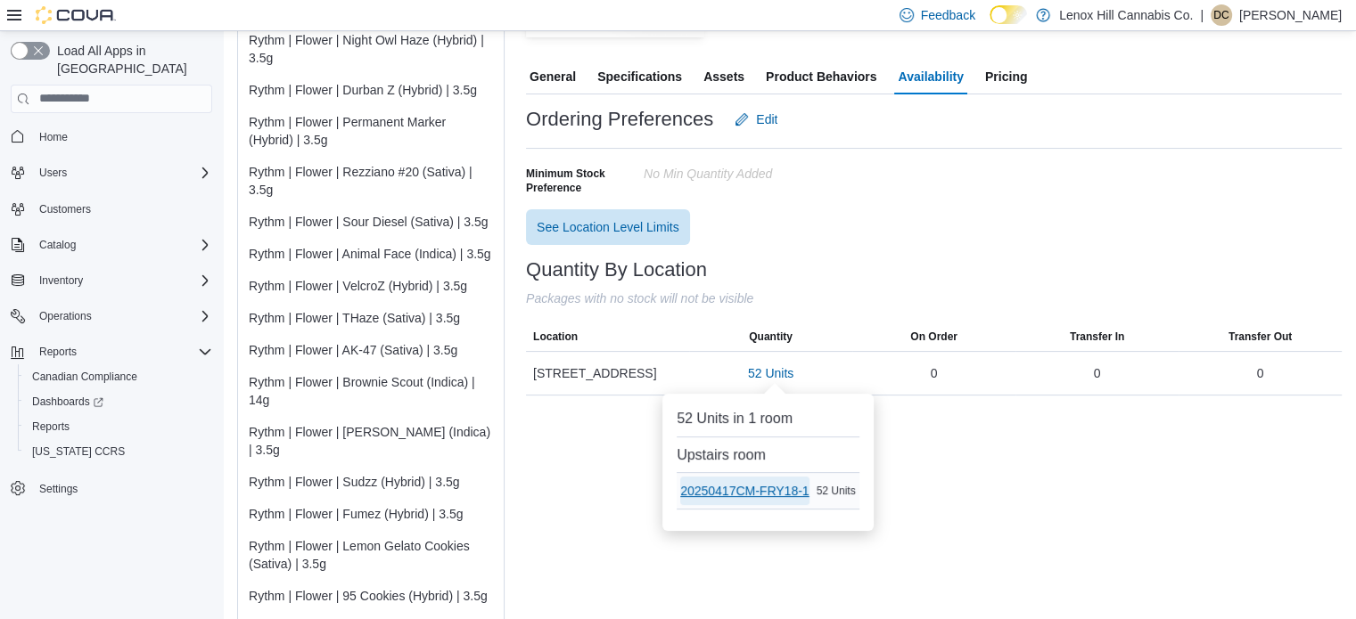
click at [744, 495] on span "20250417CM-FRY18-1" at bounding box center [744, 491] width 129 height 18
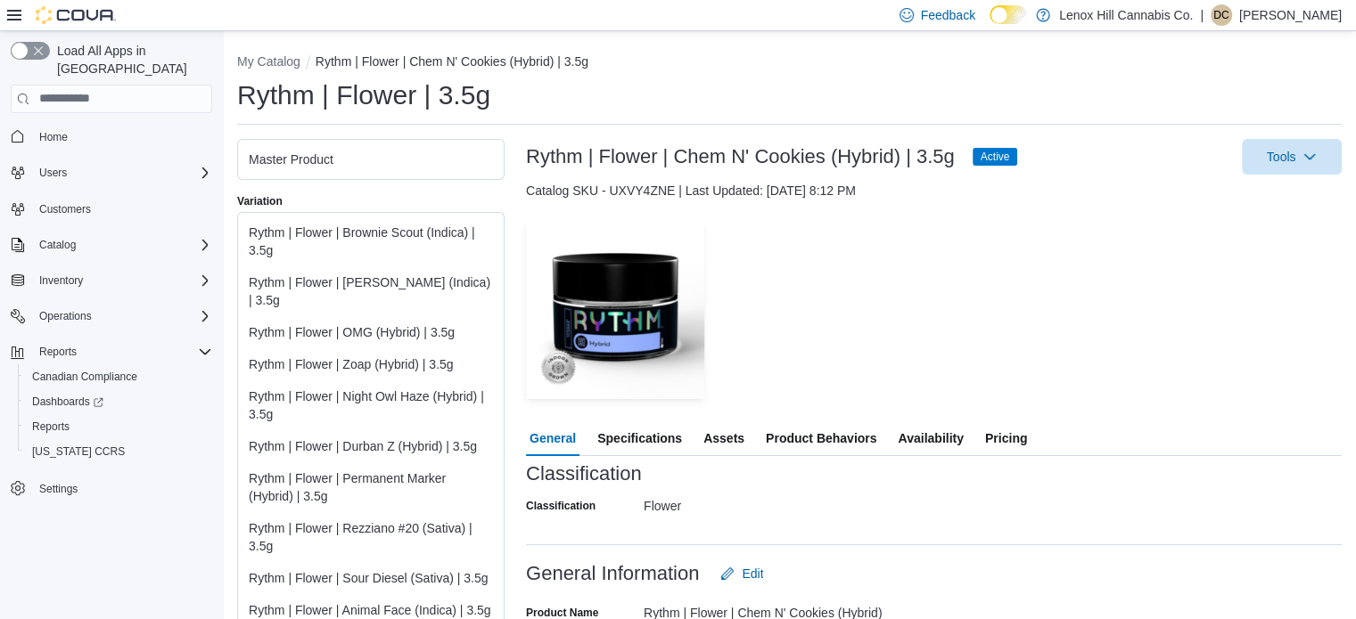
click at [924, 430] on span "Availability" at bounding box center [930, 439] width 65 height 36
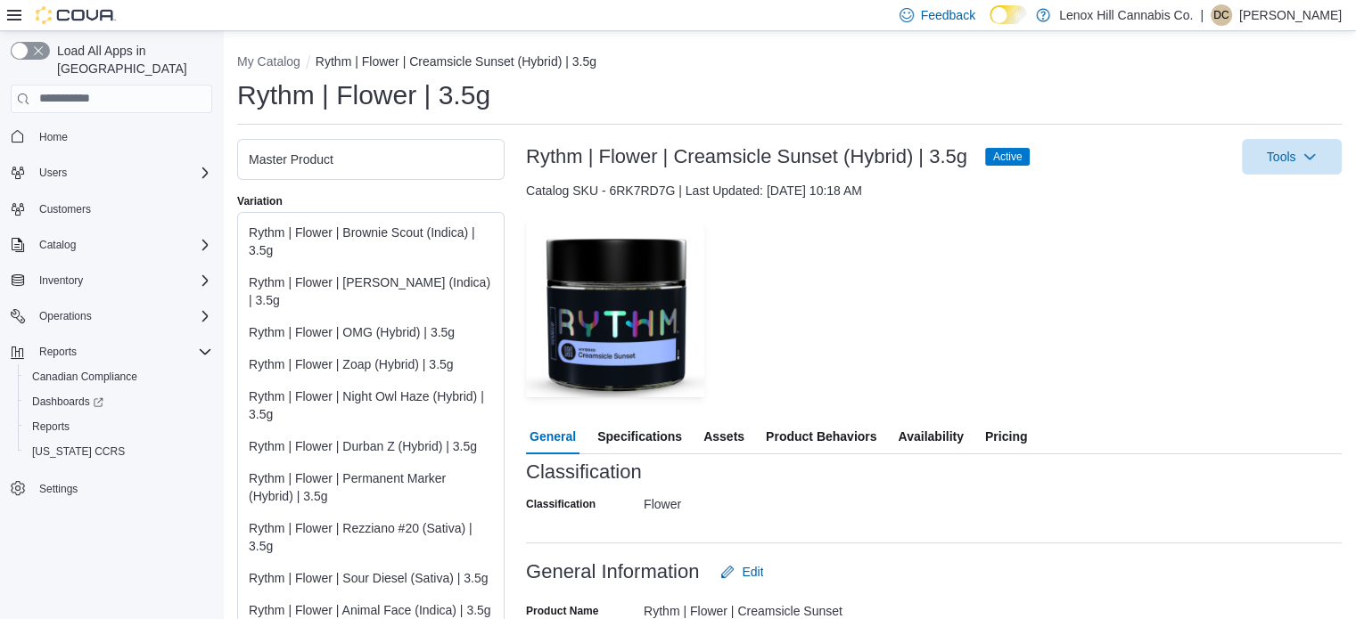
scroll to position [267, 0]
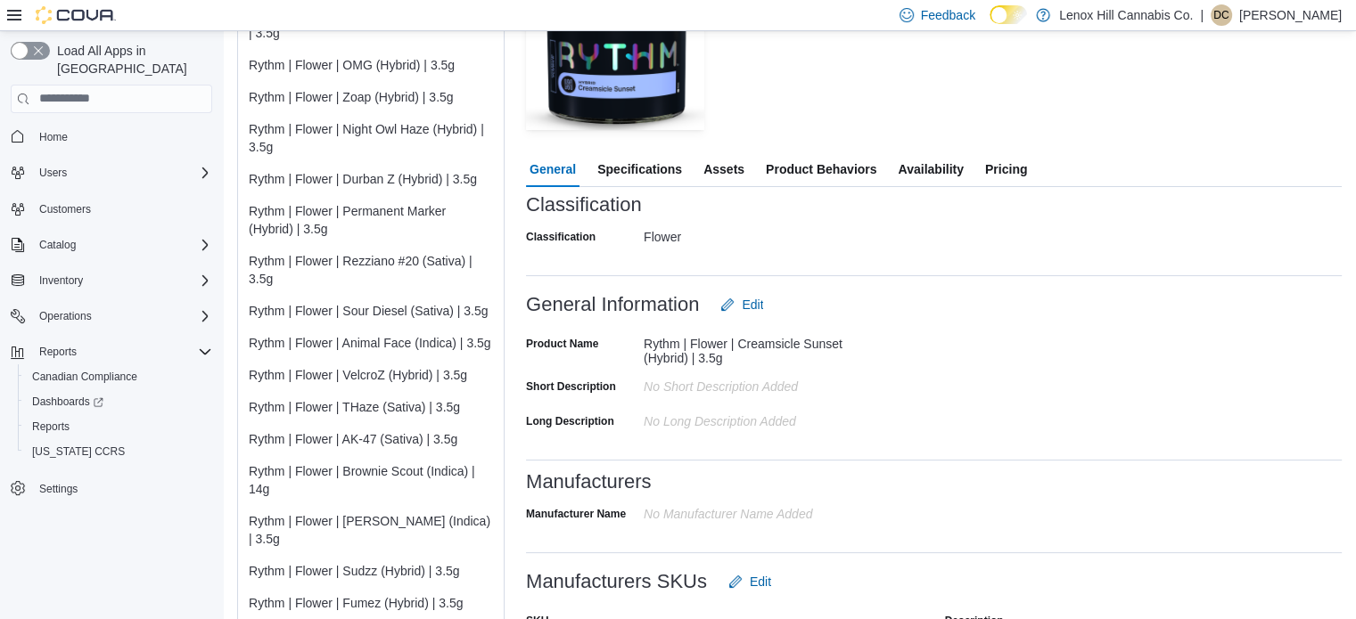
click at [916, 167] on span "Availability" at bounding box center [930, 170] width 65 height 36
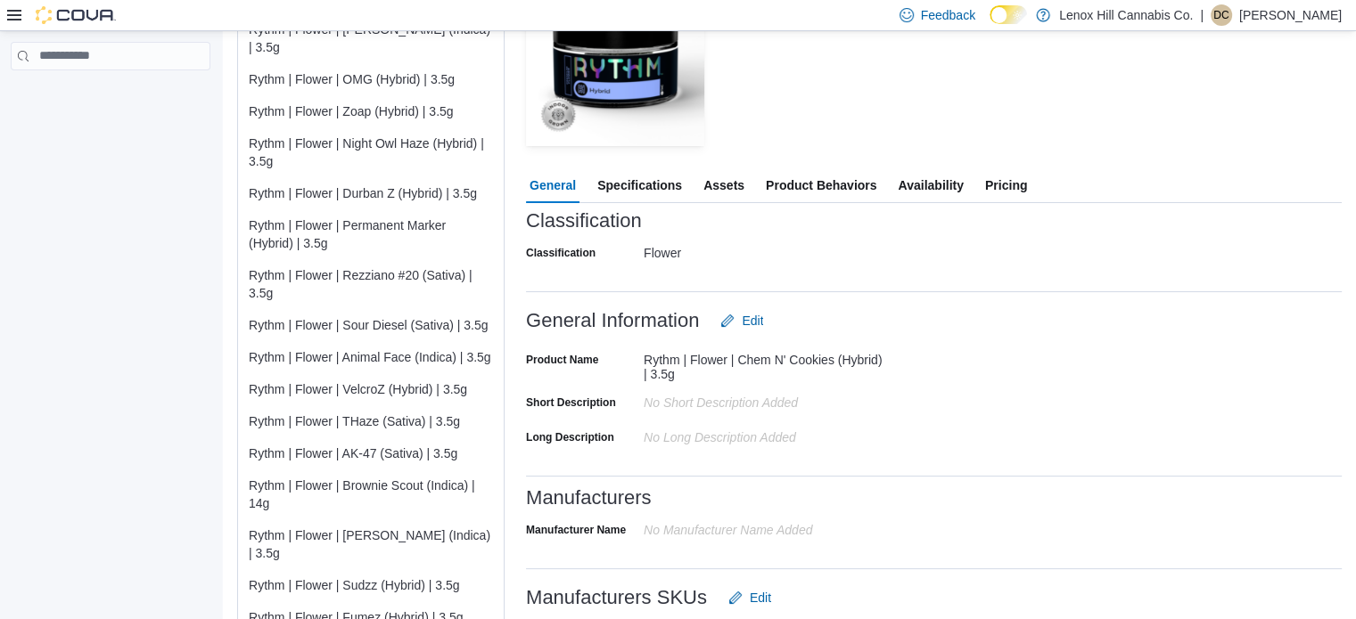
scroll to position [267, 0]
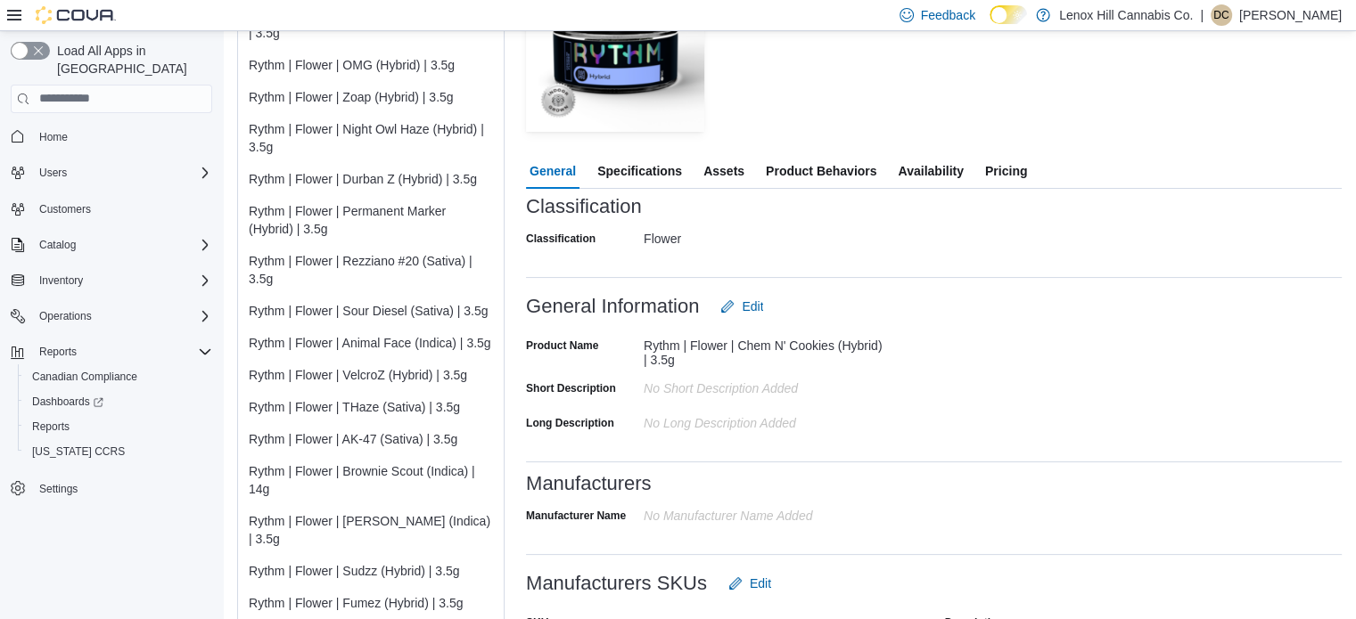
click at [994, 178] on span "Pricing" at bounding box center [1006, 171] width 42 height 36
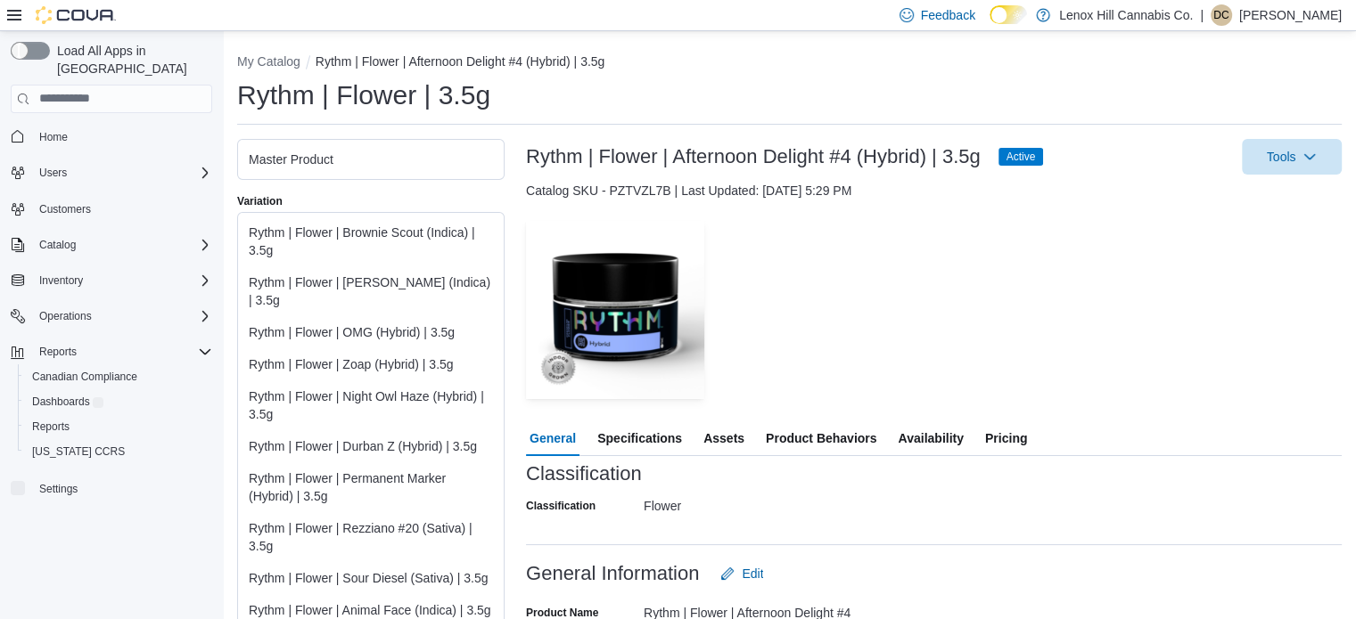
scroll to position [267, 0]
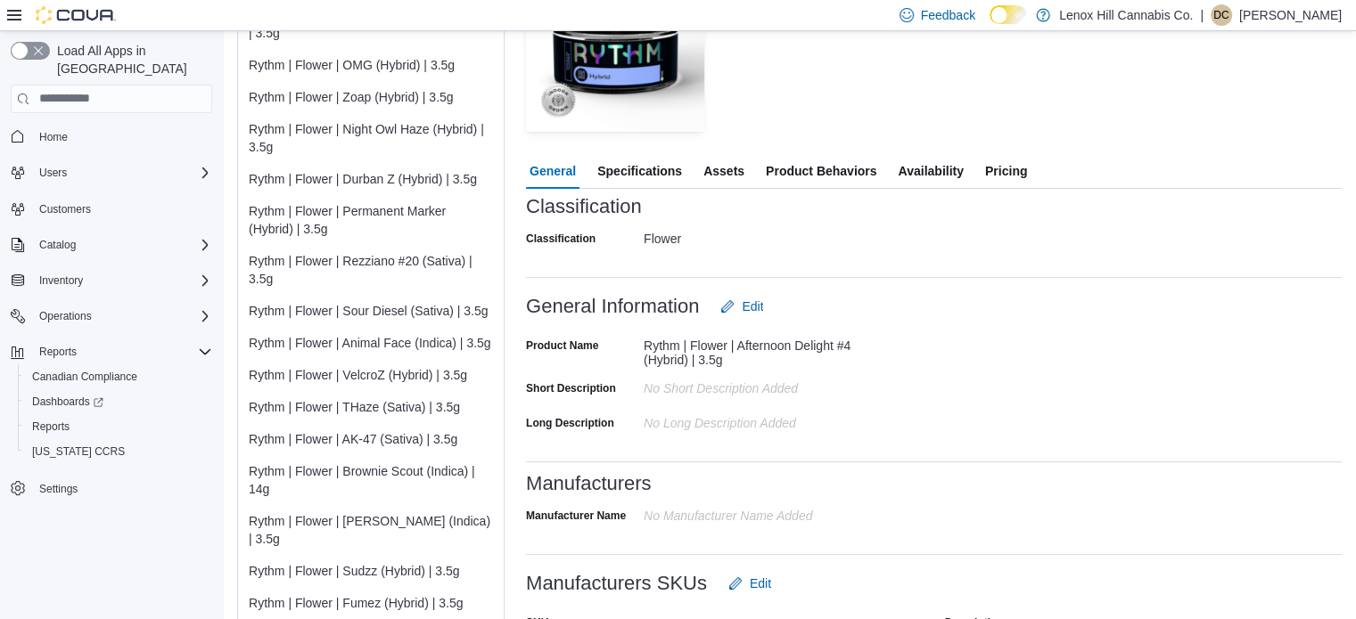
click at [936, 178] on span "Availability" at bounding box center [930, 171] width 65 height 36
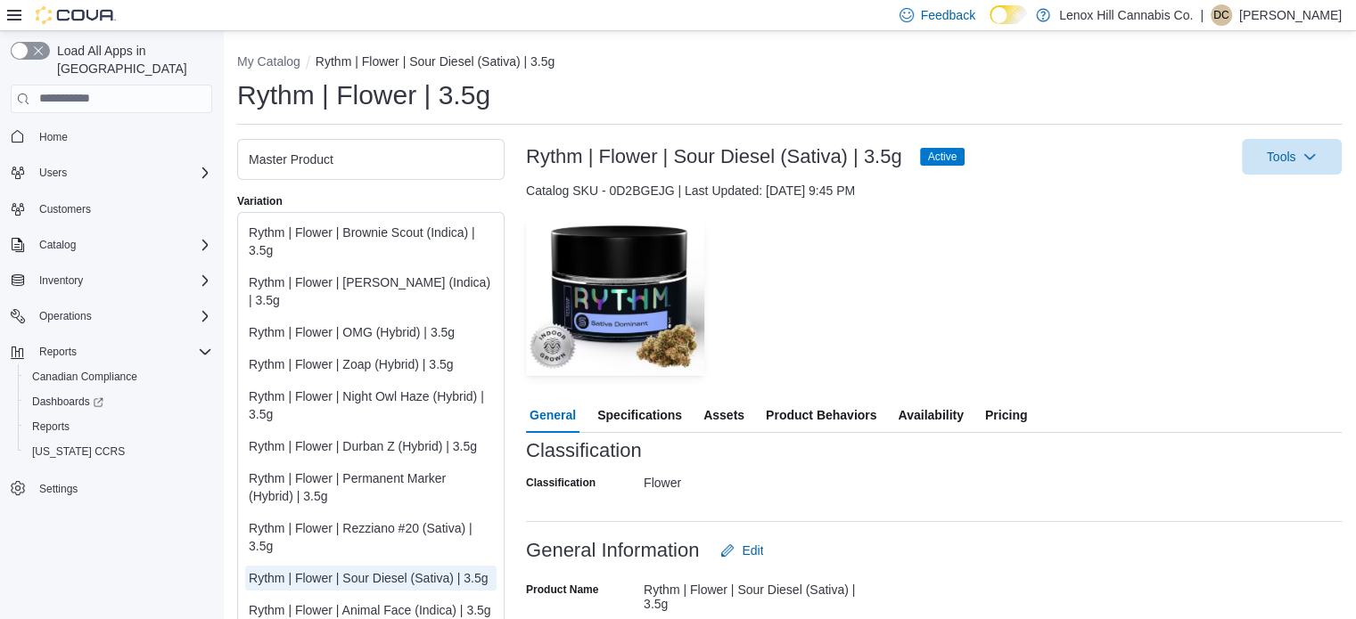
click at [931, 406] on span "Availability" at bounding box center [930, 416] width 65 height 36
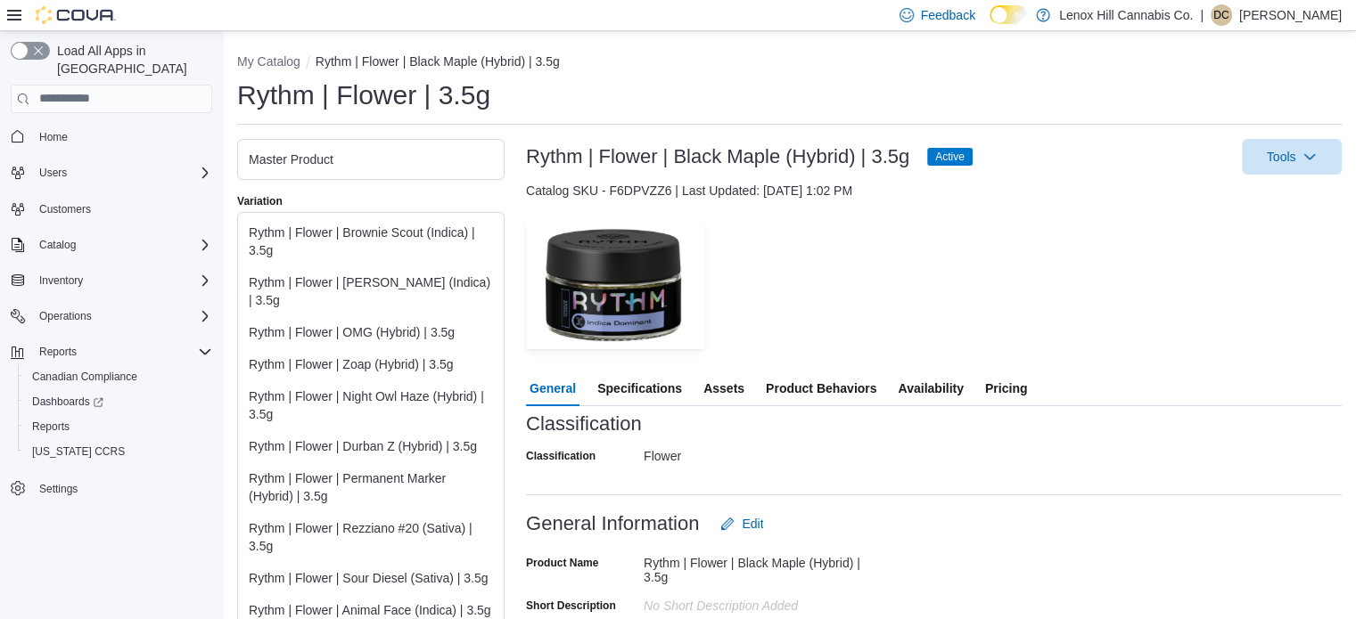
drag, startPoint x: 918, startPoint y: 374, endPoint x: 911, endPoint y: 348, distance: 26.8
click at [918, 376] on span "Availability" at bounding box center [930, 389] width 65 height 36
